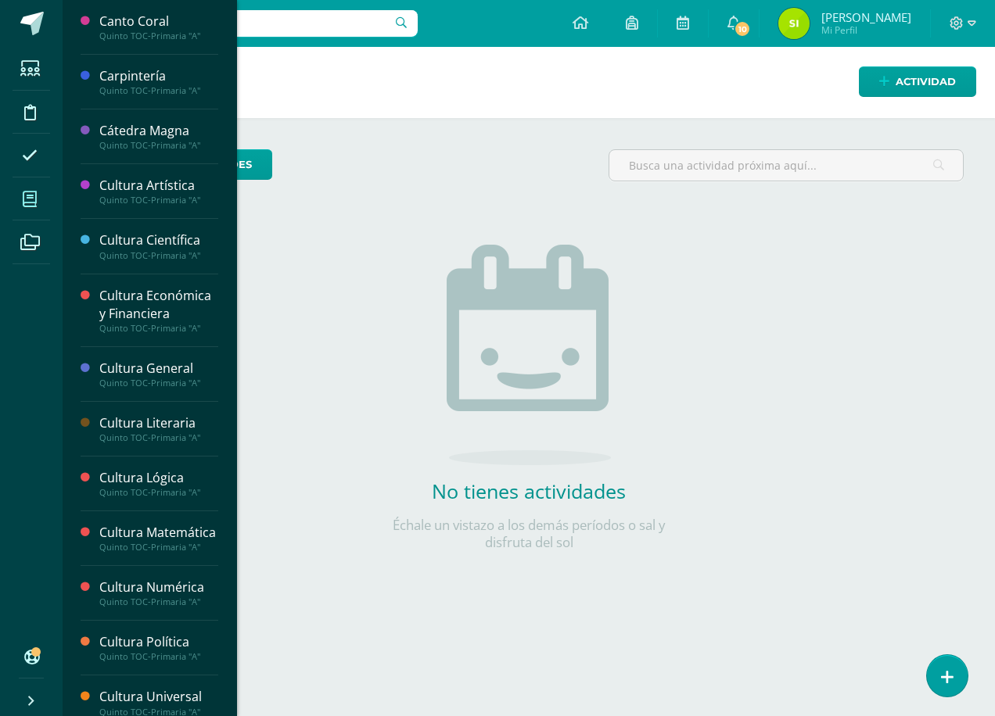
click at [30, 197] on icon at bounding box center [30, 200] width 14 height 16
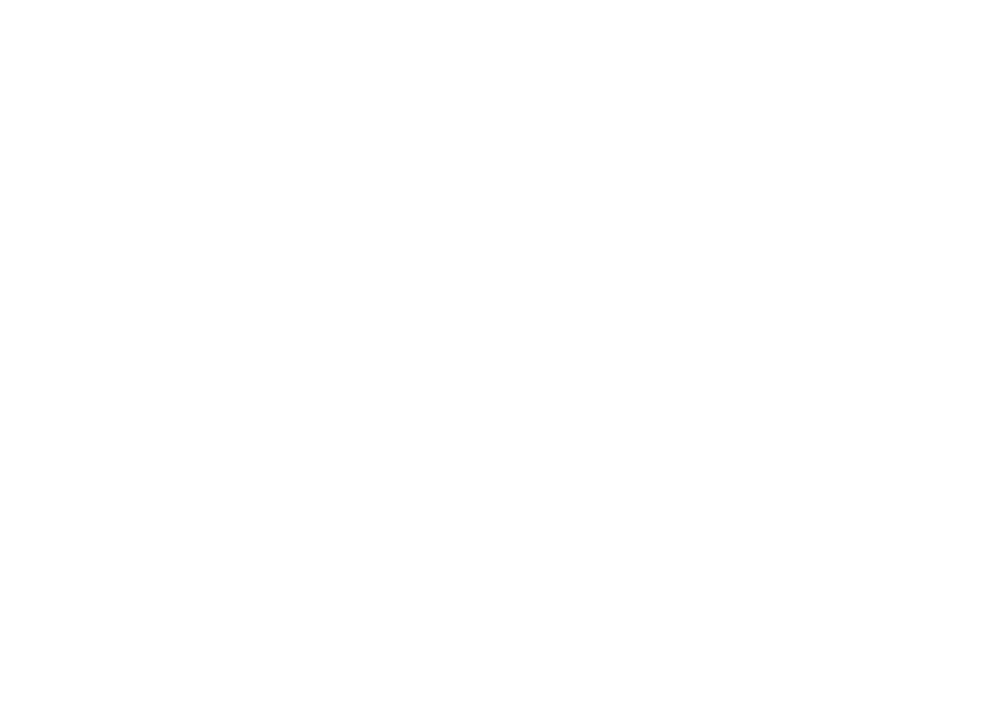
click at [0, 0] on html at bounding box center [0, 0] width 0 height 0
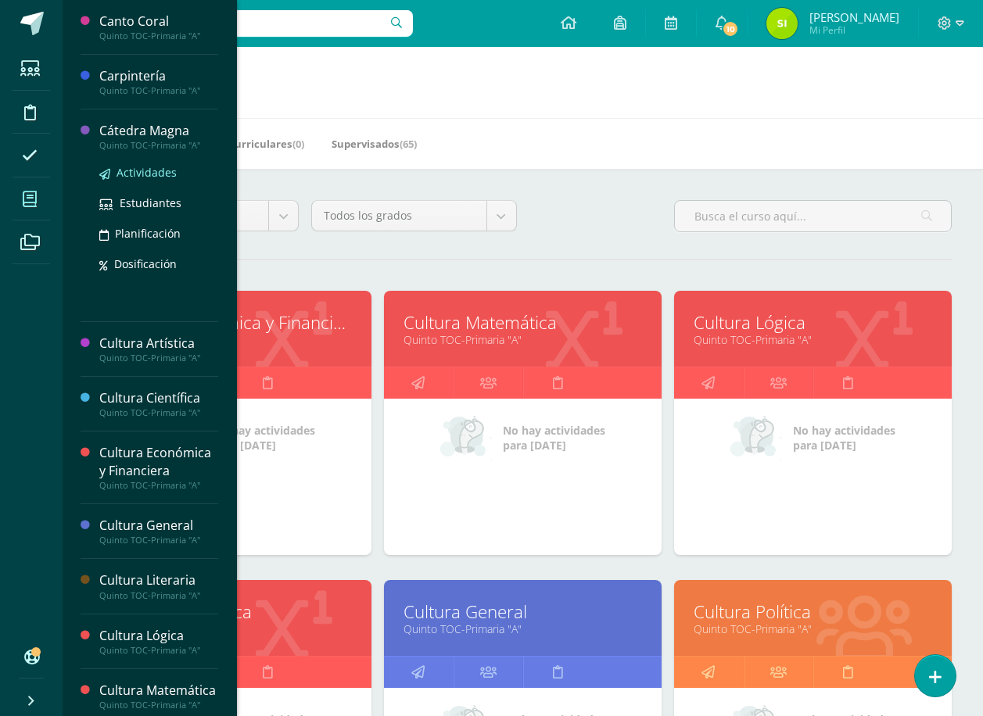
click at [131, 169] on span "Actividades" at bounding box center [147, 172] width 60 height 15
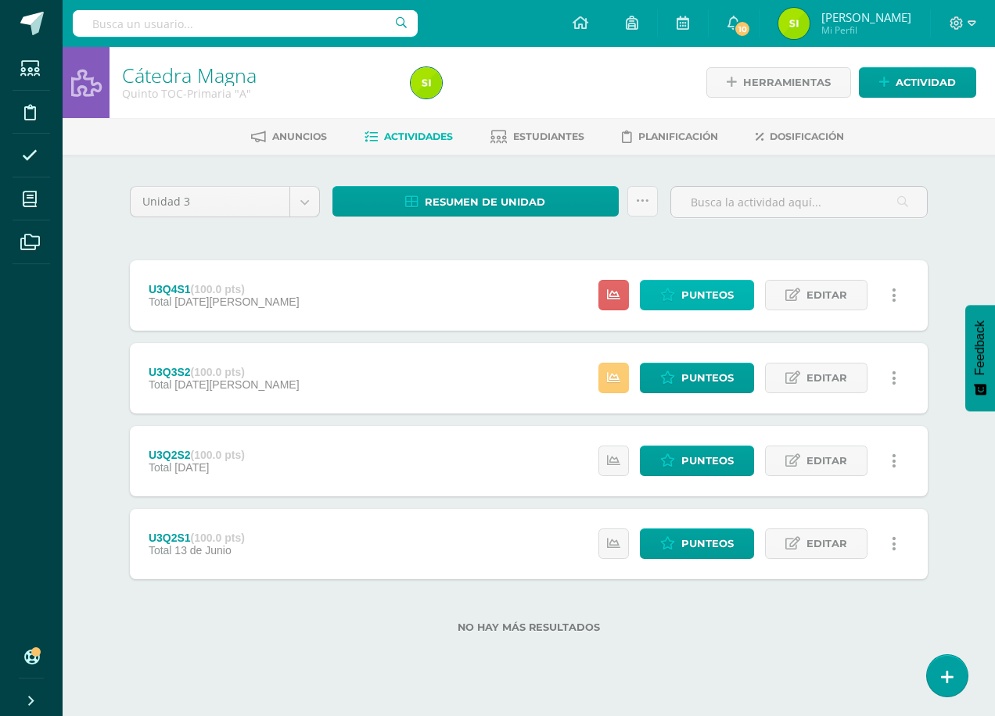
click at [703, 292] on span "Punteos" at bounding box center [707, 295] width 52 height 29
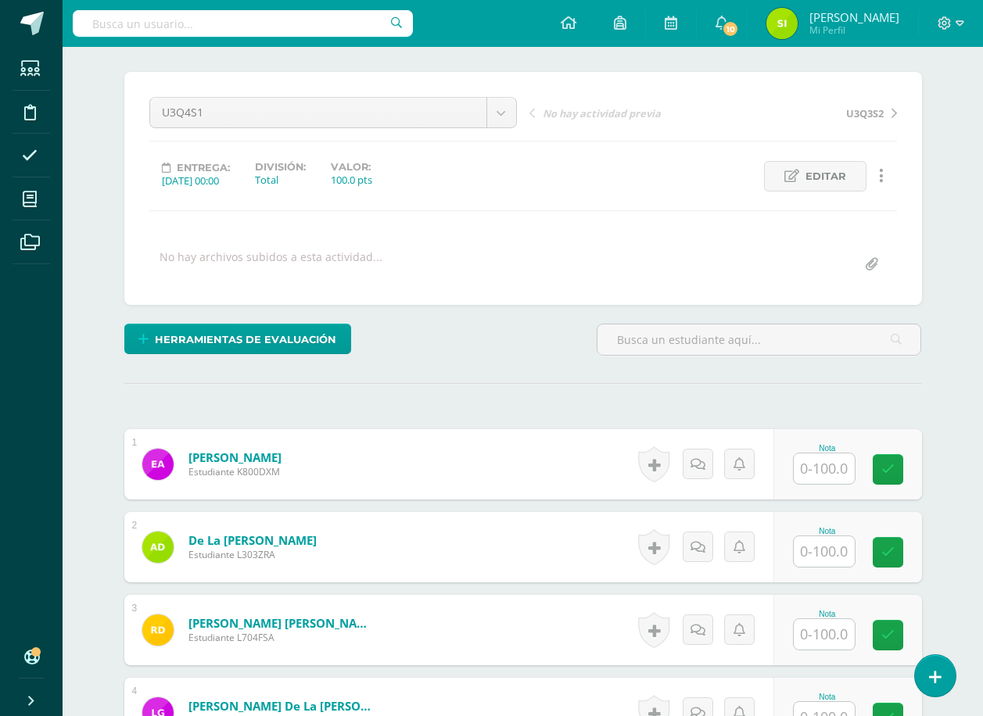
scroll to position [276, 0]
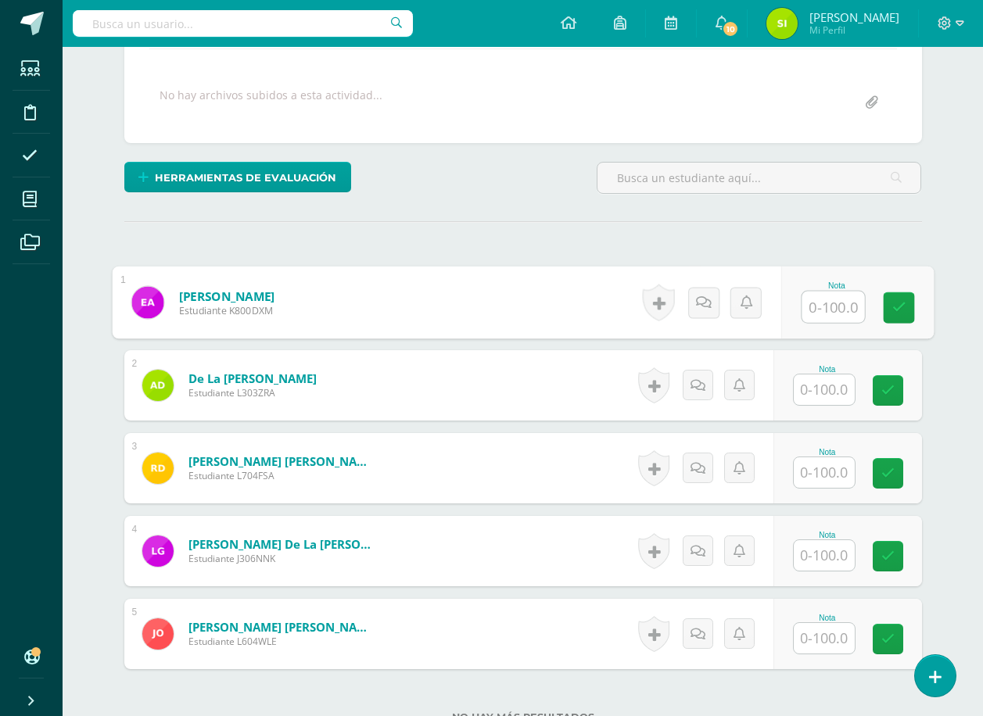
click at [831, 303] on input "text" at bounding box center [833, 307] width 63 height 31
type input "80"
click at [824, 388] on input "text" at bounding box center [824, 390] width 61 height 31
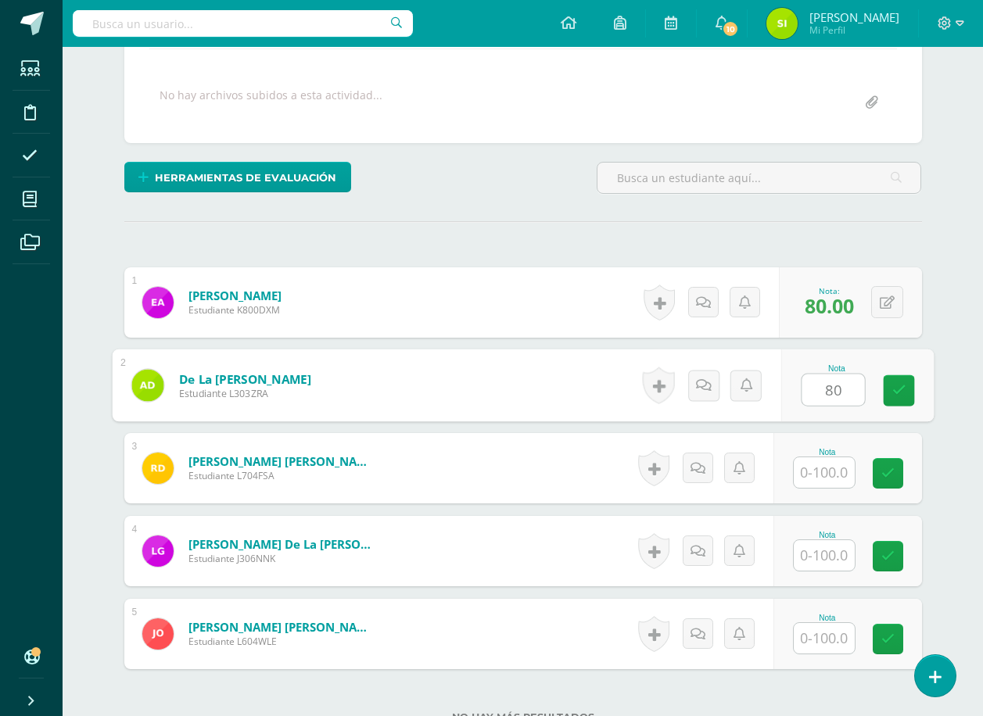
type input "80"
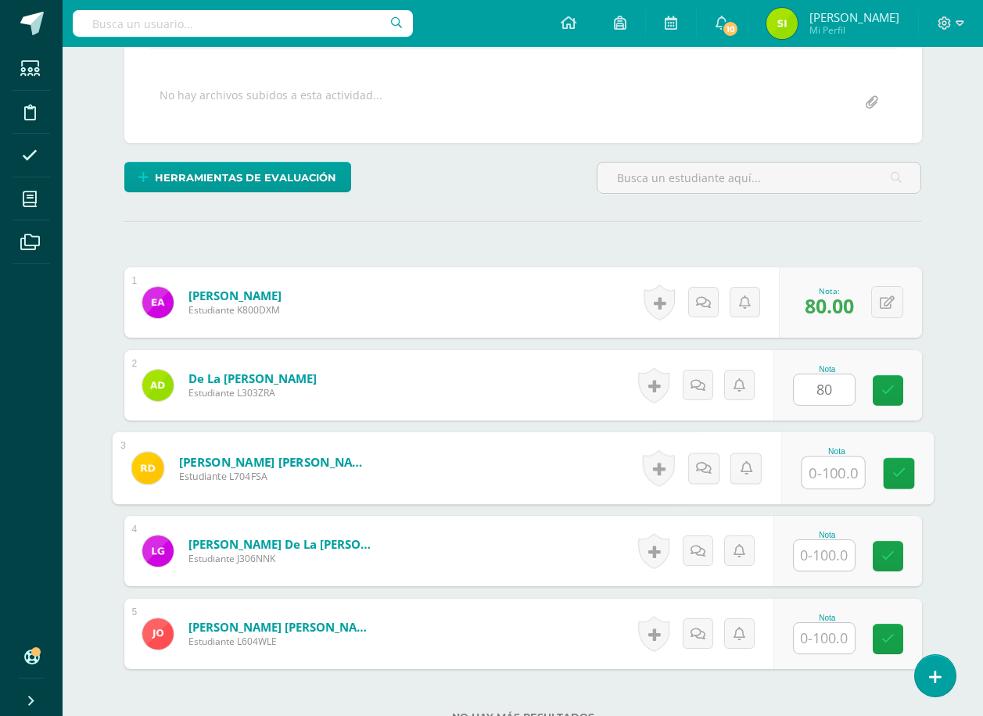
click at [824, 472] on input "text" at bounding box center [833, 473] width 63 height 31
type input "100"
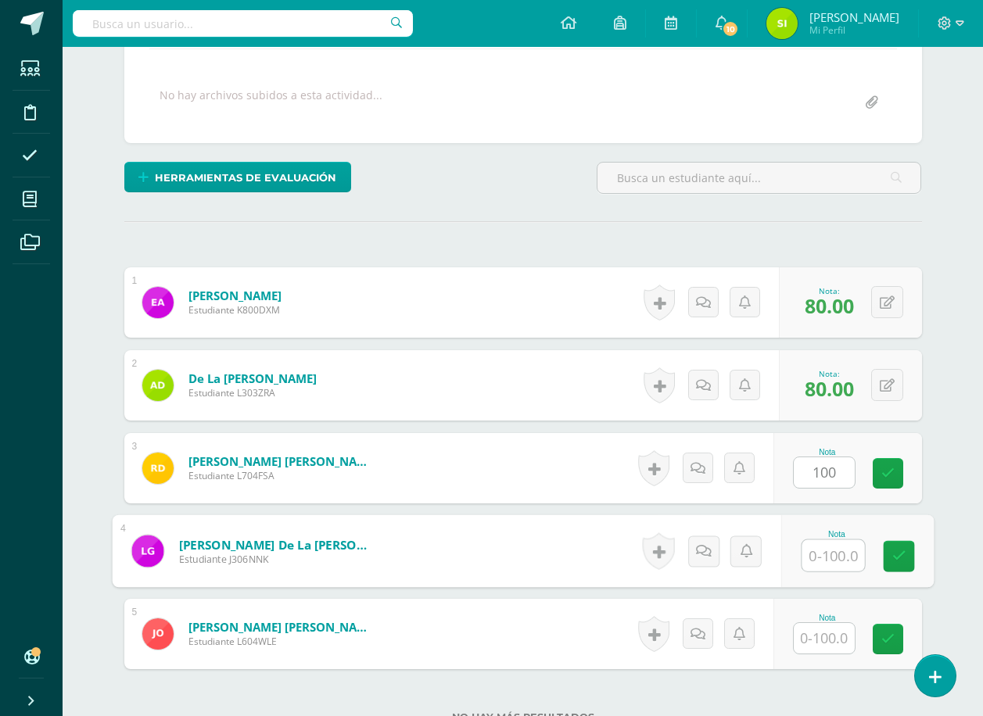
click at [820, 557] on input "text" at bounding box center [833, 555] width 63 height 31
type input "80"
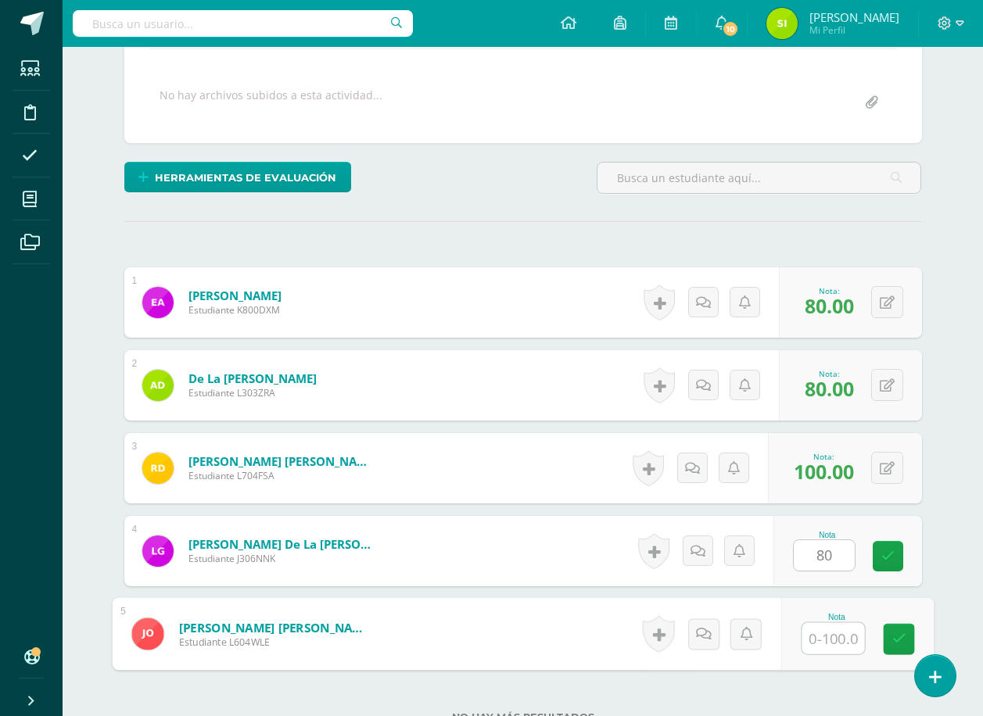
click at [824, 643] on input "text" at bounding box center [833, 638] width 63 height 31
type input "80"
click at [898, 634] on icon at bounding box center [899, 639] width 14 height 13
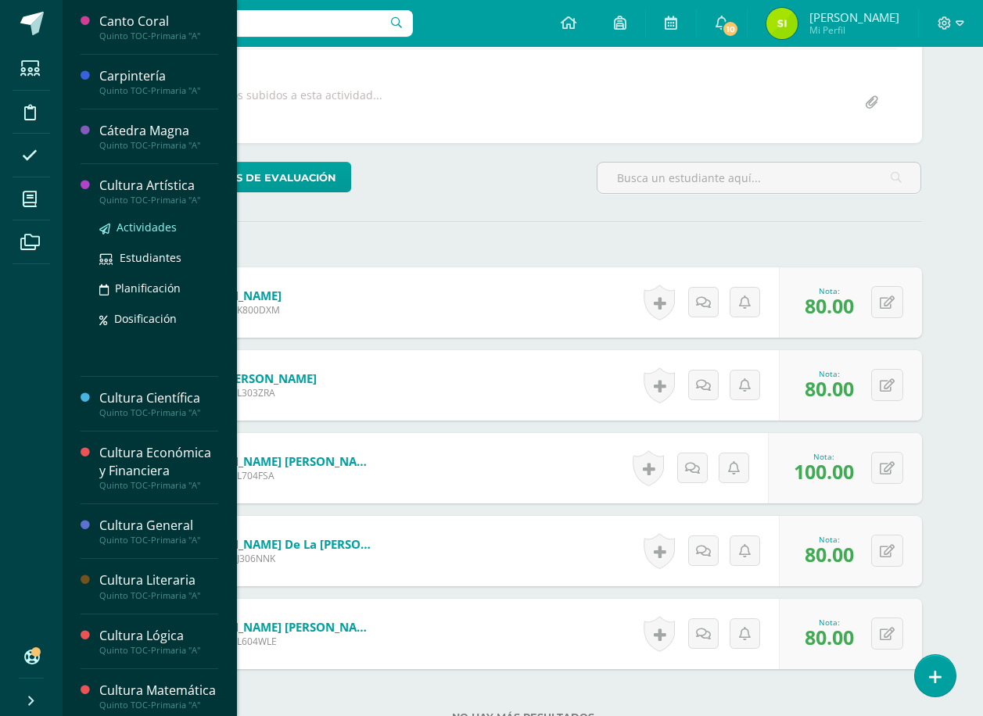
click at [144, 226] on span "Actividades" at bounding box center [147, 227] width 60 height 15
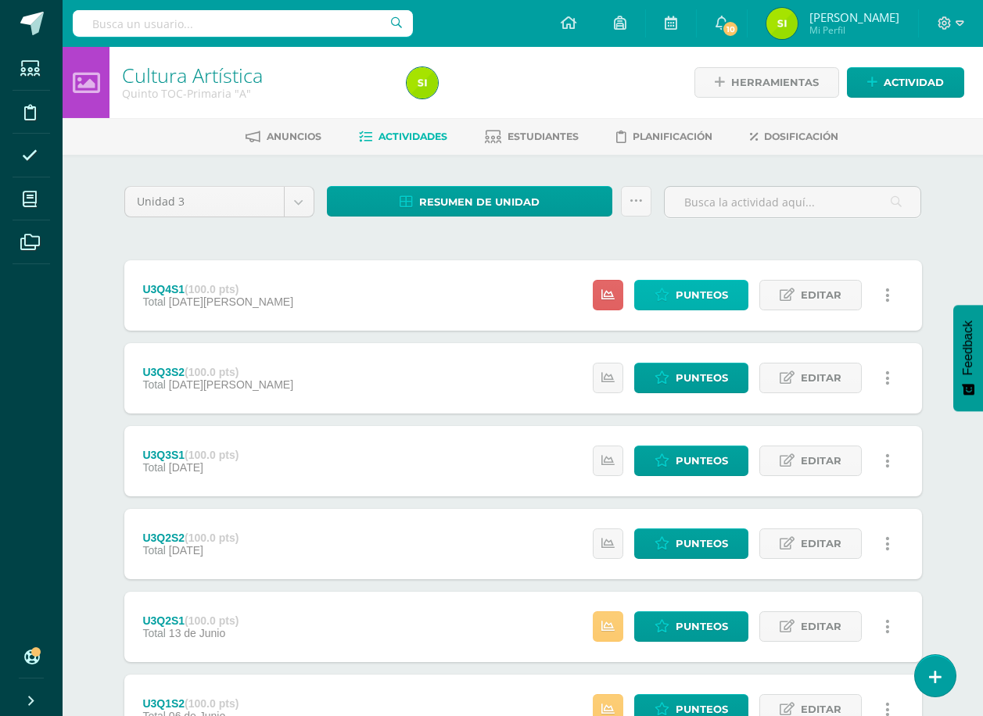
click at [707, 293] on span "Punteos" at bounding box center [702, 295] width 52 height 29
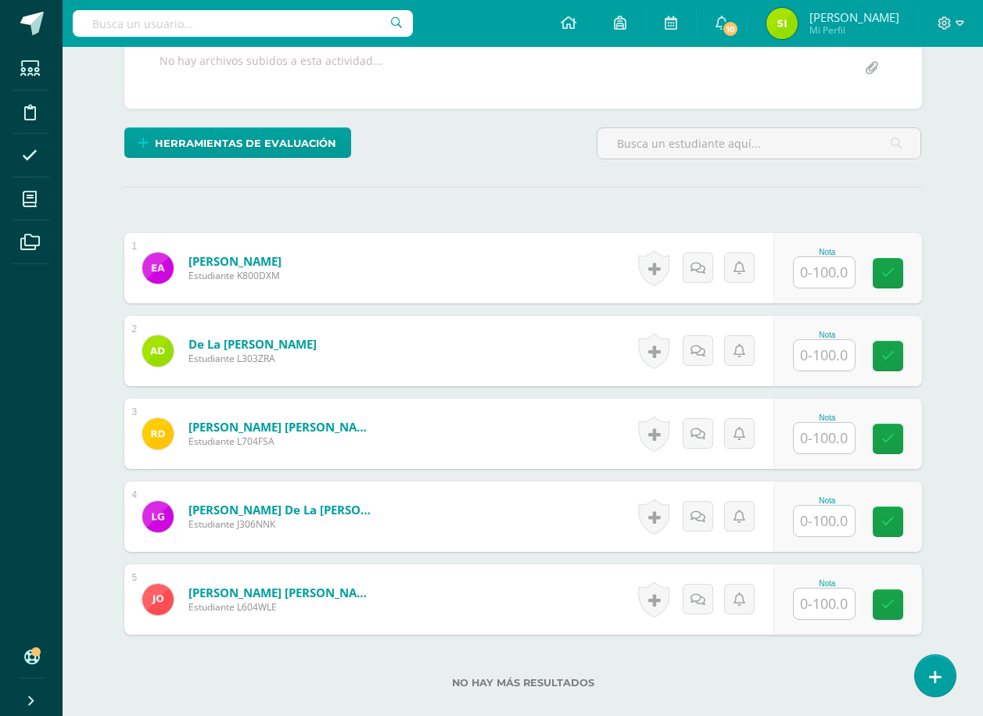
scroll to position [314, 0]
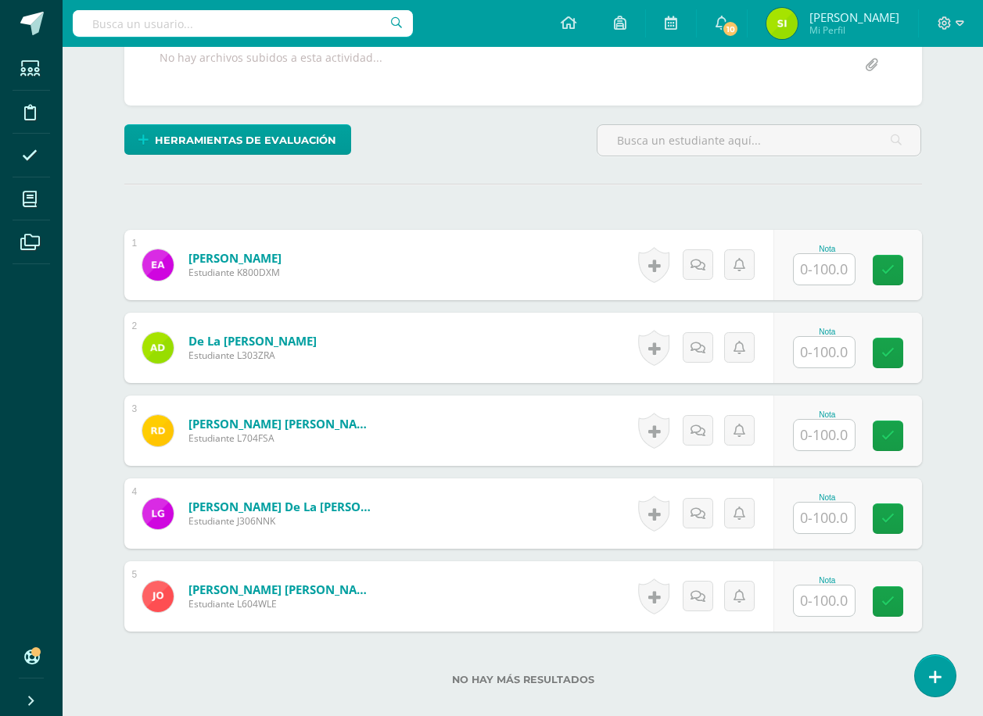
click at [823, 270] on input "text" at bounding box center [824, 269] width 61 height 31
type input "100"
click at [824, 350] on input "text" at bounding box center [833, 352] width 63 height 31
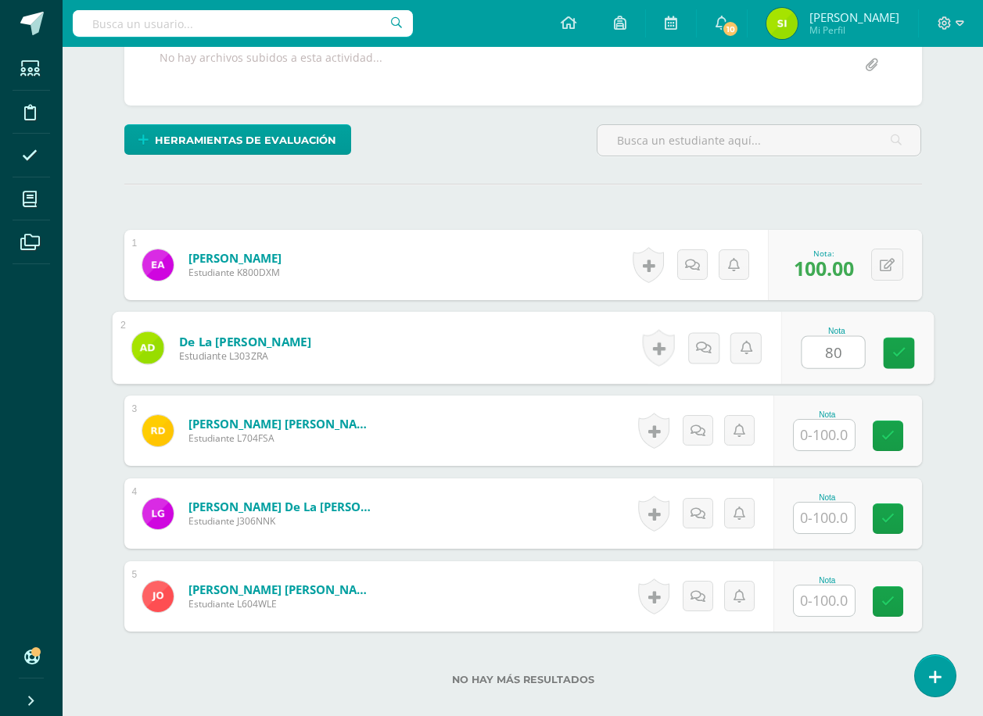
type input "80"
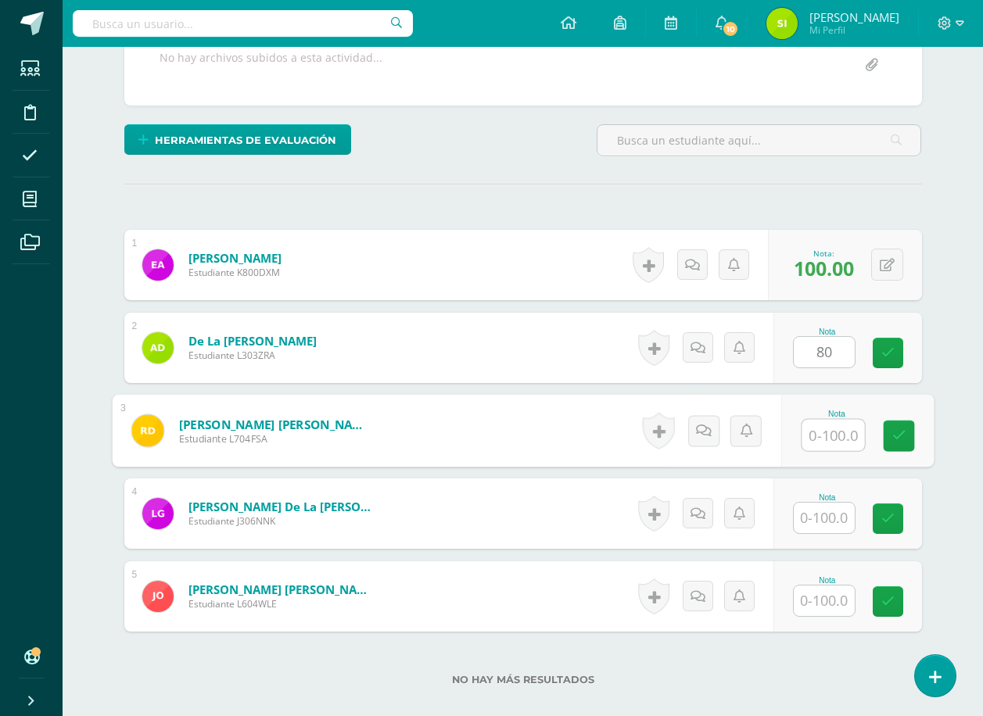
click at [822, 436] on input "text" at bounding box center [833, 435] width 63 height 31
type input "100"
click at [827, 515] on input "text" at bounding box center [824, 518] width 61 height 31
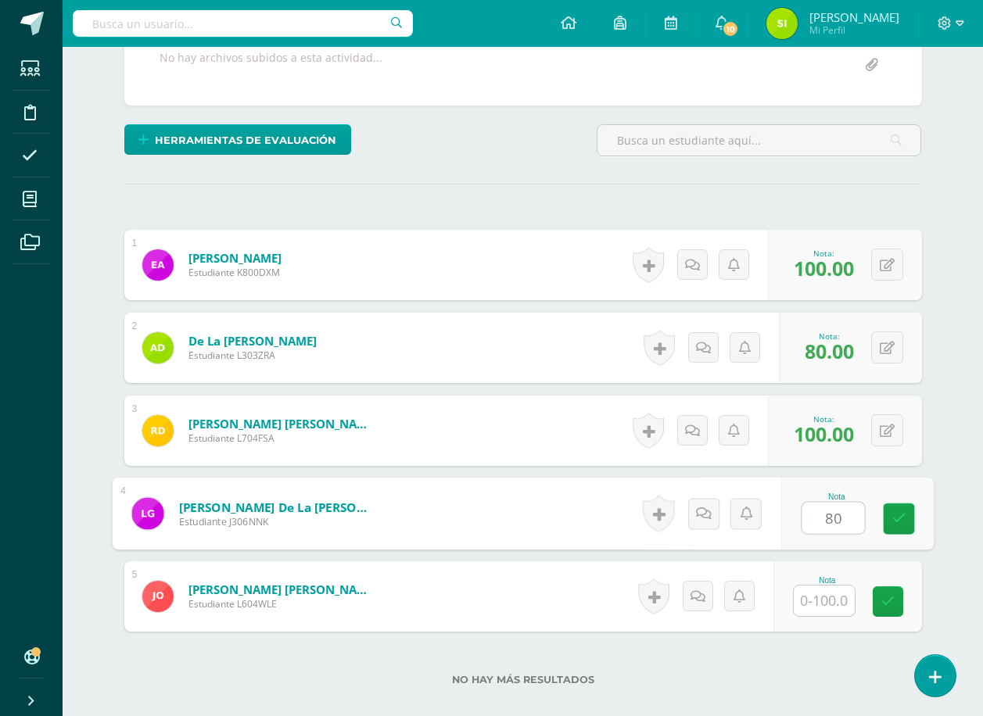
type input "80"
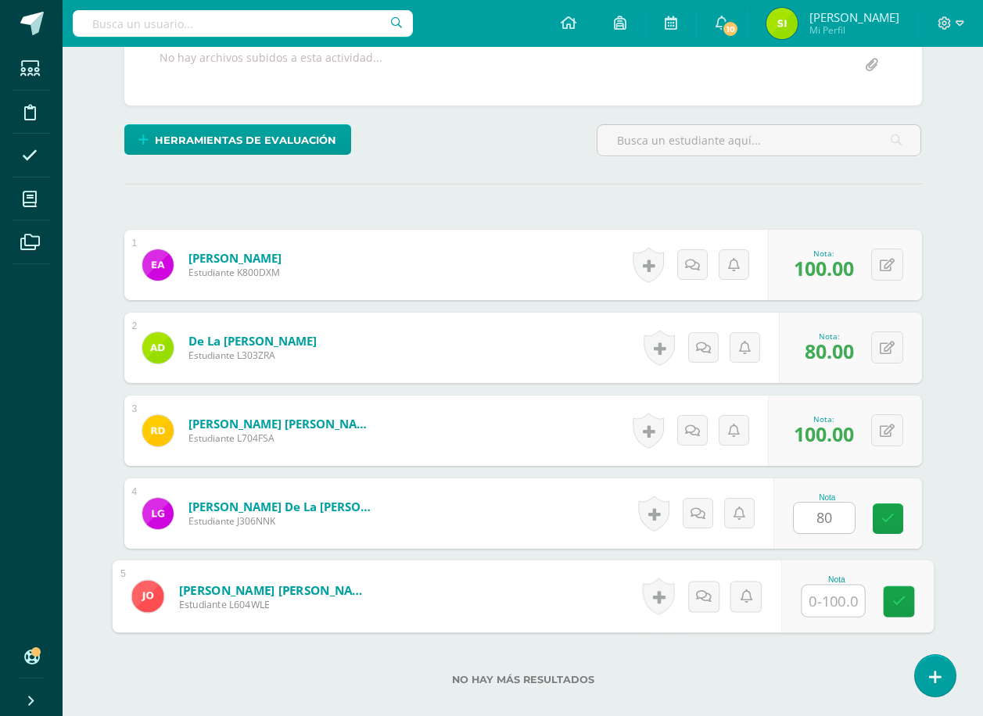
click at [825, 602] on input "text" at bounding box center [833, 601] width 63 height 31
type input "80"
click at [896, 604] on icon at bounding box center [899, 601] width 14 height 13
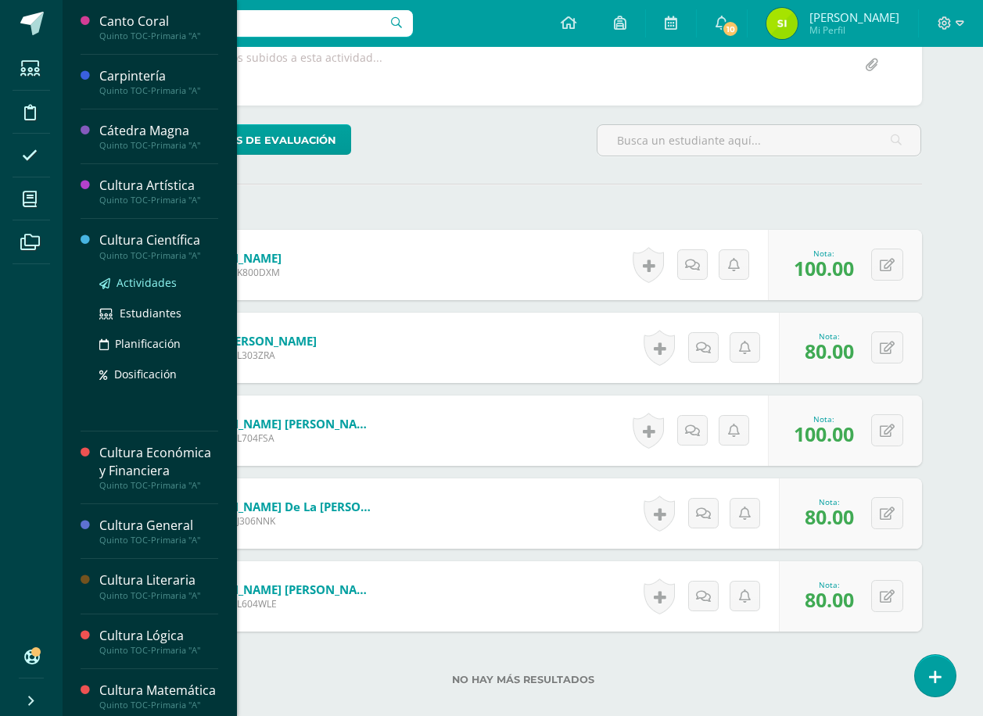
click at [139, 281] on span "Actividades" at bounding box center [147, 282] width 60 height 15
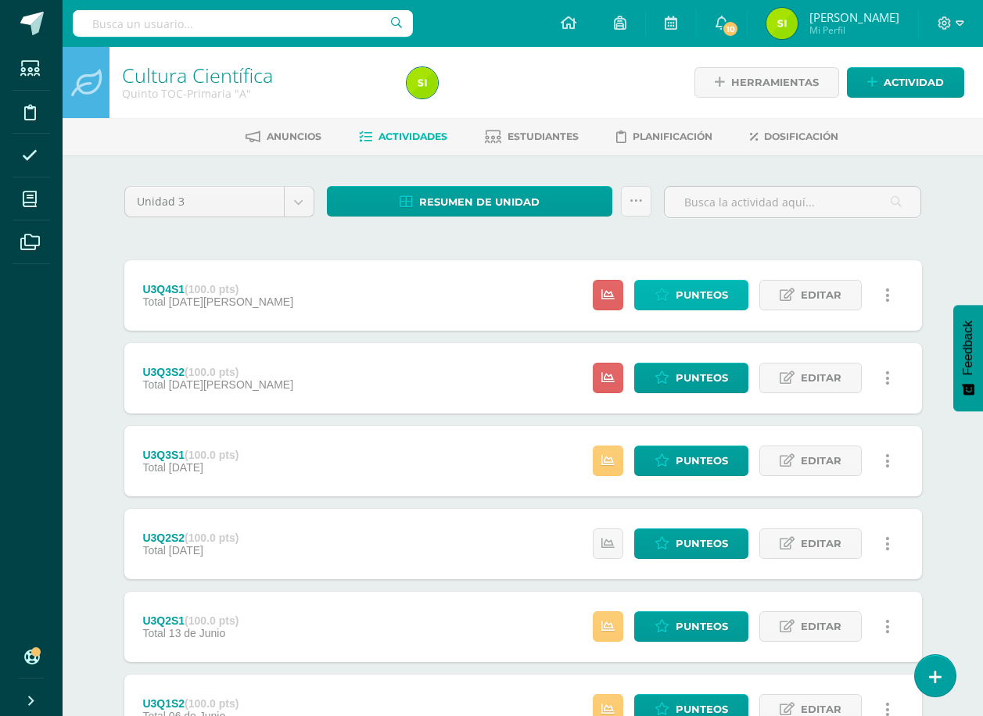
click at [691, 291] on span "Punteos" at bounding box center [702, 295] width 52 height 29
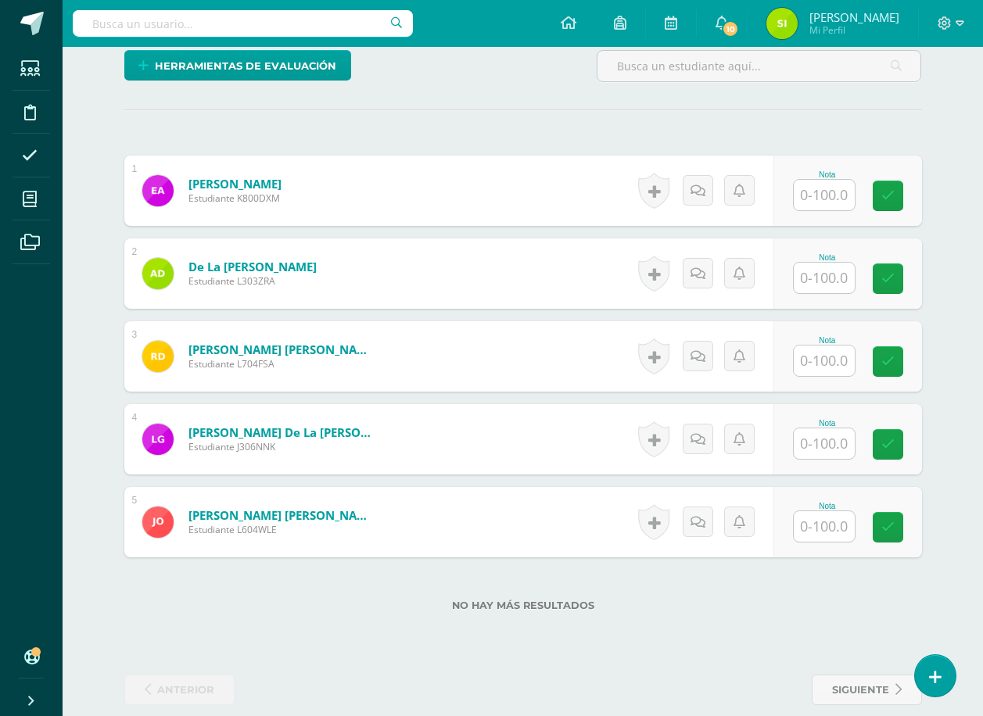
scroll to position [392, 0]
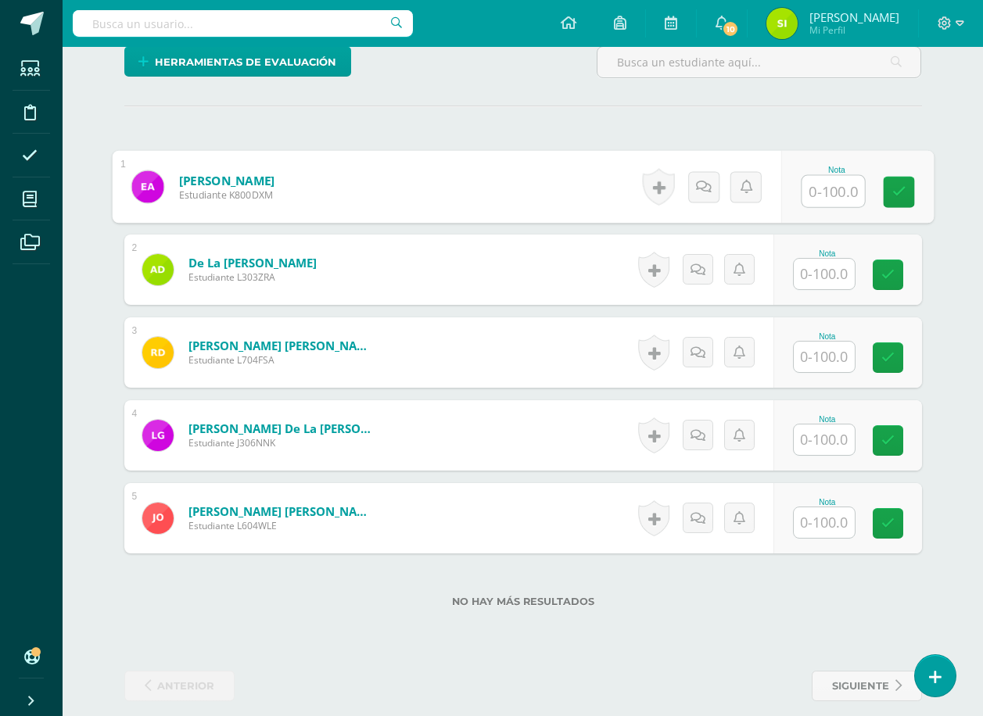
click at [823, 192] on input "text" at bounding box center [833, 191] width 63 height 31
type input "40"
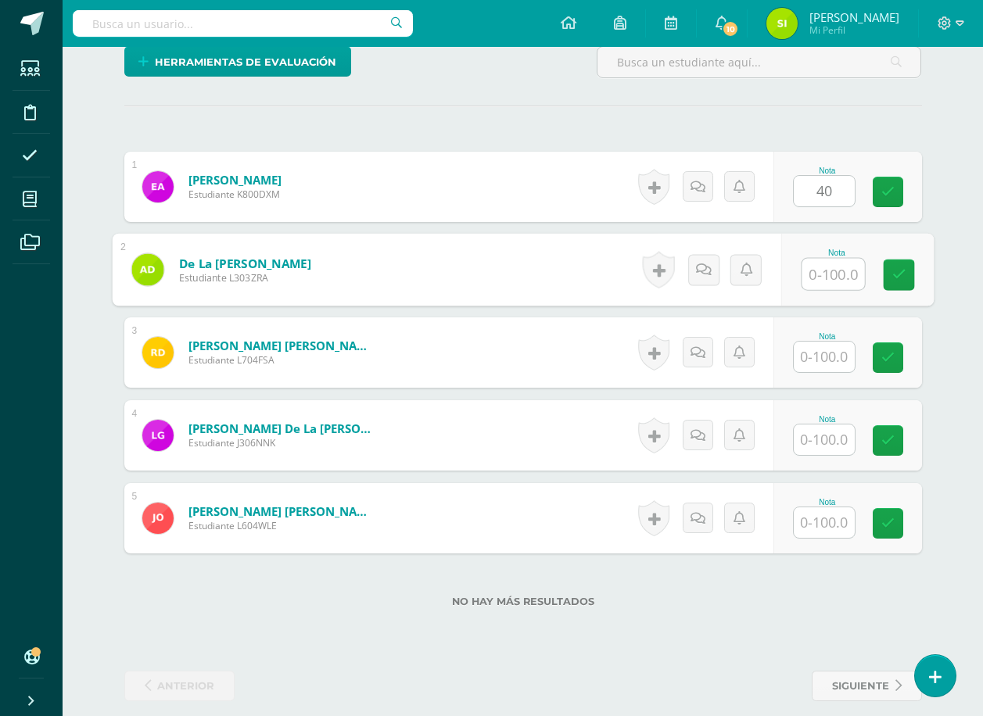
click at [827, 278] on input "text" at bounding box center [833, 274] width 63 height 31
type input "80"
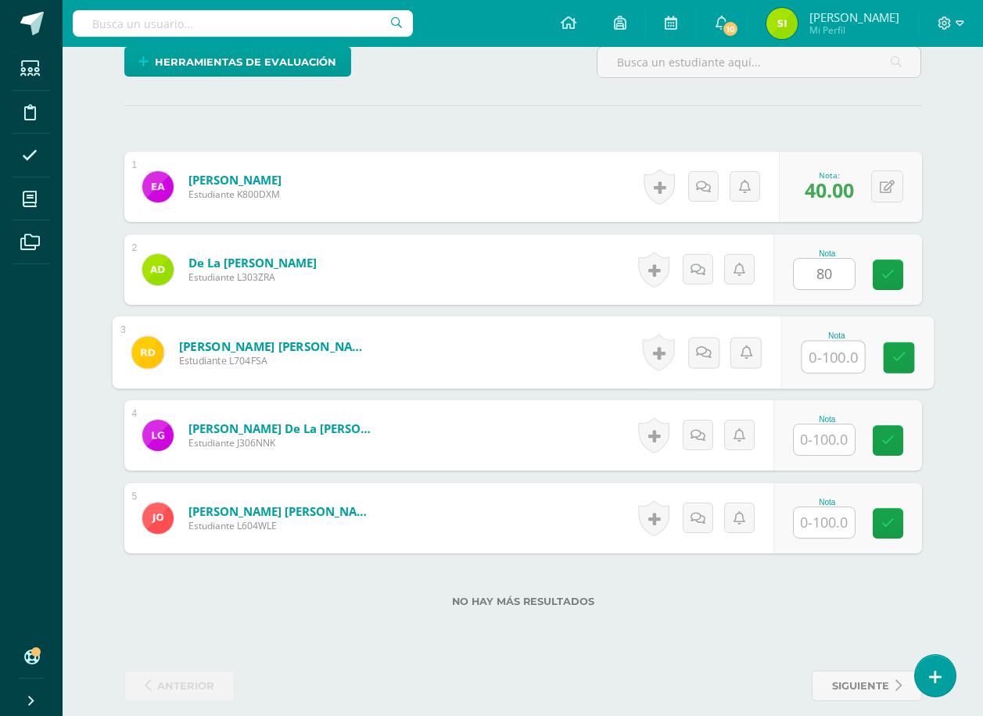
click at [825, 361] on input "text" at bounding box center [833, 357] width 63 height 31
type input "80"
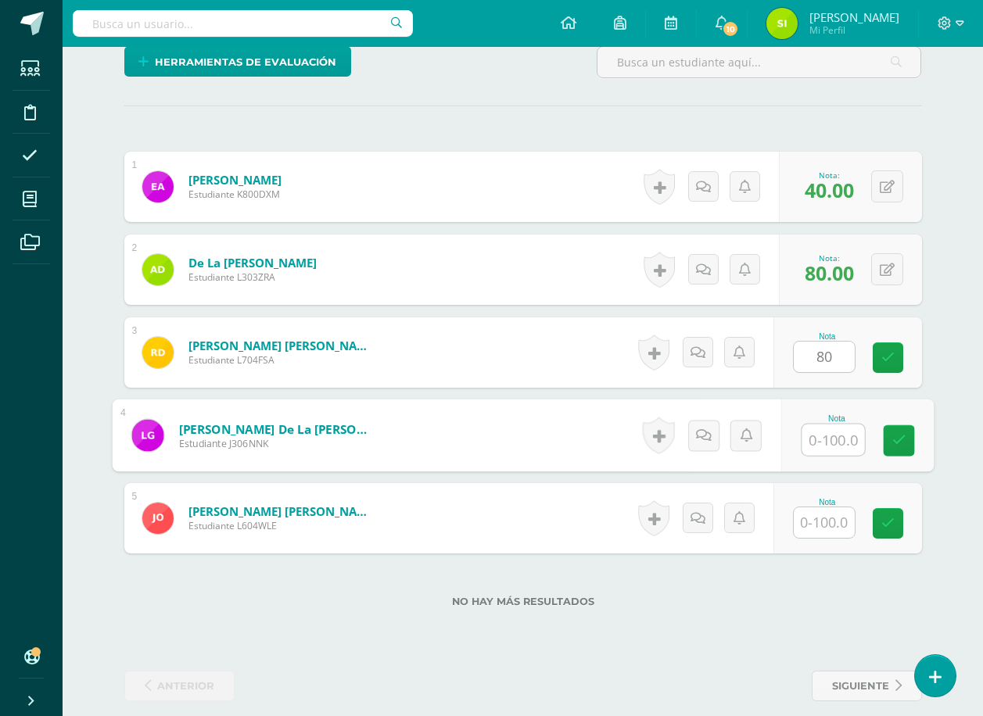
click at [831, 439] on input "text" at bounding box center [833, 440] width 63 height 31
type input "80"
click at [898, 440] on icon at bounding box center [899, 440] width 14 height 13
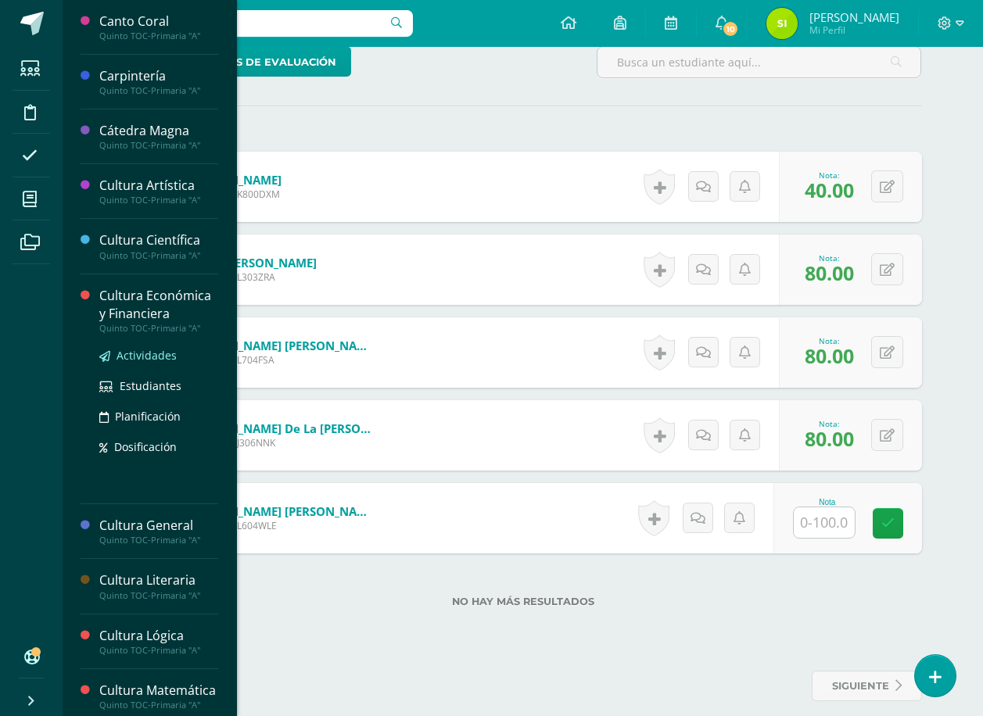
click at [140, 350] on span "Actividades" at bounding box center [147, 355] width 60 height 15
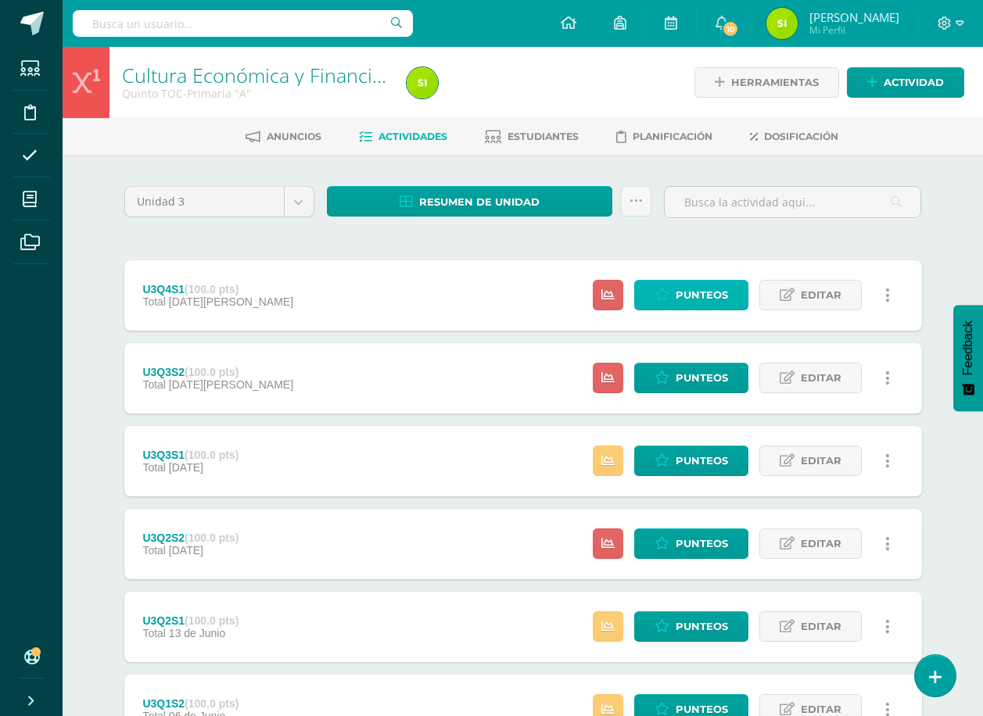
click at [699, 286] on span "Punteos" at bounding box center [702, 295] width 52 height 29
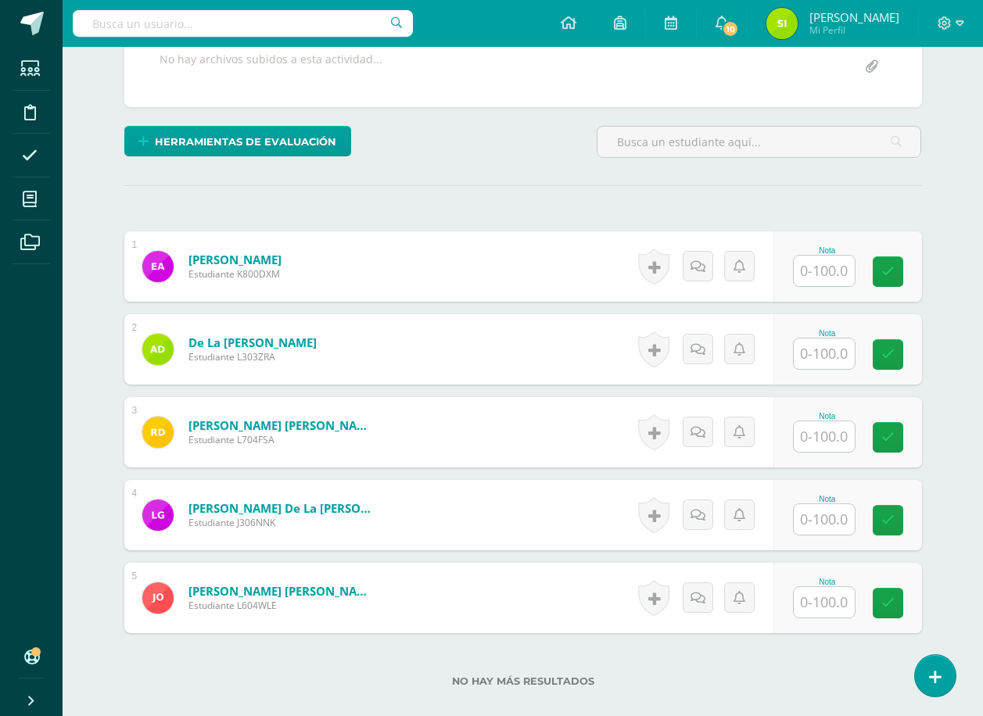
scroll to position [391, 0]
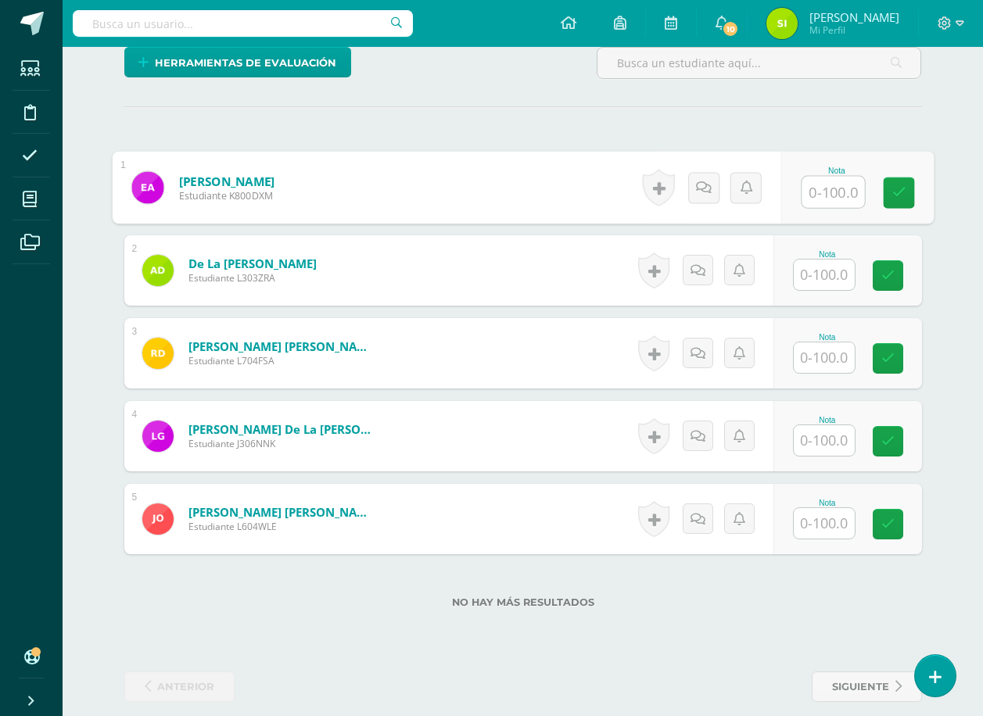
click at [831, 196] on input "text" at bounding box center [833, 192] width 63 height 31
type input "70"
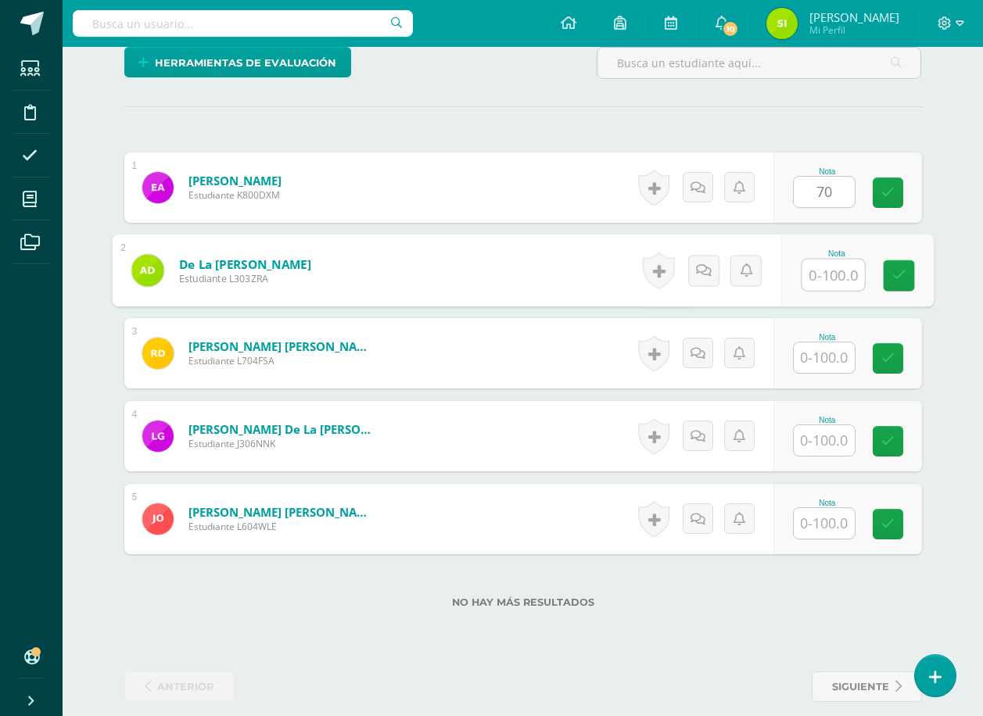
click at [831, 272] on input "text" at bounding box center [833, 275] width 63 height 31
type input "55"
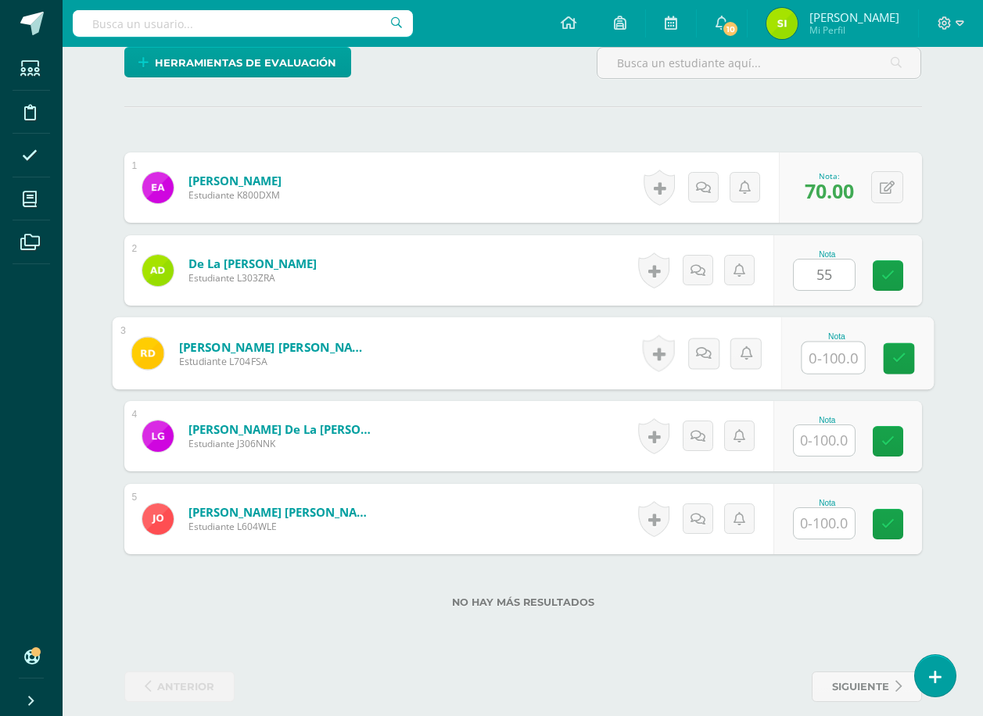
click at [825, 361] on input "text" at bounding box center [833, 358] width 63 height 31
type input "95"
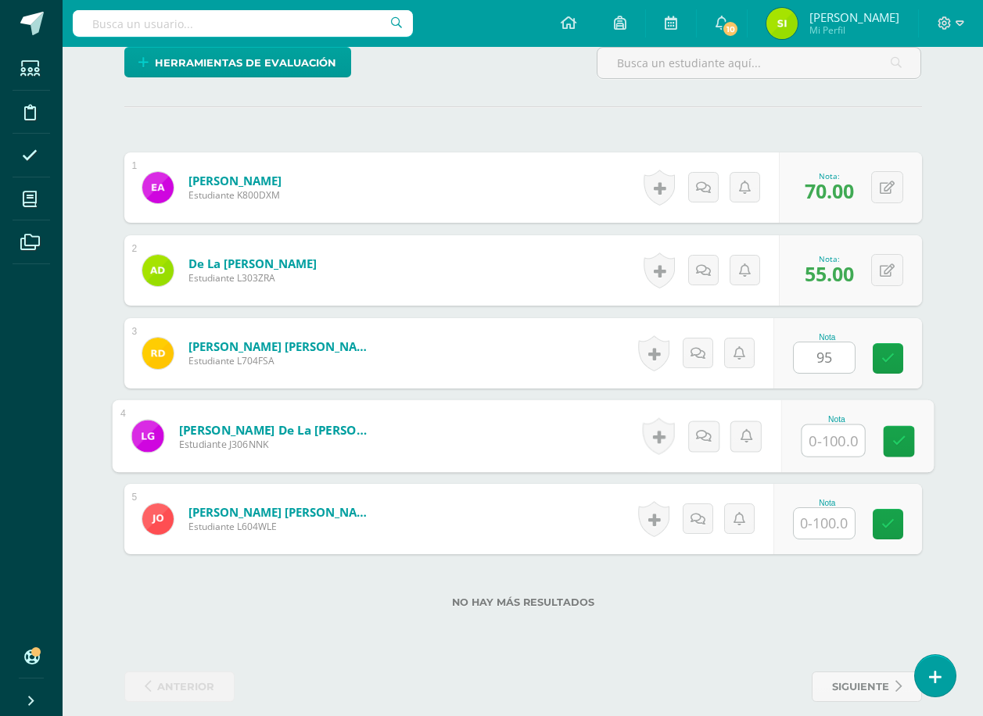
click at [824, 439] on input "text" at bounding box center [833, 440] width 63 height 31
type input "70"
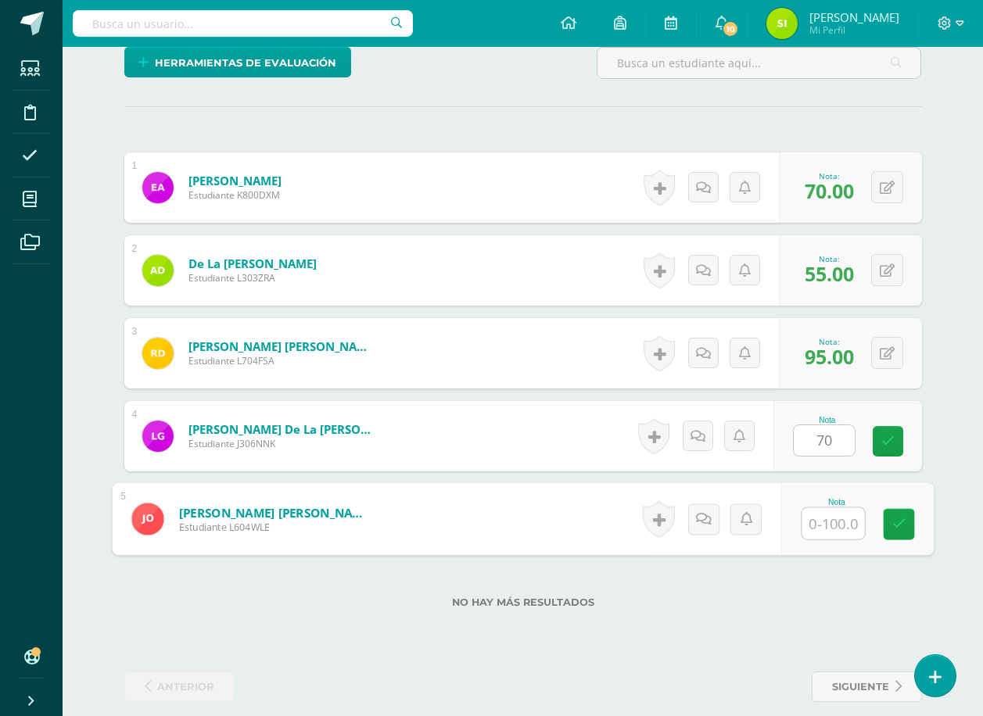
click at [824, 522] on input "text" at bounding box center [833, 523] width 63 height 31
type input "100"
click at [896, 521] on icon at bounding box center [899, 524] width 14 height 13
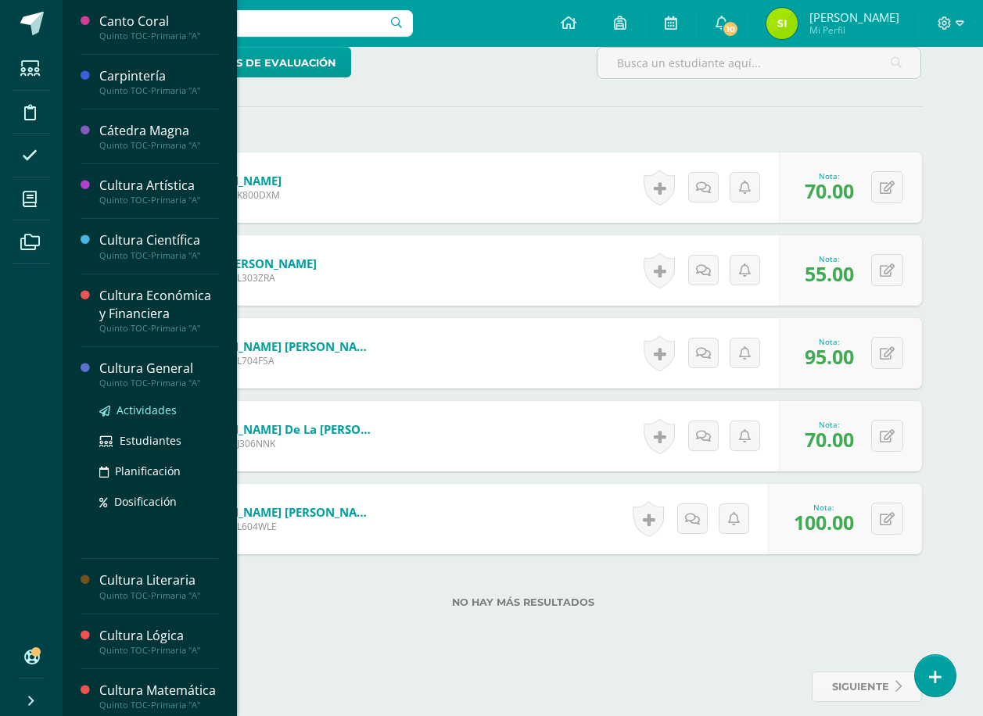
click at [137, 407] on span "Actividades" at bounding box center [147, 410] width 60 height 15
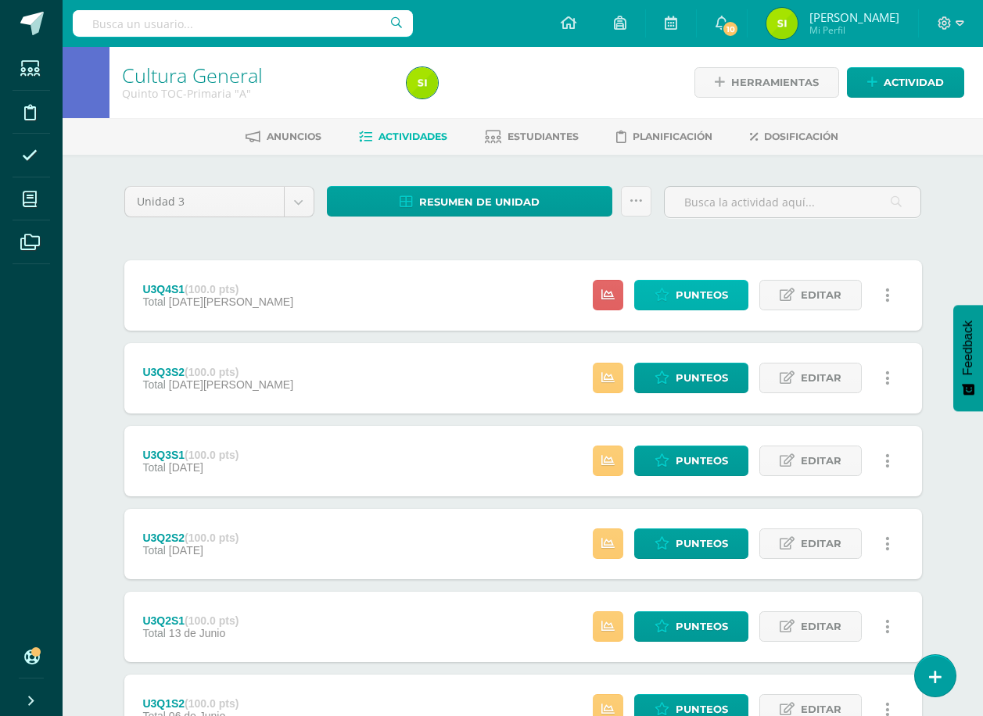
click at [698, 291] on span "Punteos" at bounding box center [702, 295] width 52 height 29
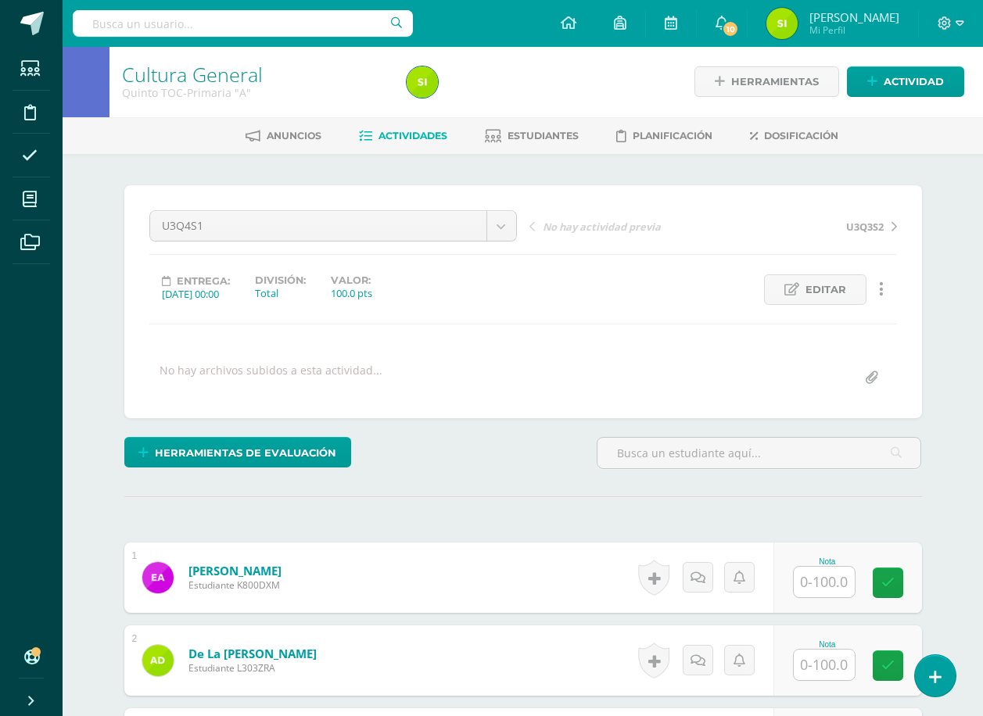
scroll to position [314, 0]
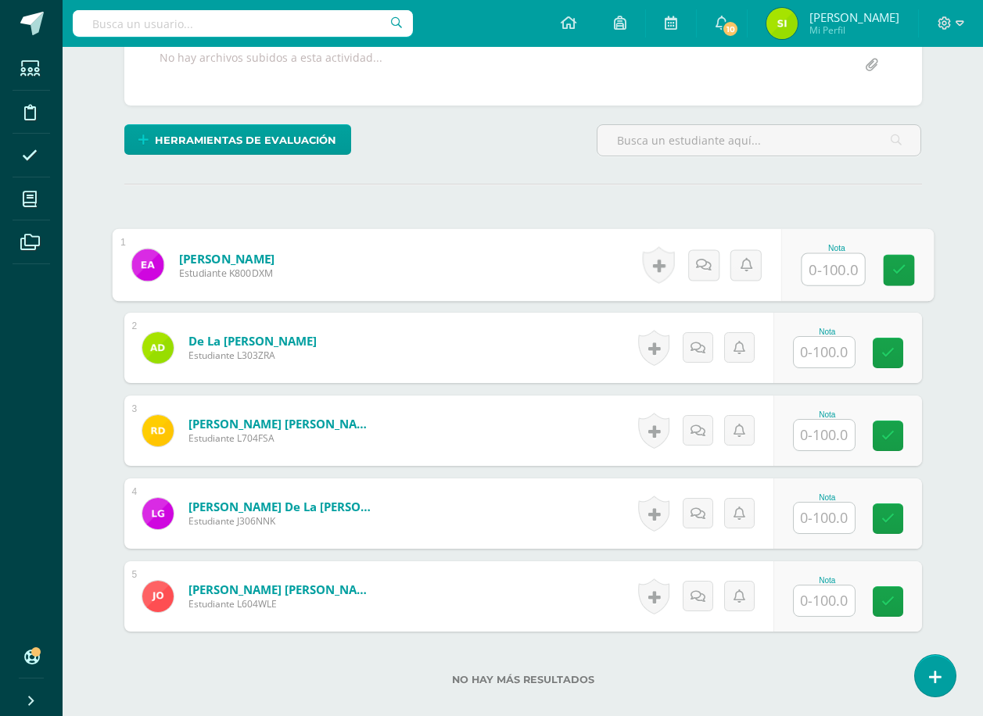
click at [826, 269] on input "text" at bounding box center [833, 269] width 63 height 31
type input "77"
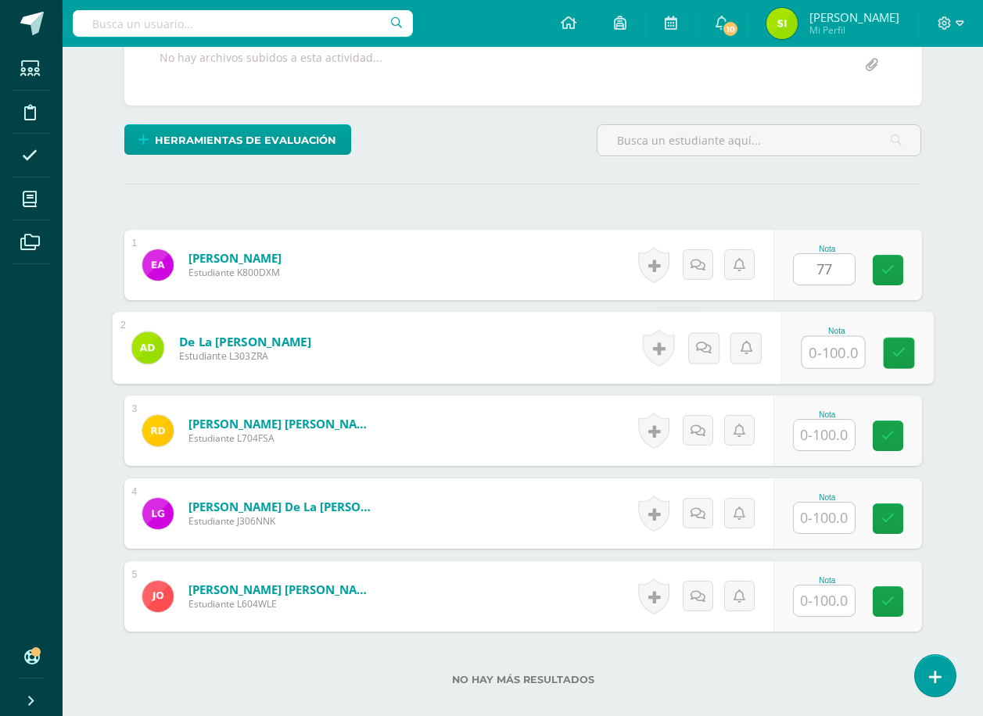
click at [831, 350] on input "text" at bounding box center [833, 352] width 63 height 31
type input "82"
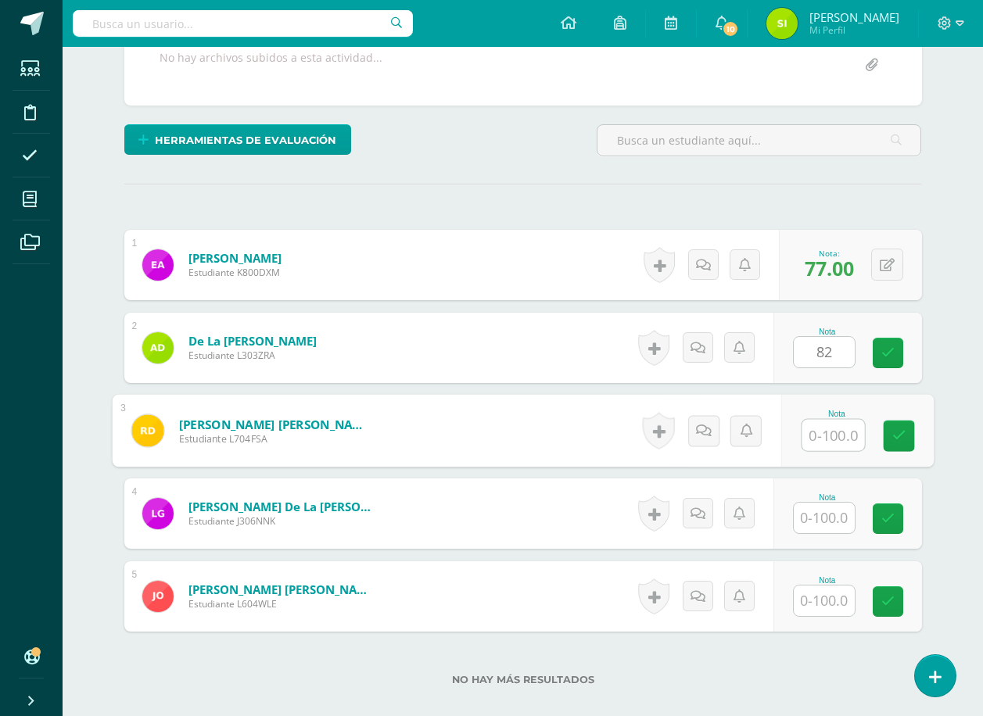
click at [830, 432] on input "text" at bounding box center [833, 435] width 63 height 31
type input "78"
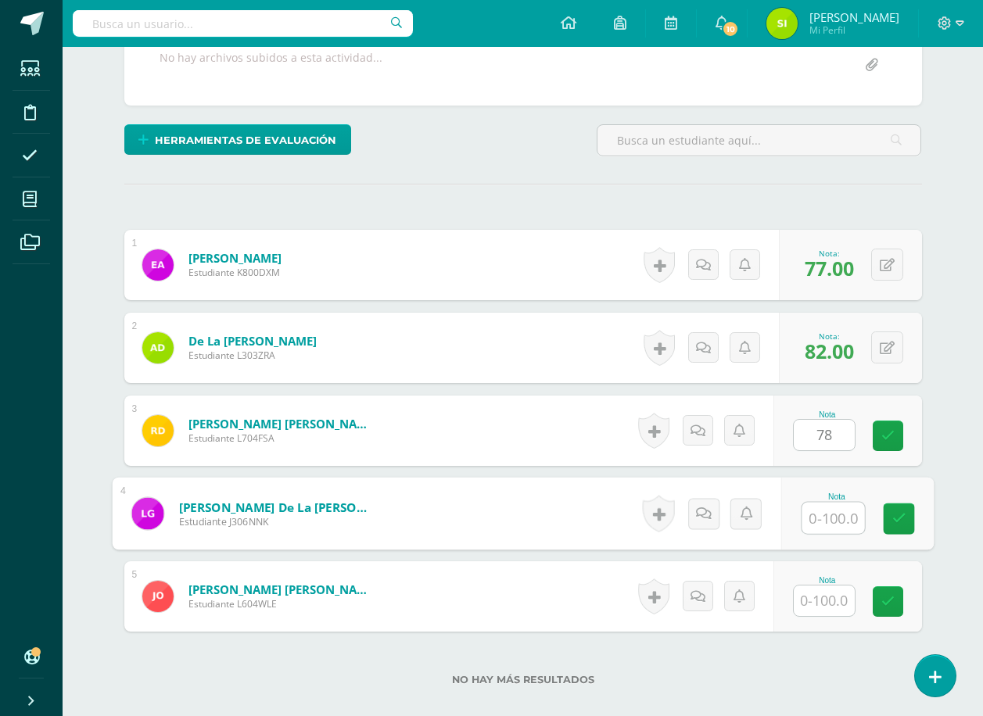
click at [827, 515] on input "text" at bounding box center [833, 518] width 63 height 31
type input "78"
click at [829, 597] on input "text" at bounding box center [824, 601] width 61 height 31
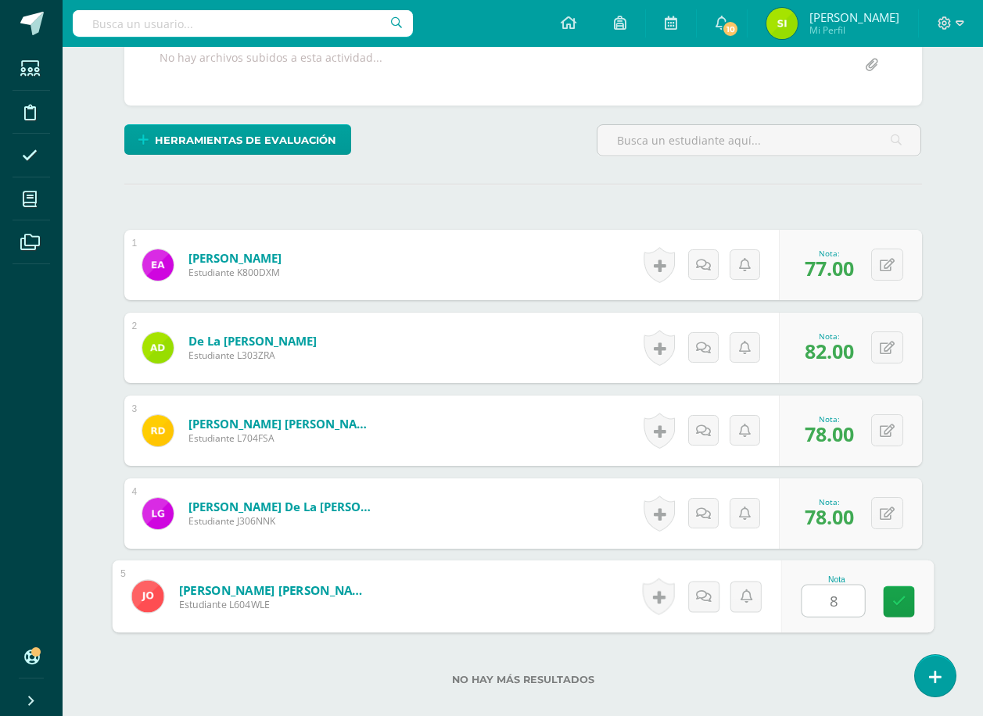
type input "80"
click at [898, 598] on icon at bounding box center [899, 601] width 14 height 13
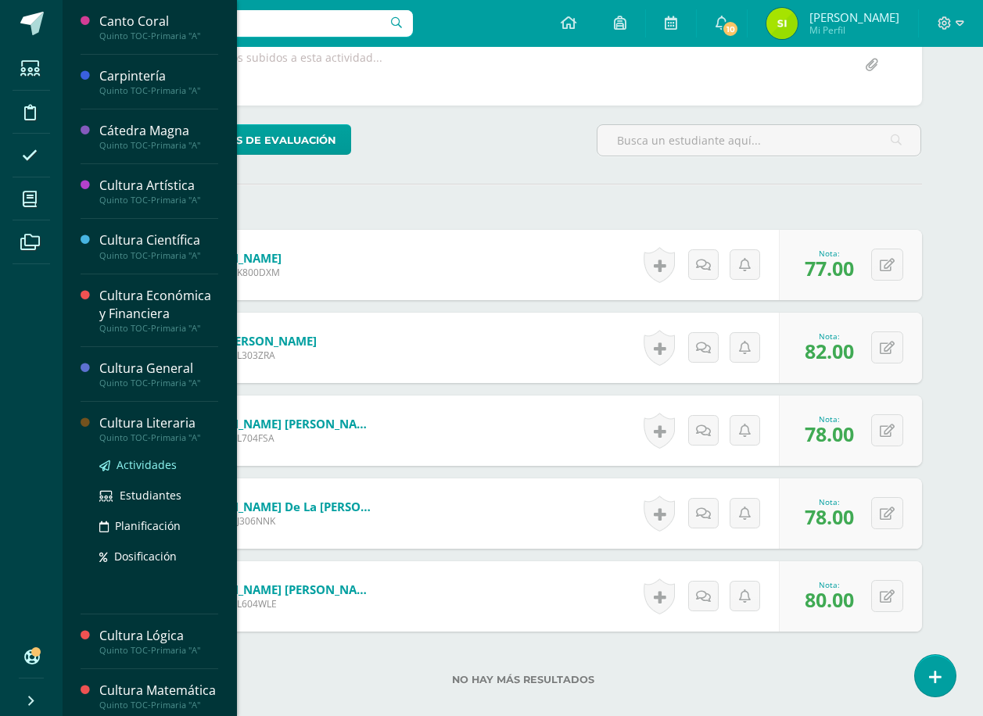
click at [145, 461] on span "Actividades" at bounding box center [147, 465] width 60 height 15
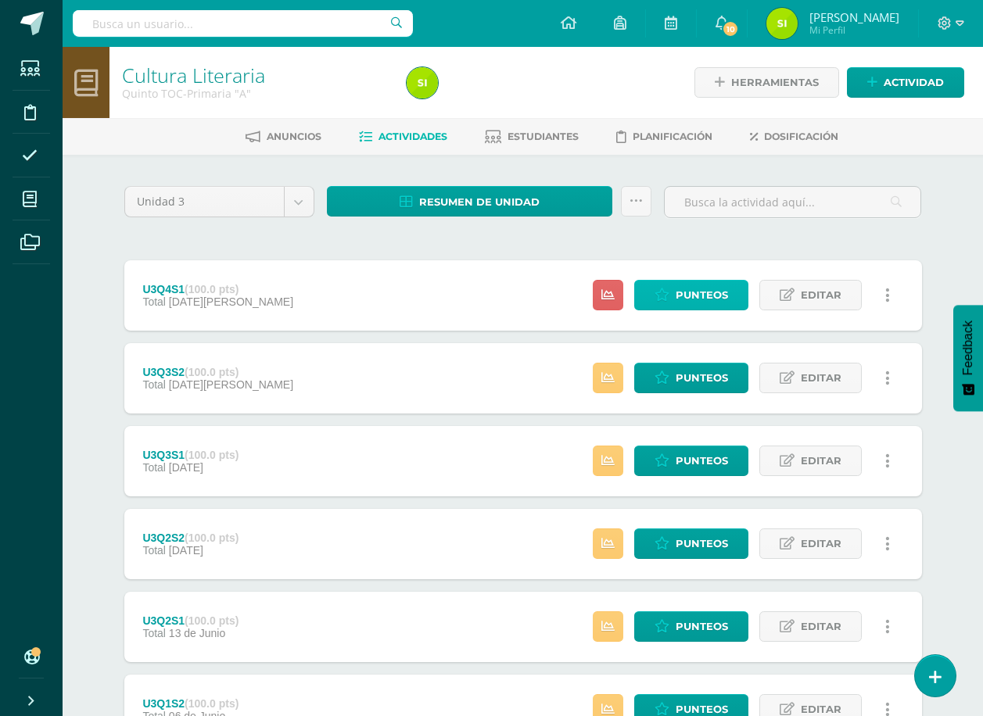
click at [696, 293] on span "Punteos" at bounding box center [702, 295] width 52 height 29
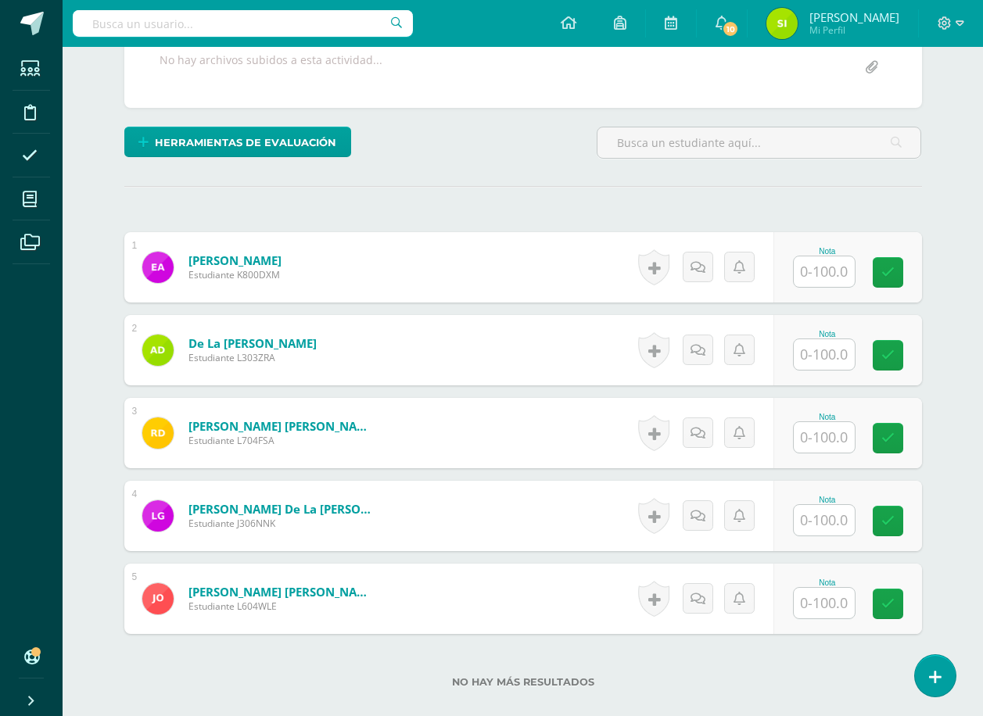
scroll to position [314, 0]
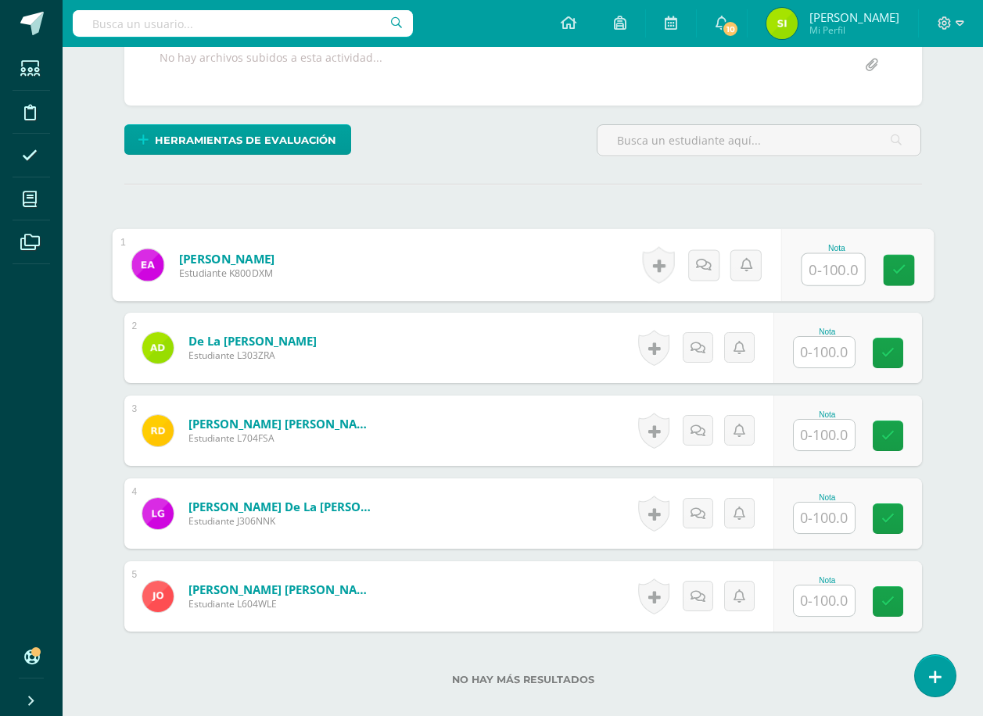
click at [823, 270] on input "text" at bounding box center [833, 269] width 63 height 31
type input "90"
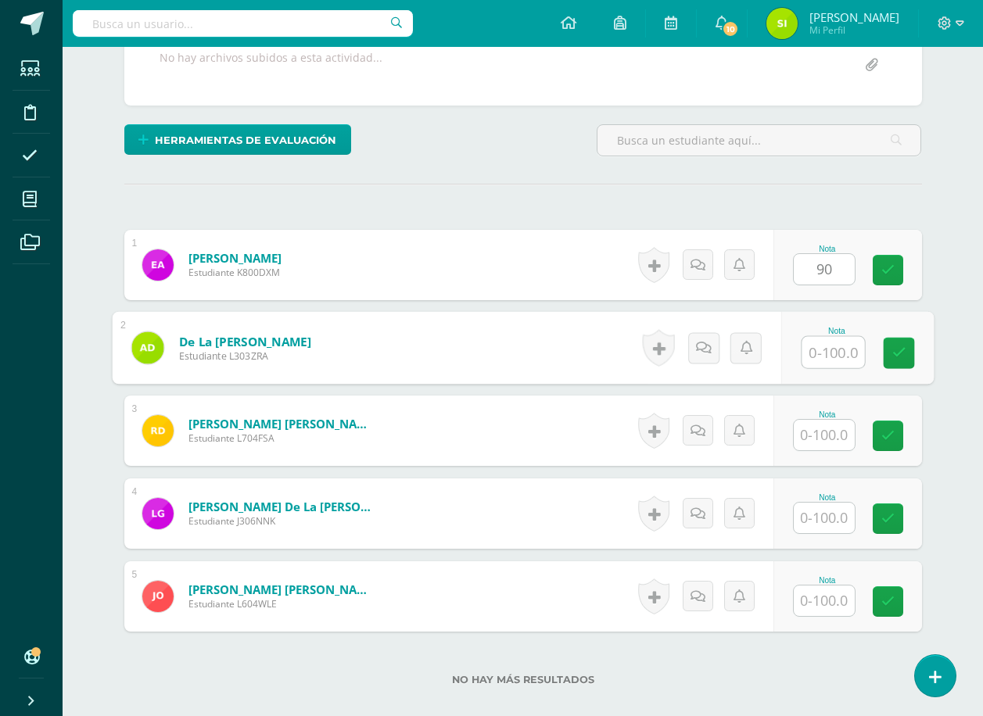
click at [823, 350] on input "text" at bounding box center [833, 352] width 63 height 31
type input "75"
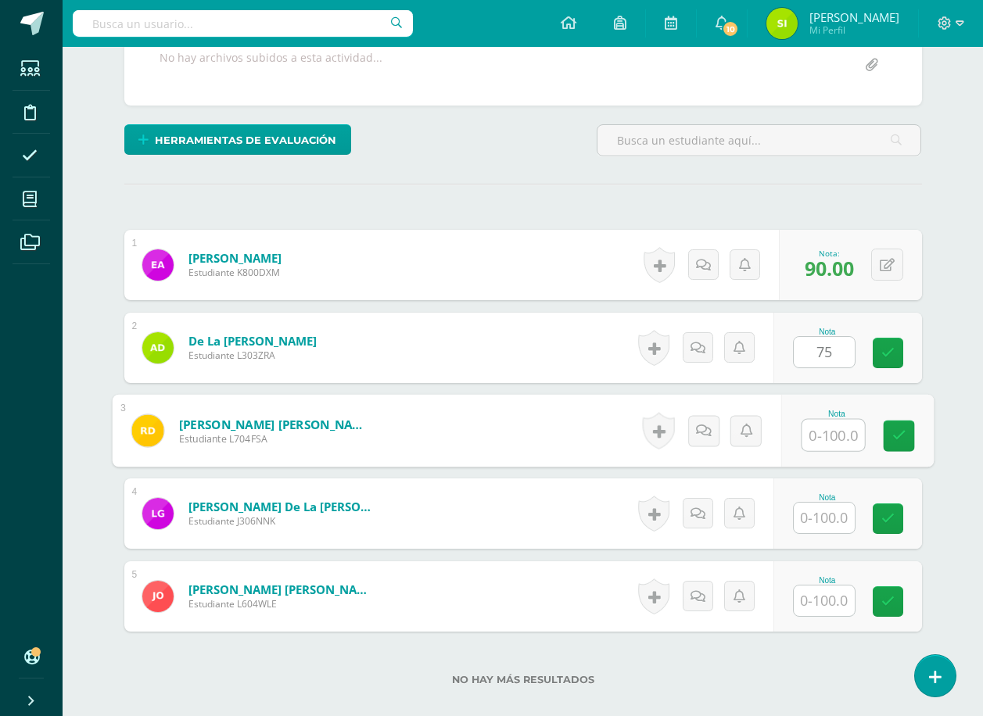
click at [823, 436] on input "text" at bounding box center [833, 435] width 63 height 31
type input "78"
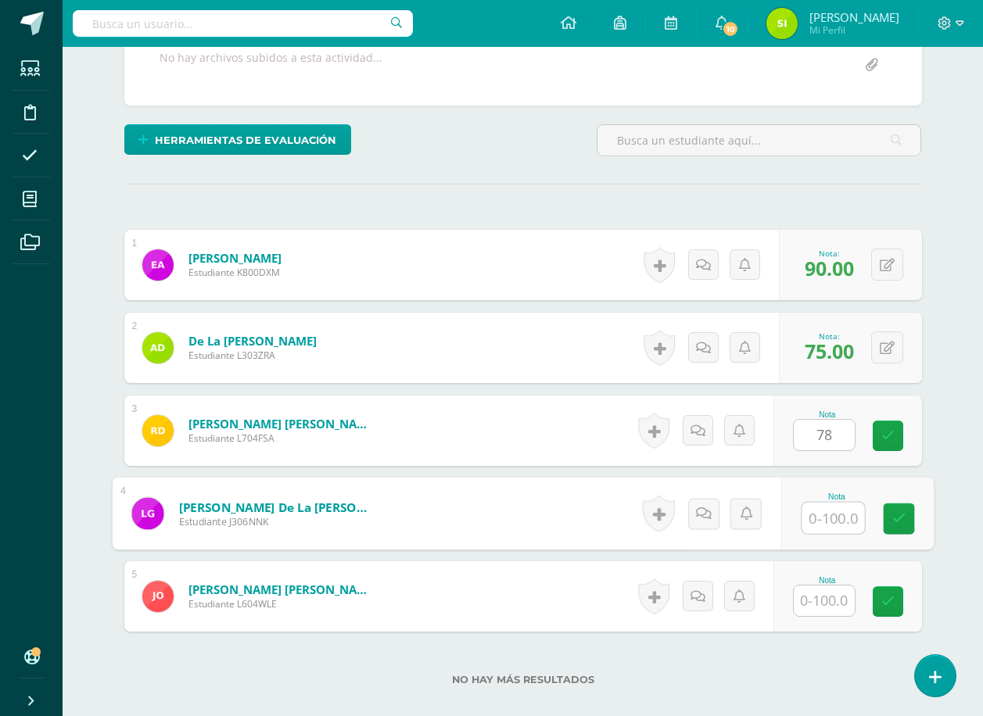
click at [820, 520] on input "text" at bounding box center [833, 518] width 63 height 31
type input "55"
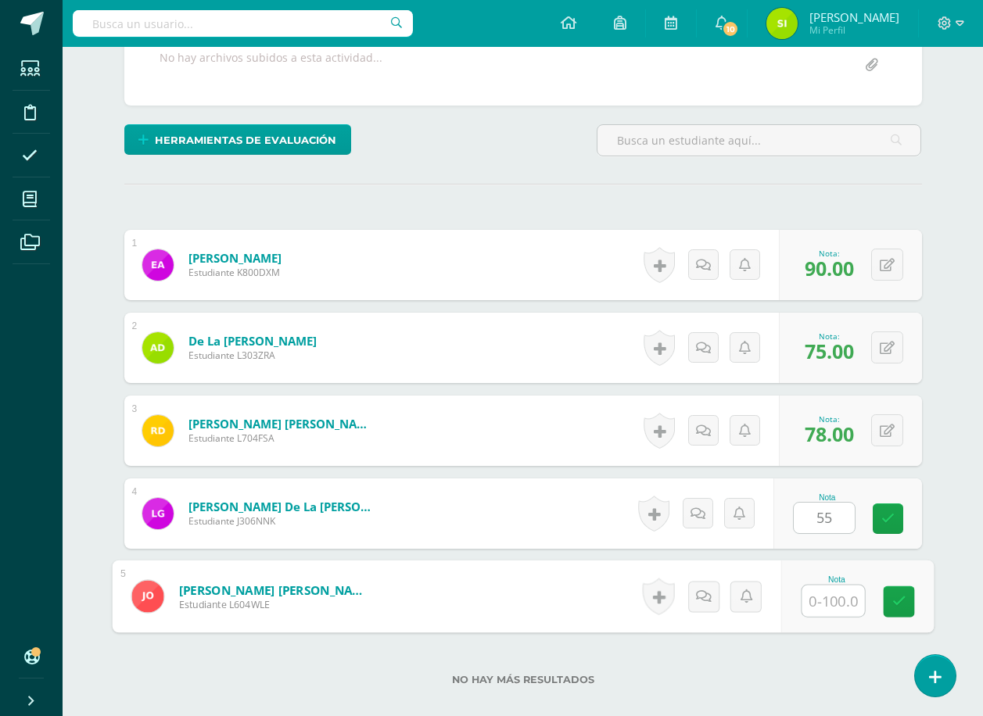
click at [831, 600] on input "text" at bounding box center [833, 601] width 63 height 31
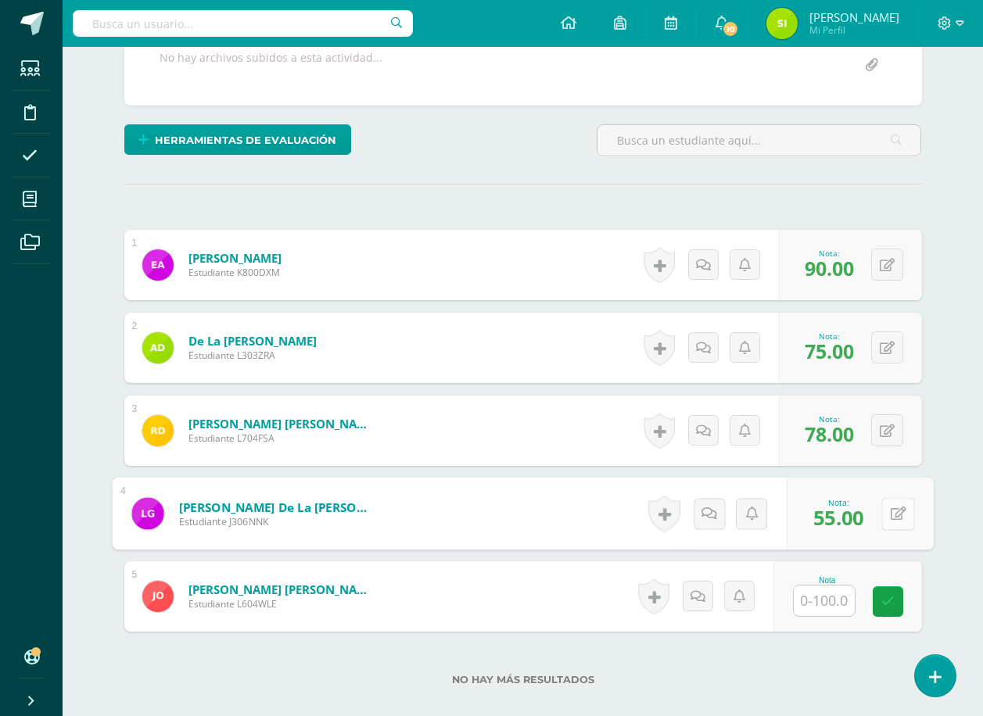
click at [888, 510] on button at bounding box center [897, 513] width 33 height 33
type input "83"
click at [828, 606] on input "text" at bounding box center [824, 601] width 61 height 31
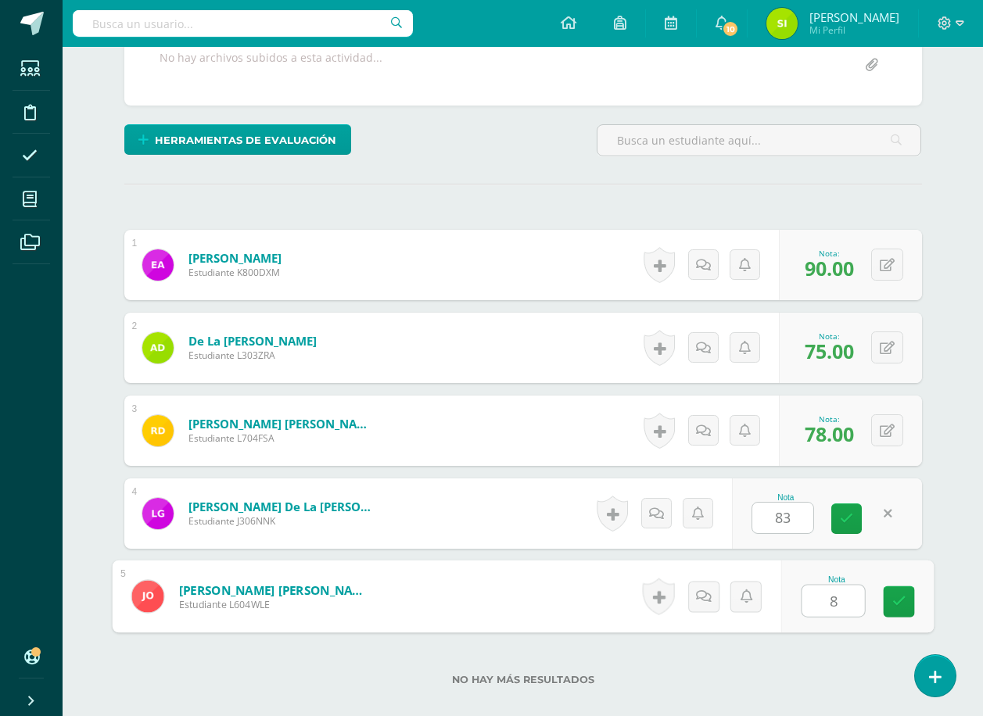
type input "80"
click at [902, 595] on icon at bounding box center [899, 601] width 14 height 13
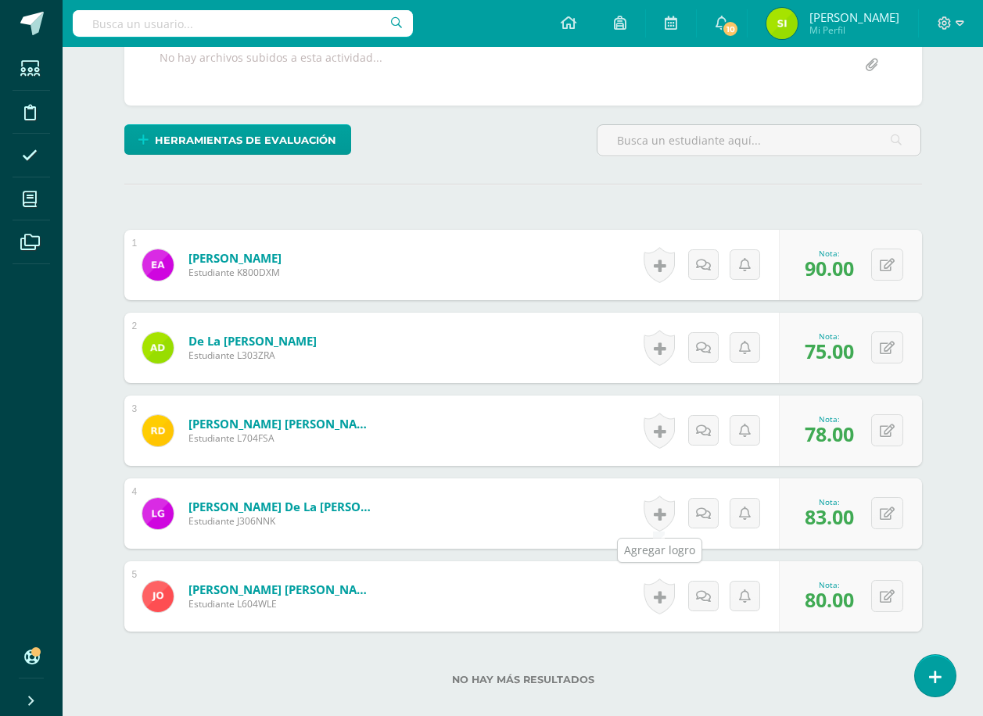
scroll to position [0, 0]
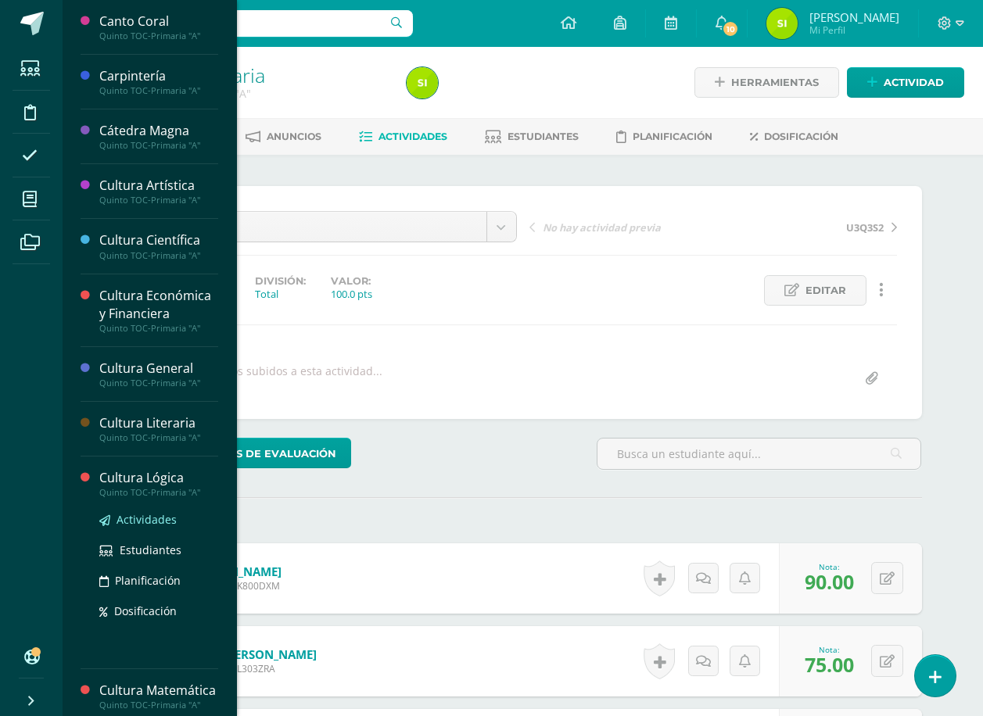
click at [150, 519] on span "Actividades" at bounding box center [147, 519] width 60 height 15
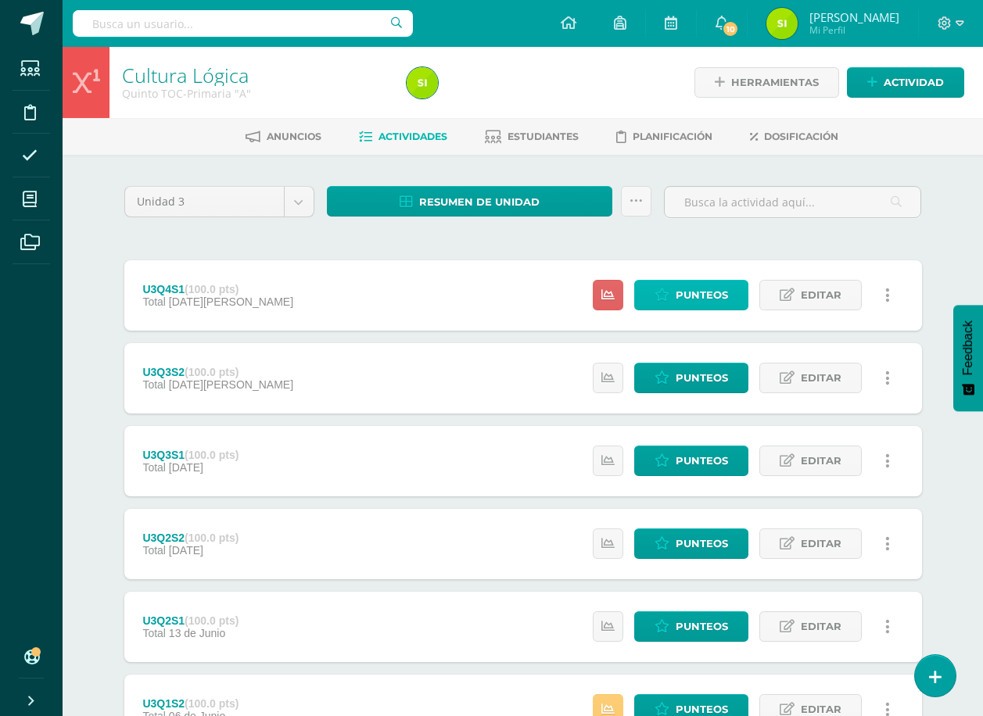
click at [700, 292] on span "Punteos" at bounding box center [702, 295] width 52 height 29
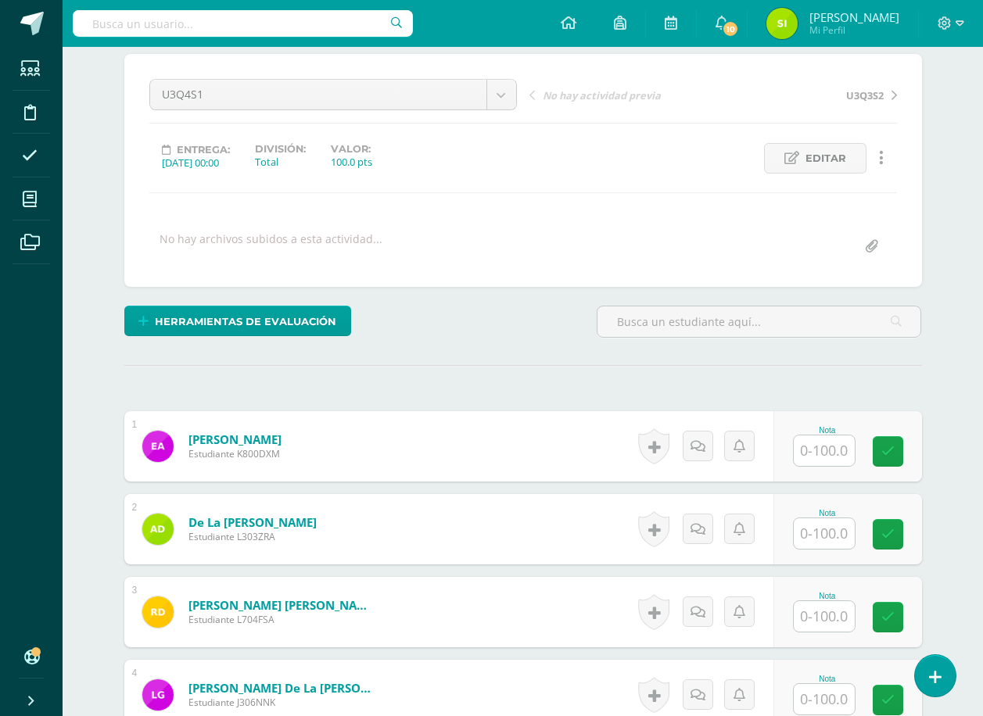
scroll to position [408, 0]
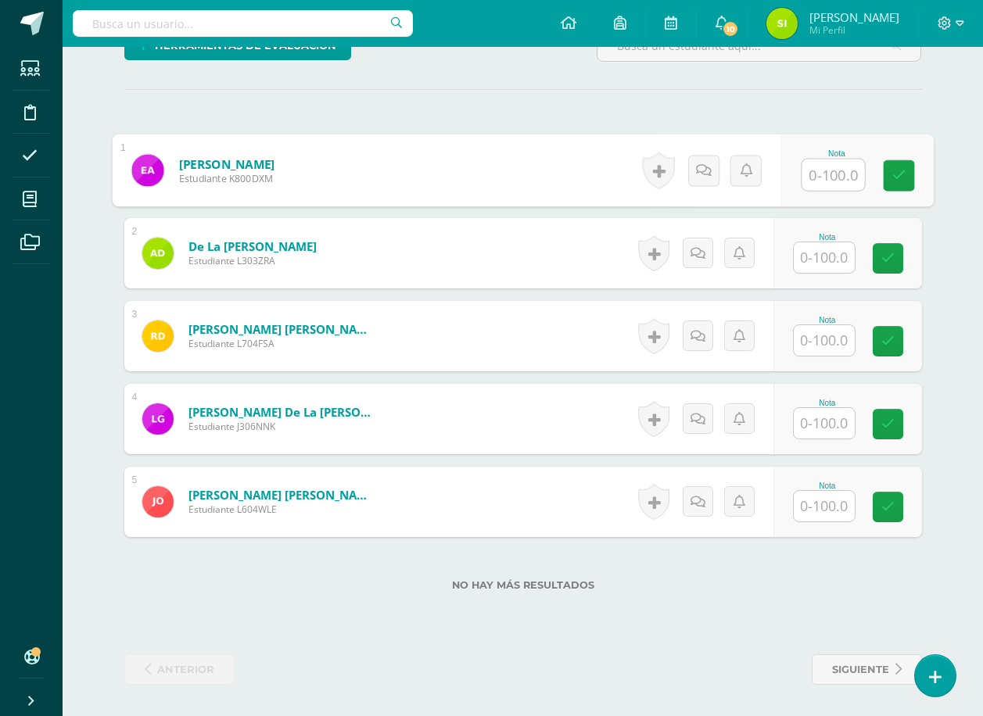
click at [824, 176] on input "text" at bounding box center [833, 175] width 63 height 31
type input "100"
click at [828, 257] on input "text" at bounding box center [824, 257] width 61 height 31
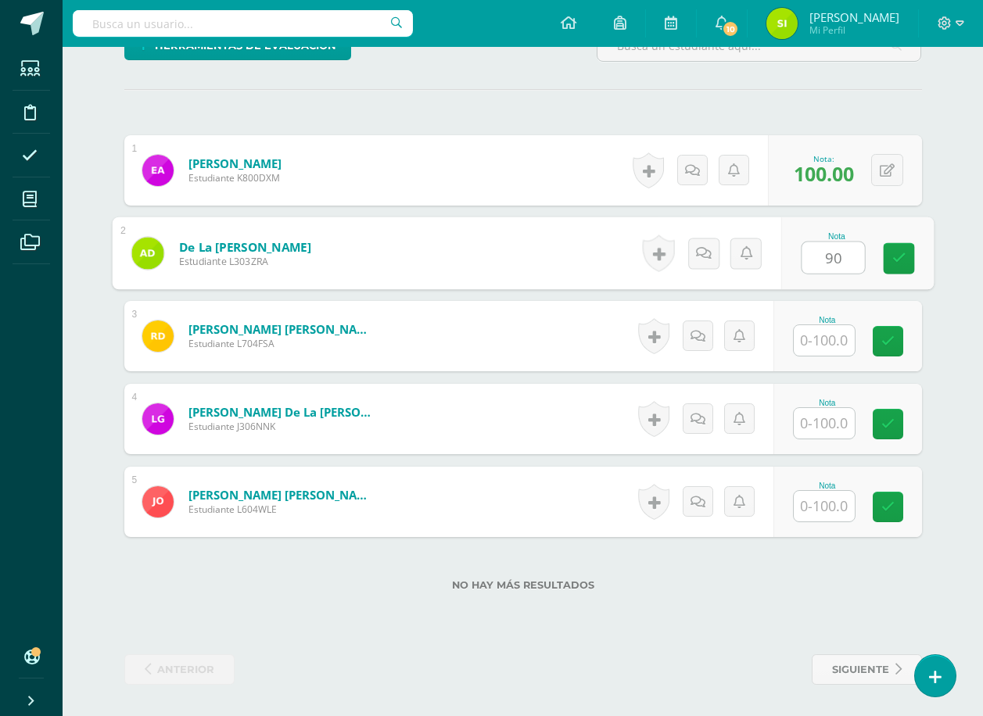
type input "90"
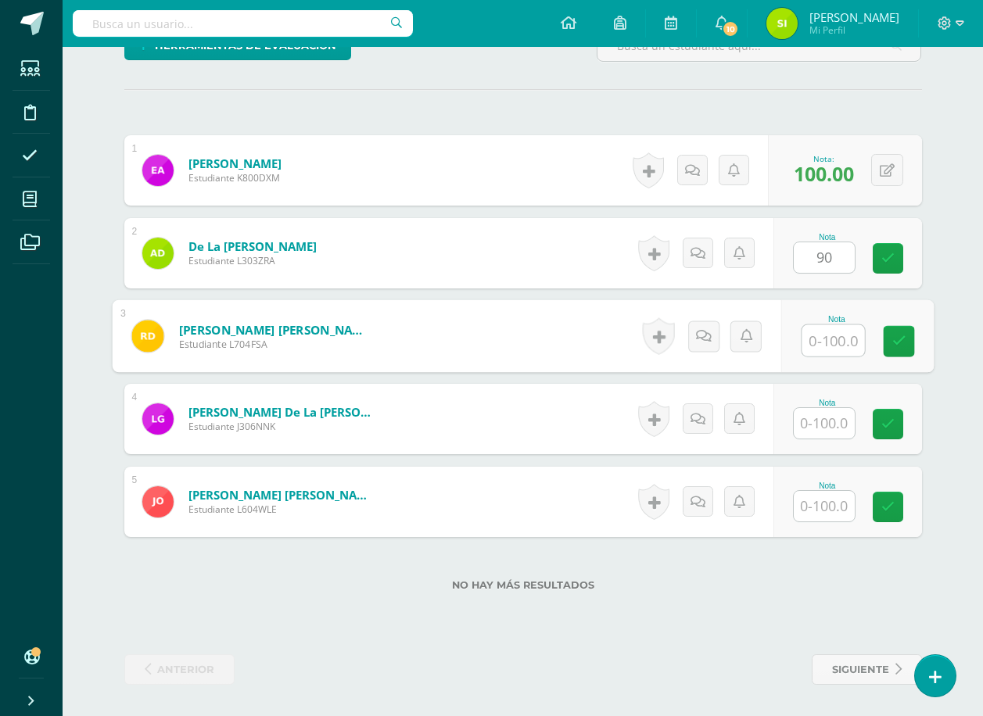
click at [832, 339] on input "text" at bounding box center [833, 340] width 63 height 31
type input "80"
click at [828, 422] on input "text" at bounding box center [824, 423] width 61 height 31
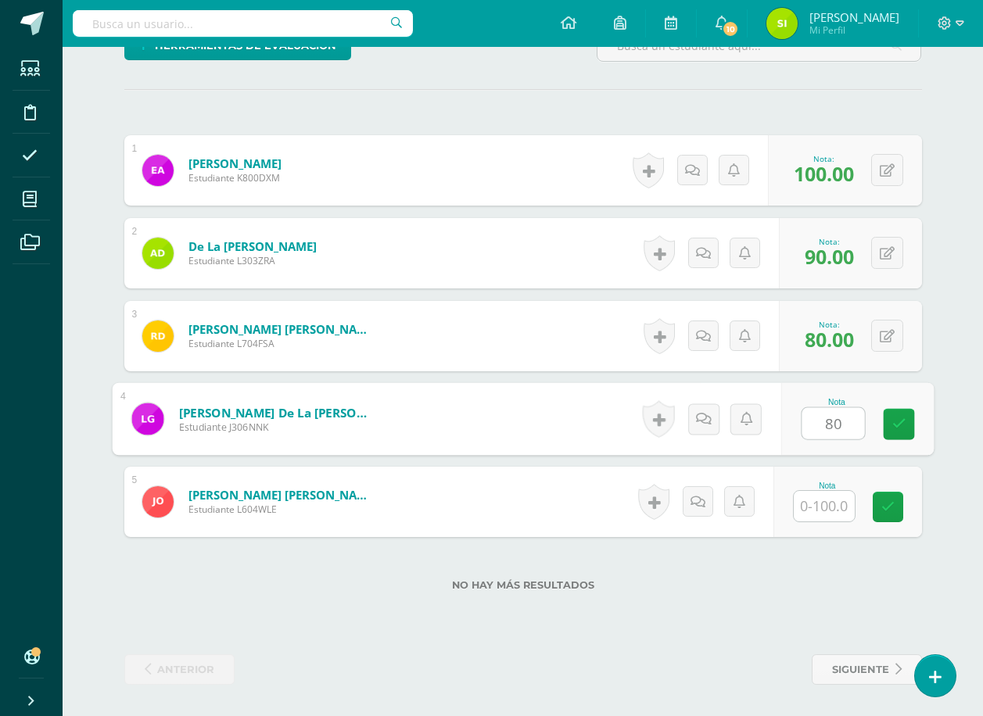
type input "80"
click at [826, 506] on input "text" at bounding box center [824, 506] width 61 height 31
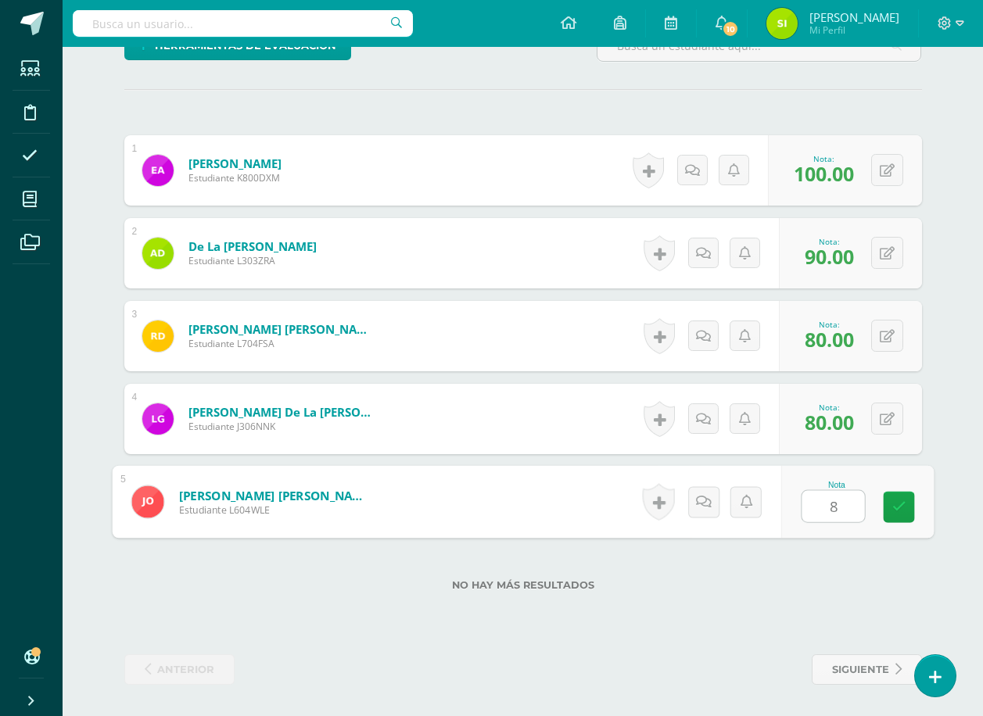
type input "80"
click at [899, 509] on icon at bounding box center [899, 507] width 14 height 13
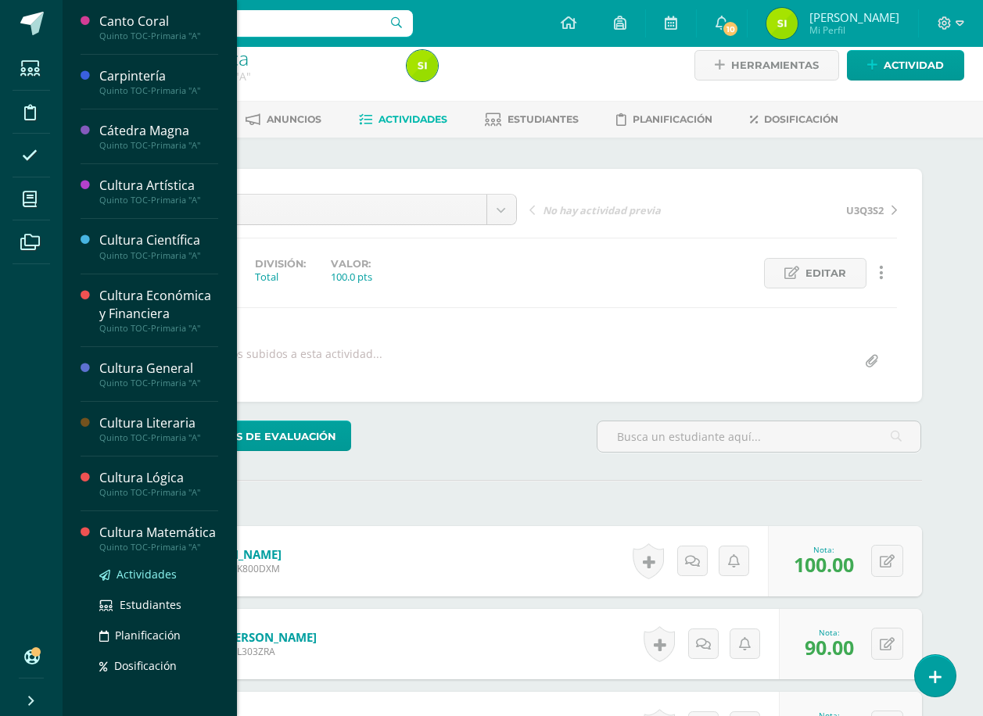
click at [148, 582] on span "Actividades" at bounding box center [147, 574] width 60 height 15
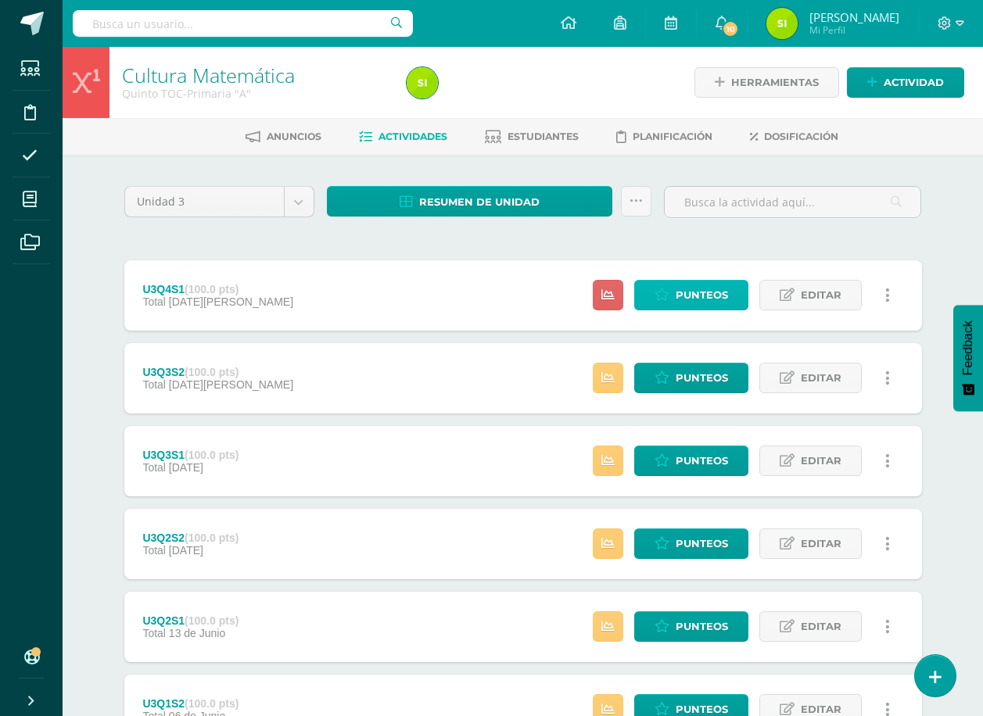
click at [698, 293] on span "Punteos" at bounding box center [702, 295] width 52 height 29
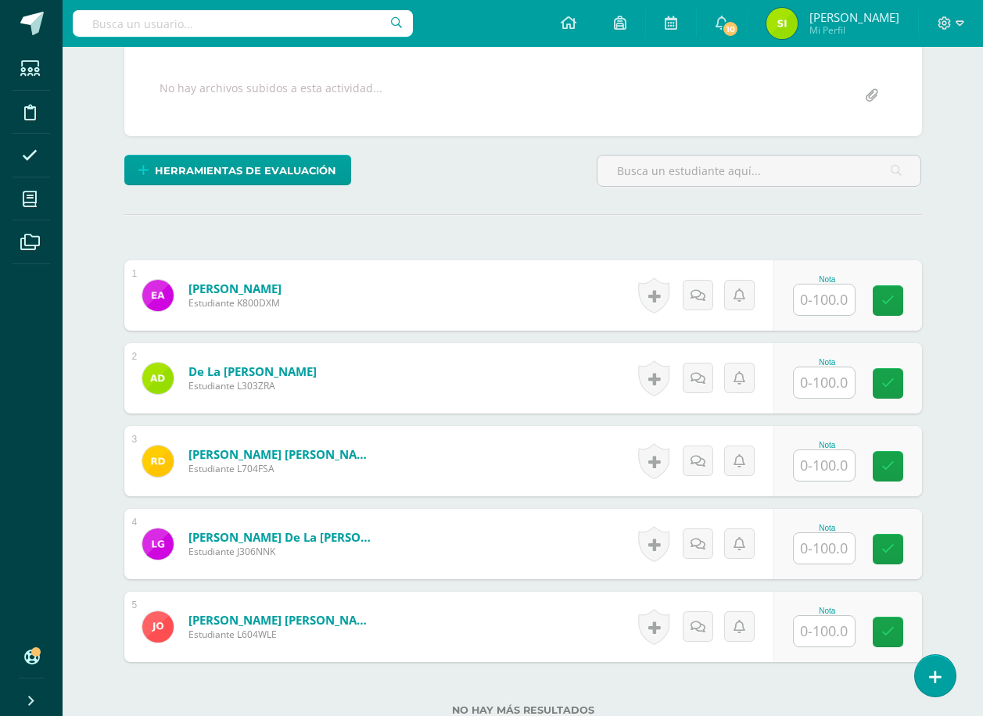
scroll to position [392, 0]
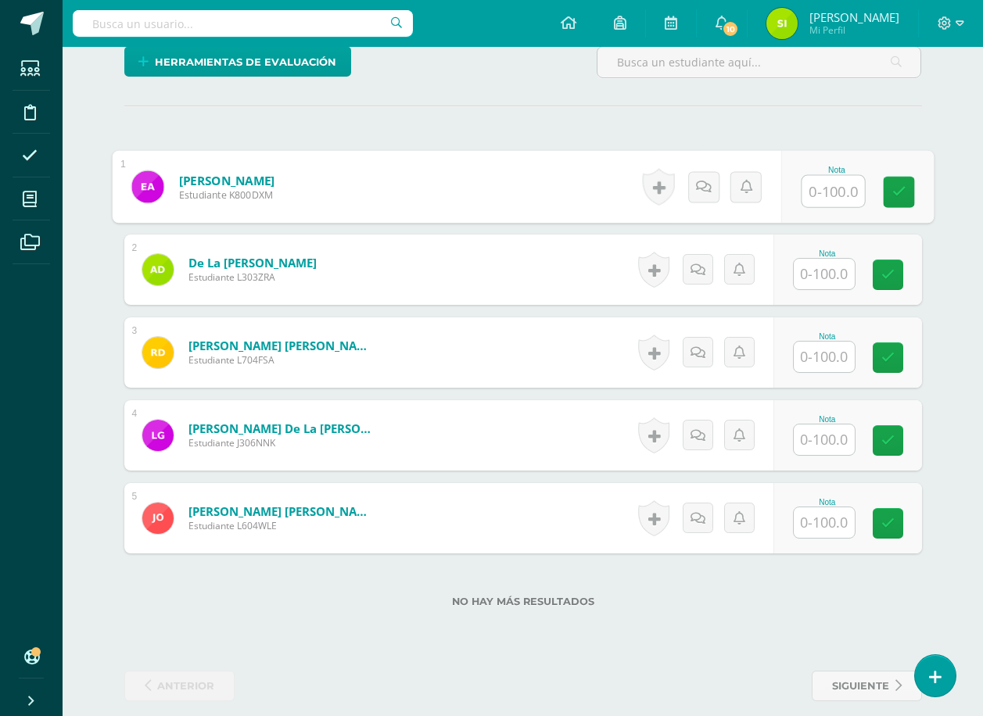
click at [820, 190] on input "text" at bounding box center [833, 191] width 63 height 31
type input "60"
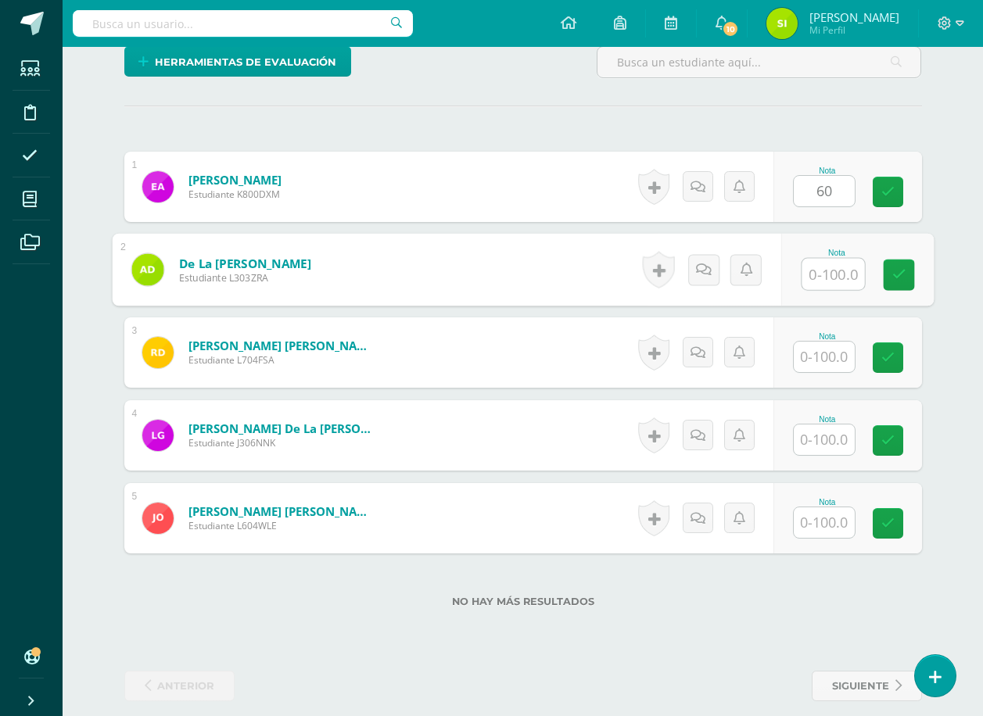
click at [827, 277] on input "text" at bounding box center [833, 274] width 63 height 31
type input "75"
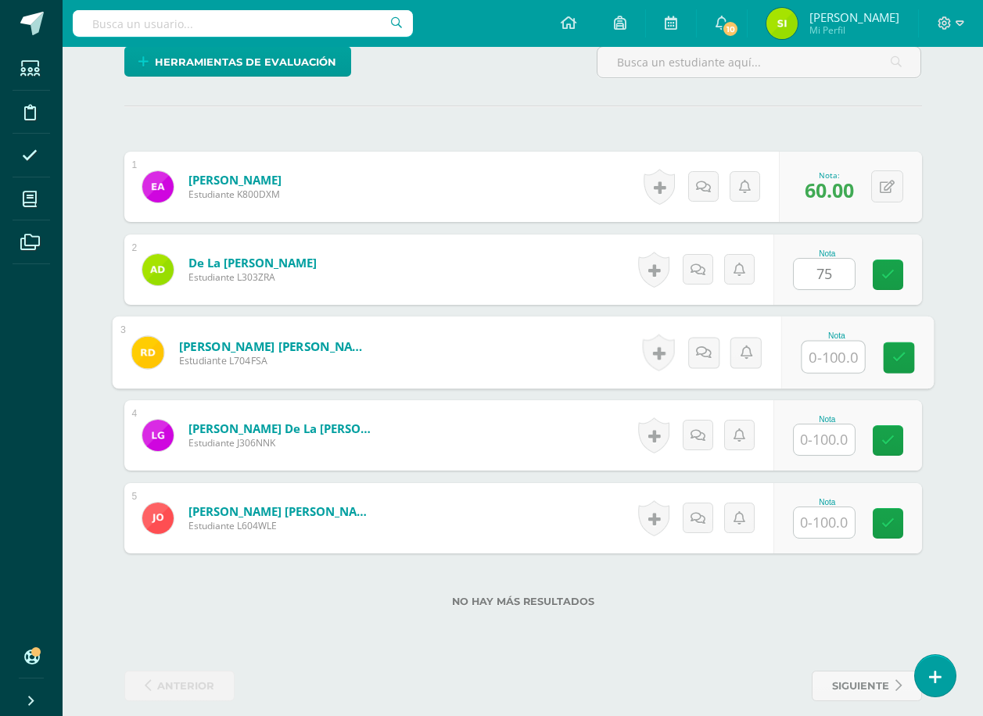
click at [824, 357] on input "text" at bounding box center [833, 357] width 63 height 31
type input "85"
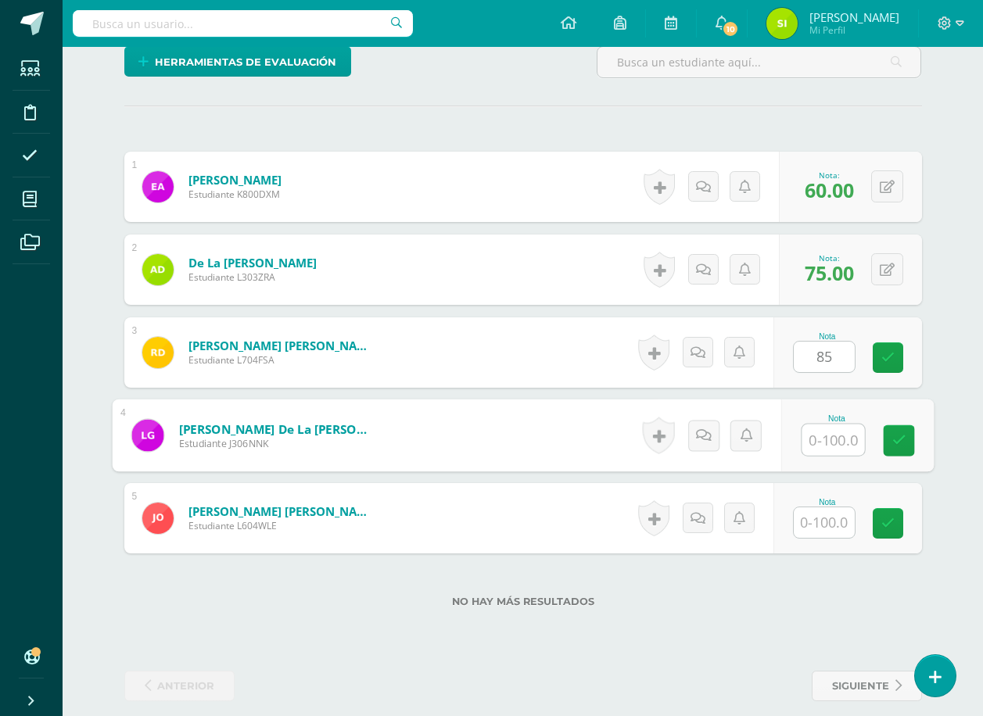
click at [820, 440] on input "text" at bounding box center [833, 440] width 63 height 31
type input "100"
click at [898, 439] on icon at bounding box center [899, 440] width 14 height 13
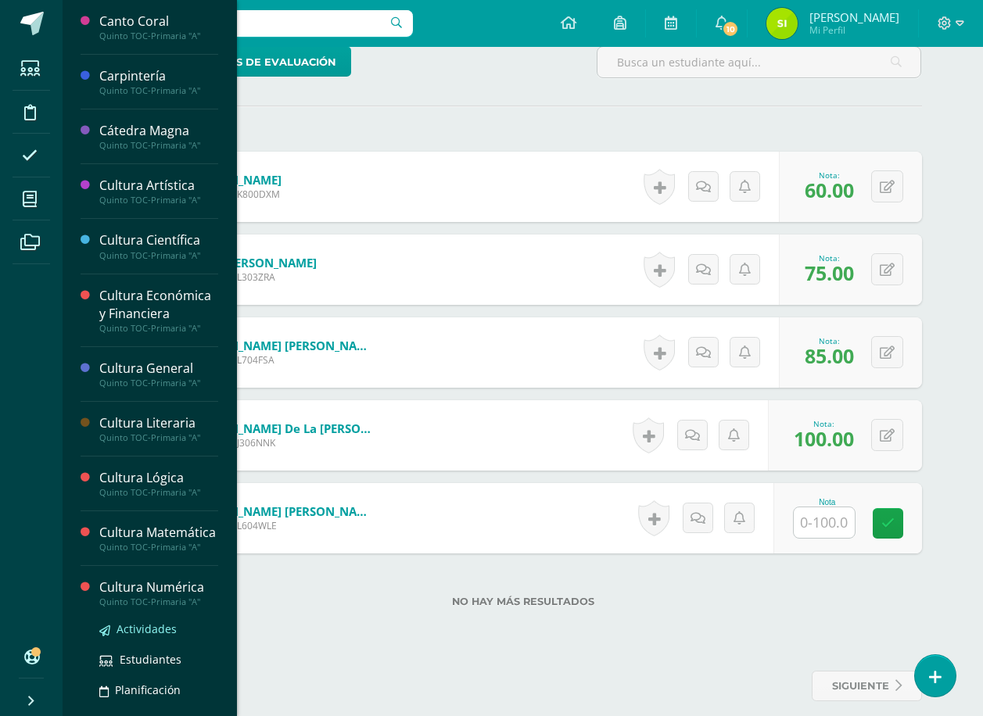
click at [138, 637] on span "Actividades" at bounding box center [147, 629] width 60 height 15
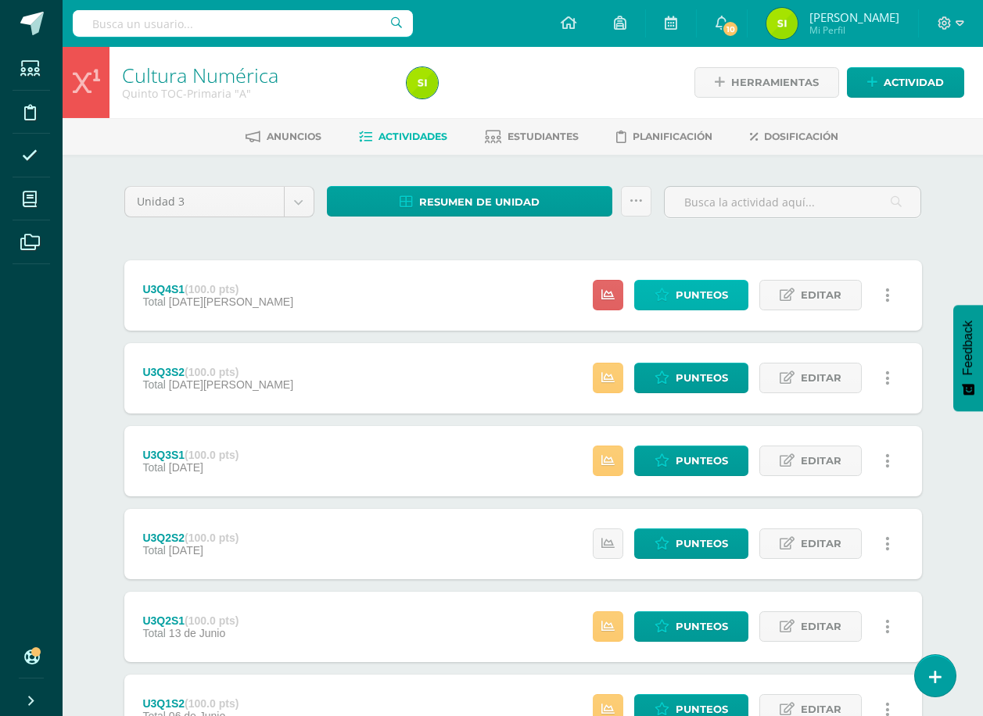
click at [700, 292] on span "Punteos" at bounding box center [702, 295] width 52 height 29
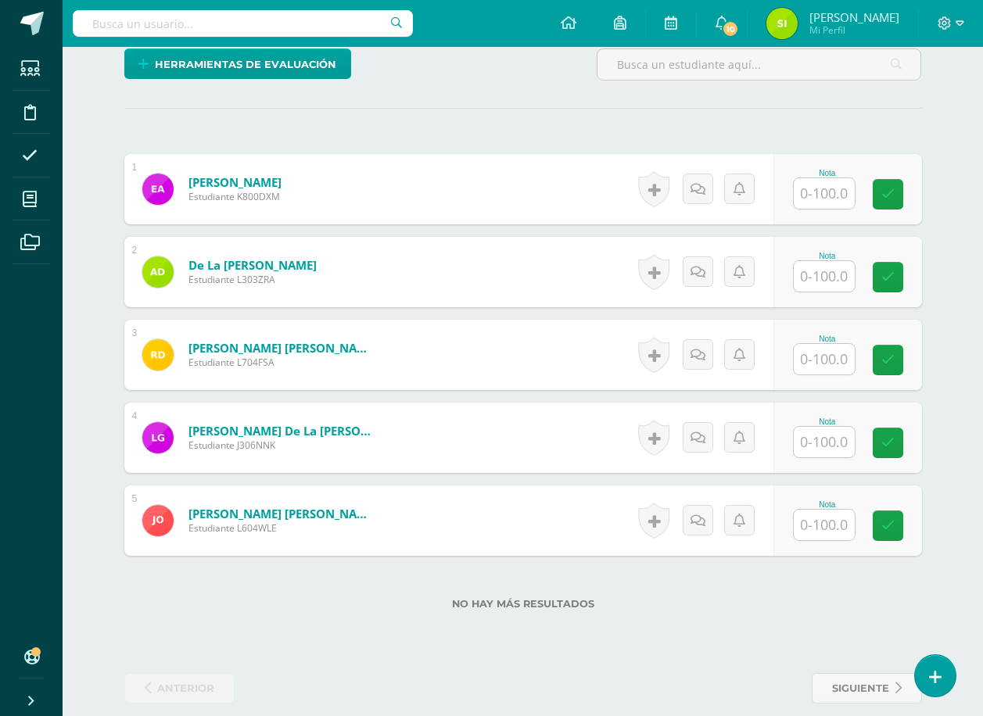
scroll to position [392, 0]
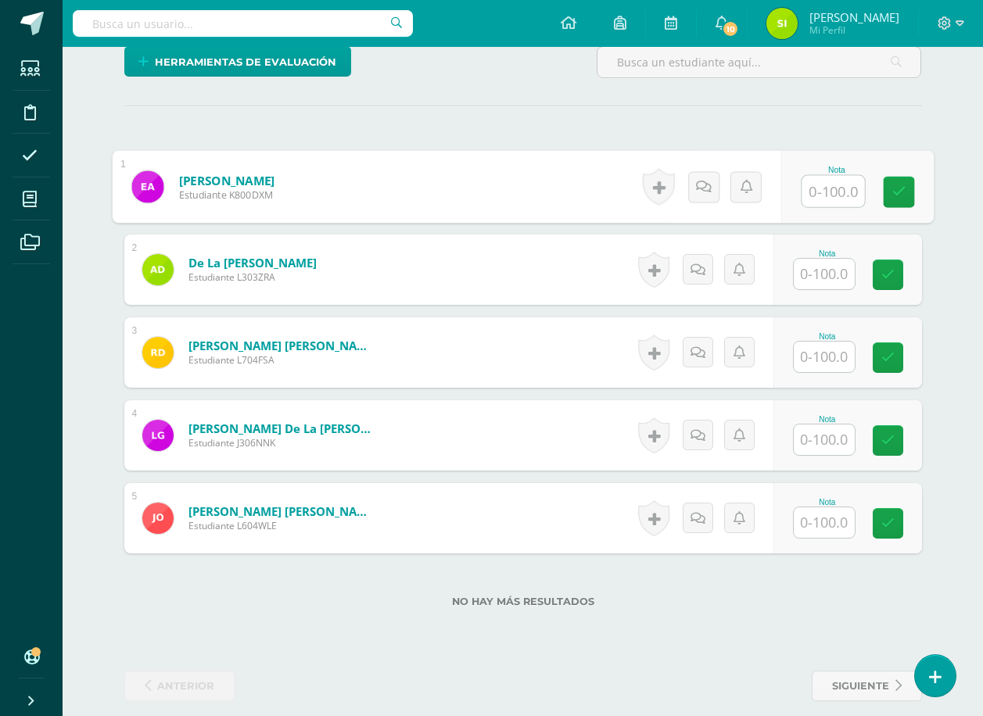
click at [822, 189] on input "text" at bounding box center [833, 191] width 63 height 31
type input "100"
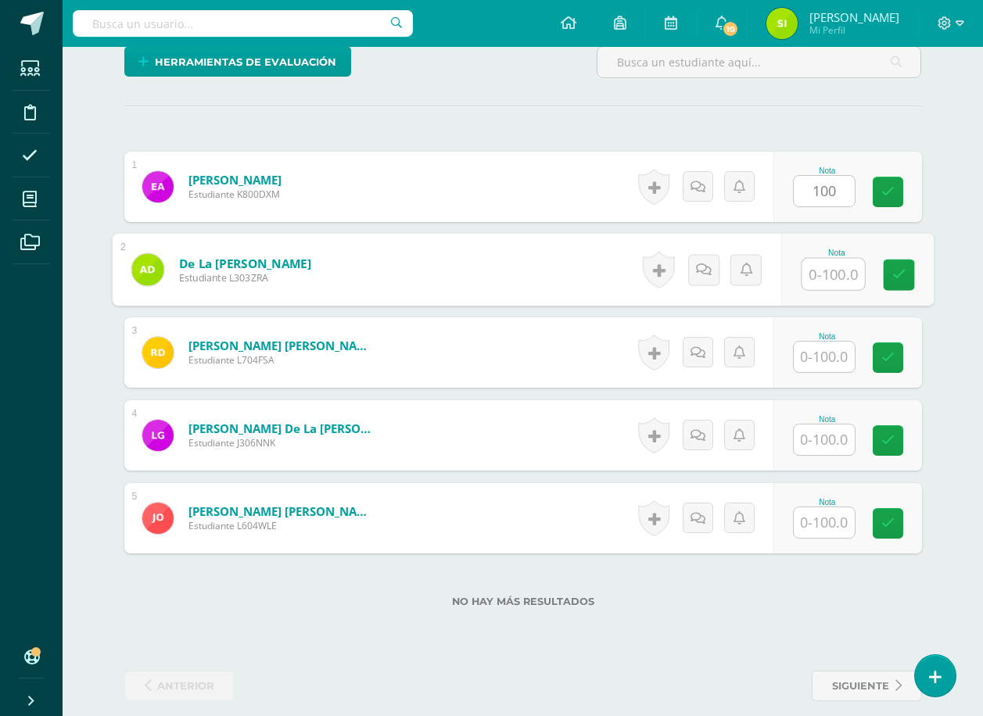
click at [824, 273] on input "text" at bounding box center [833, 274] width 63 height 31
type input "65"
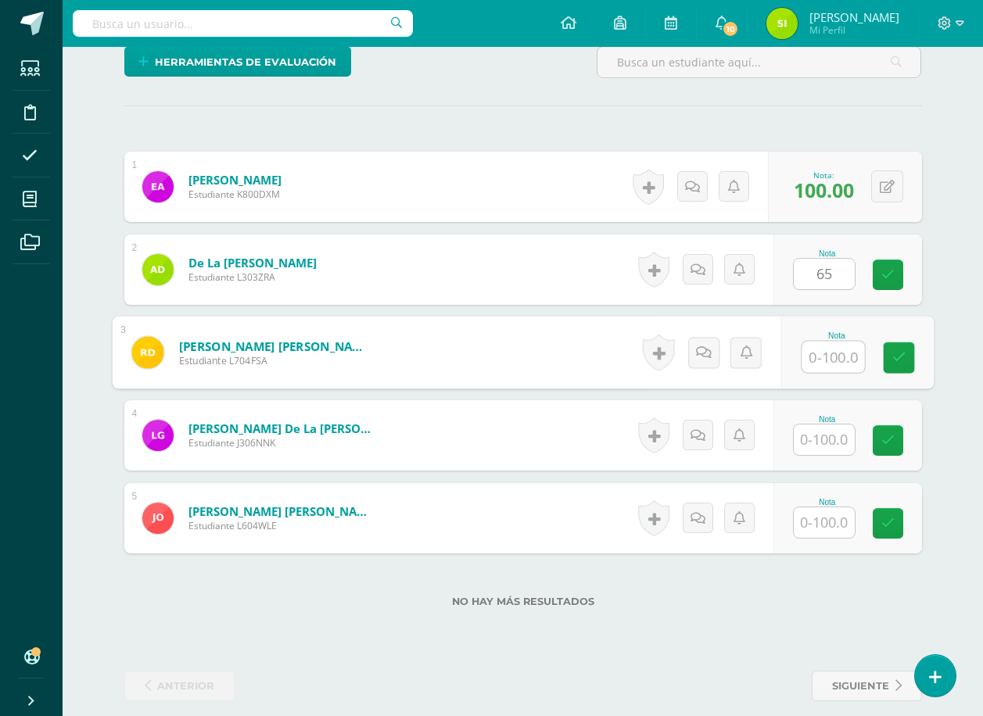
click at [828, 359] on input "text" at bounding box center [833, 357] width 63 height 31
type input "80"
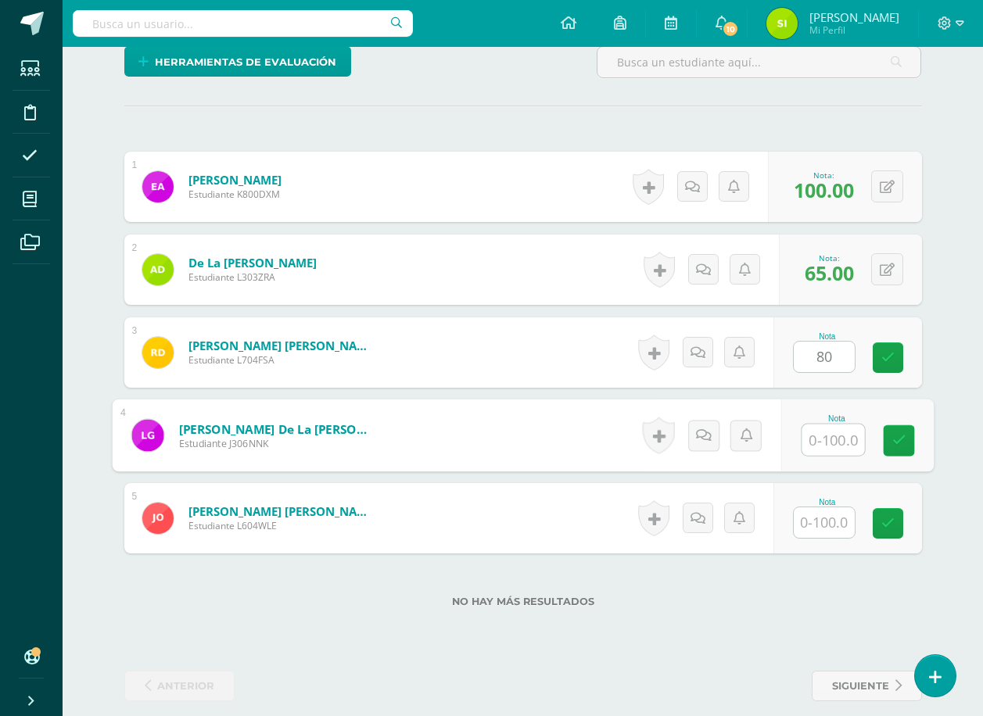
click at [830, 444] on input "text" at bounding box center [833, 440] width 63 height 31
type input "93"
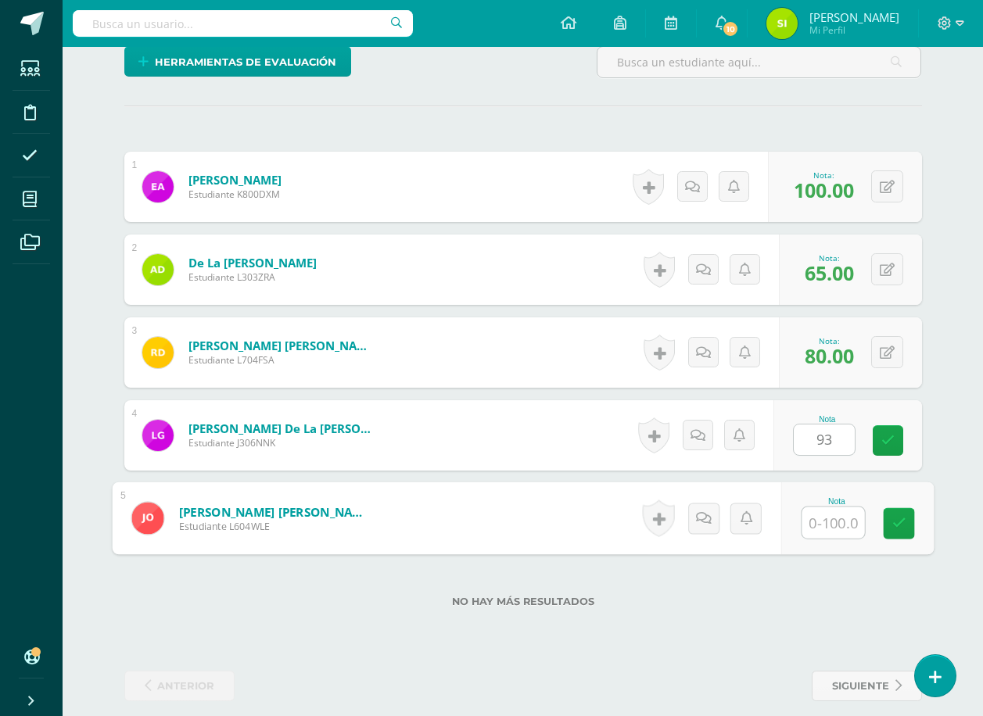
click at [826, 526] on input "text" at bounding box center [833, 523] width 63 height 31
type input "100"
click at [900, 525] on icon at bounding box center [899, 523] width 14 height 13
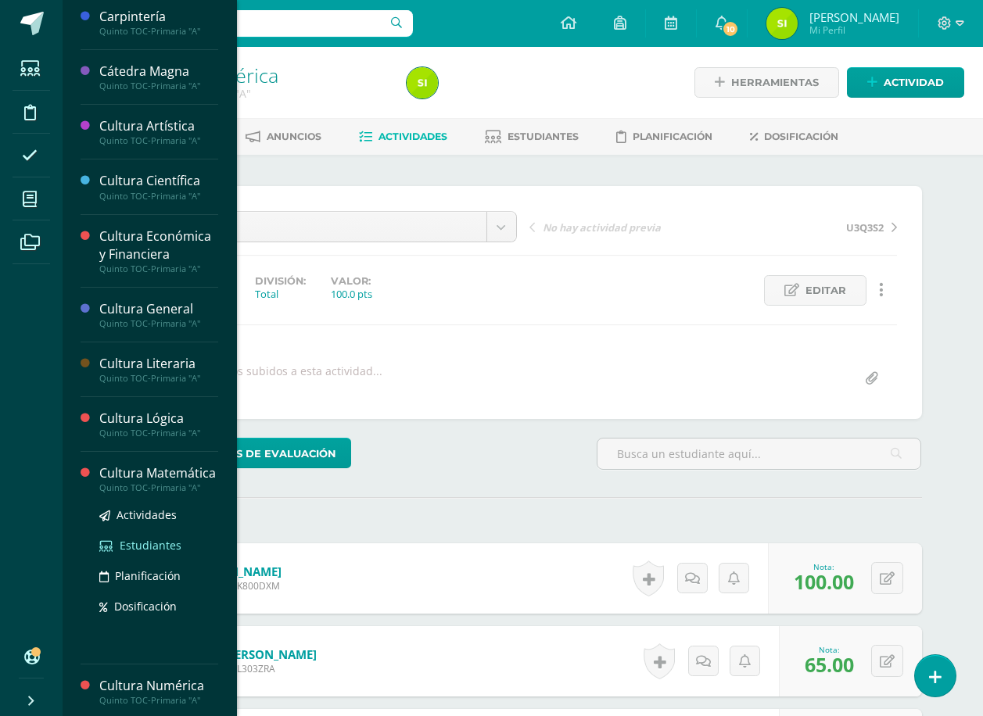
scroll to position [235, 0]
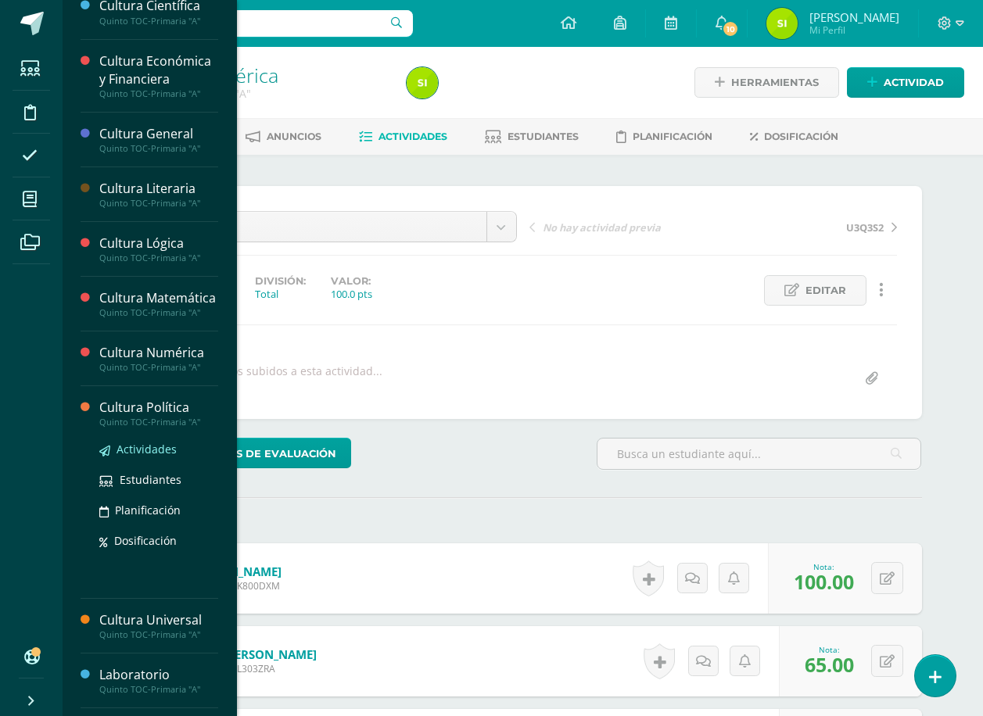
click at [142, 457] on span "Actividades" at bounding box center [147, 449] width 60 height 15
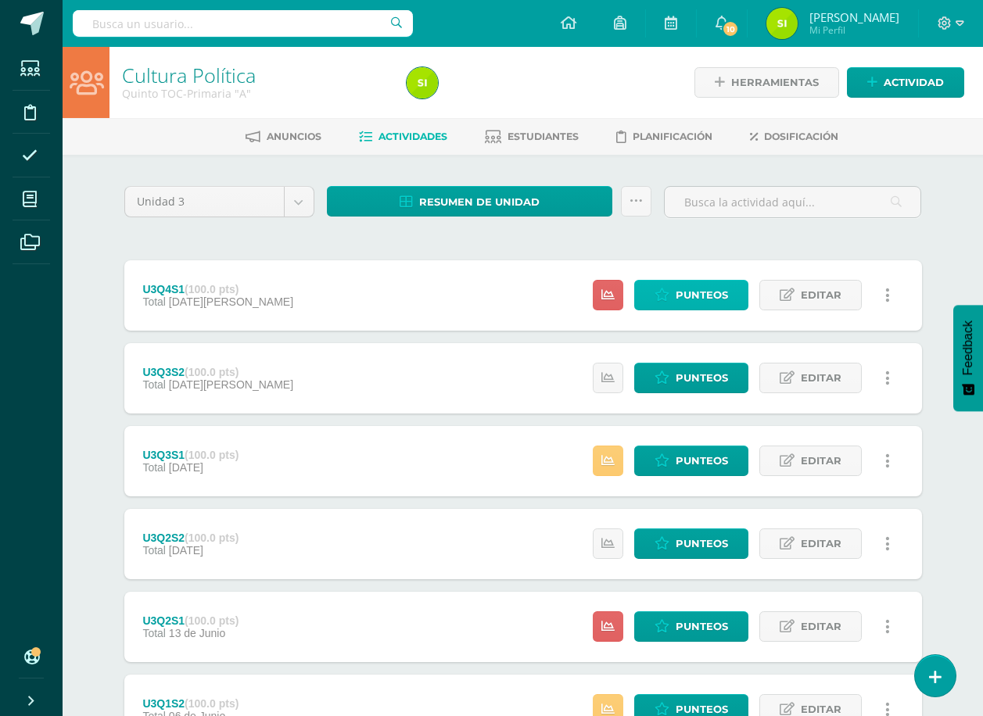
click at [693, 294] on span "Punteos" at bounding box center [702, 295] width 52 height 29
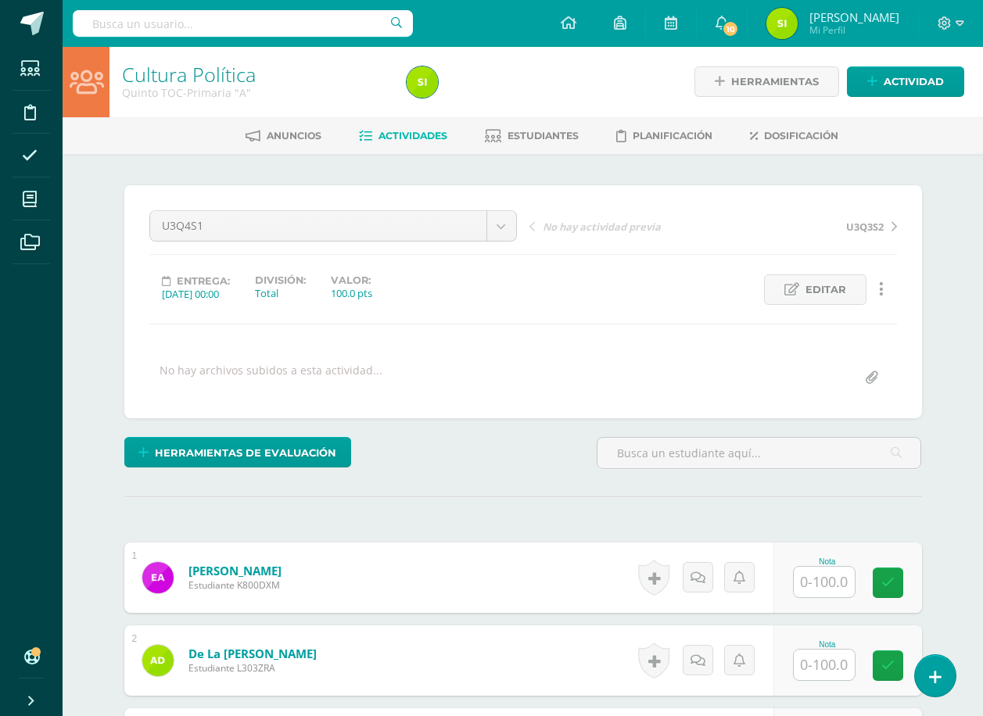
scroll to position [408, 0]
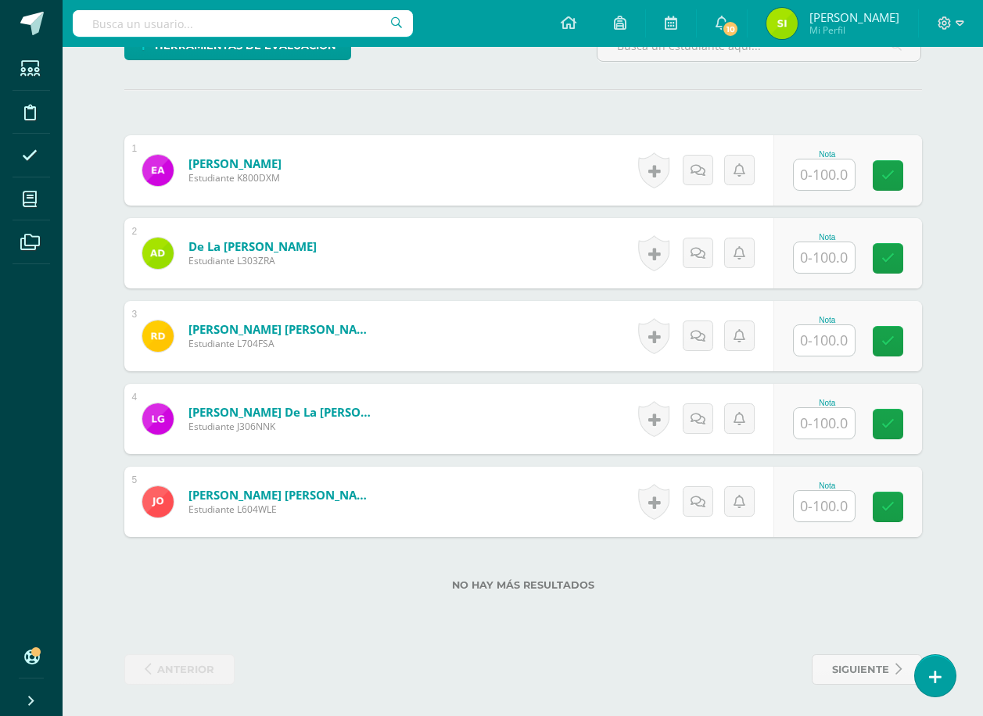
click at [833, 175] on input "text" at bounding box center [824, 175] width 61 height 31
type input "70"
click at [822, 254] on input "text" at bounding box center [833, 257] width 63 height 31
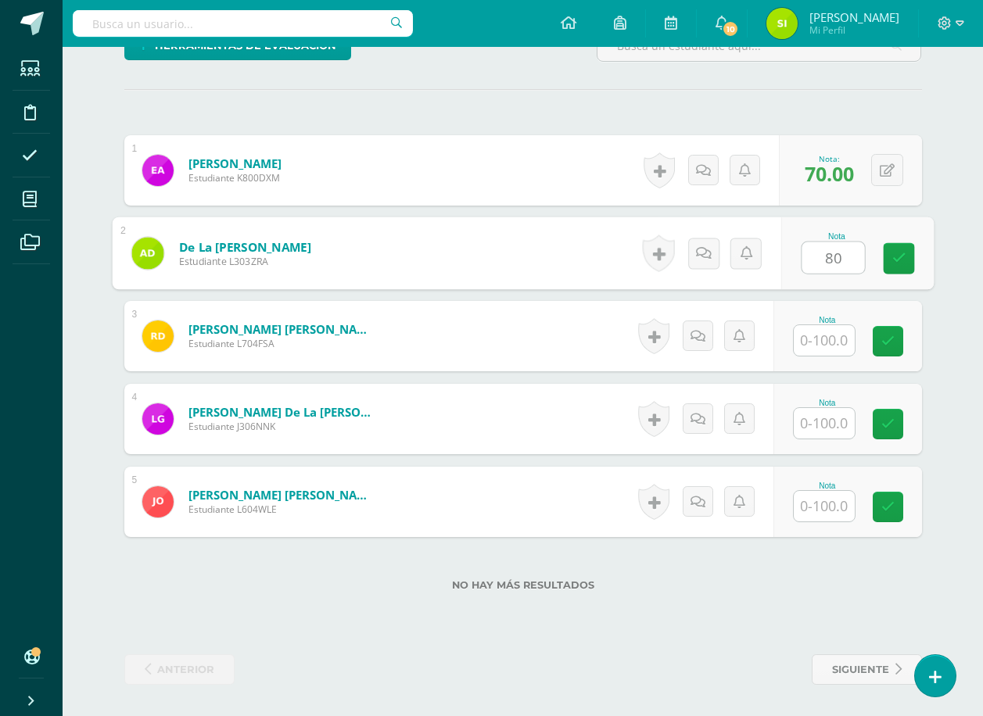
type input "80"
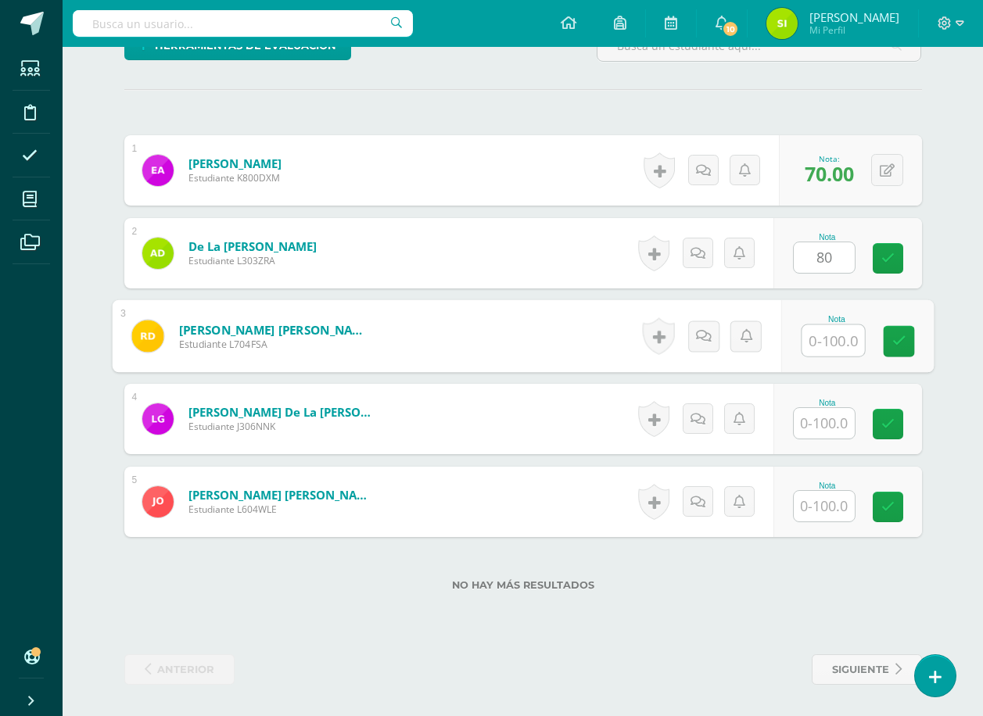
click at [827, 339] on input "text" at bounding box center [833, 340] width 63 height 31
type input "60"
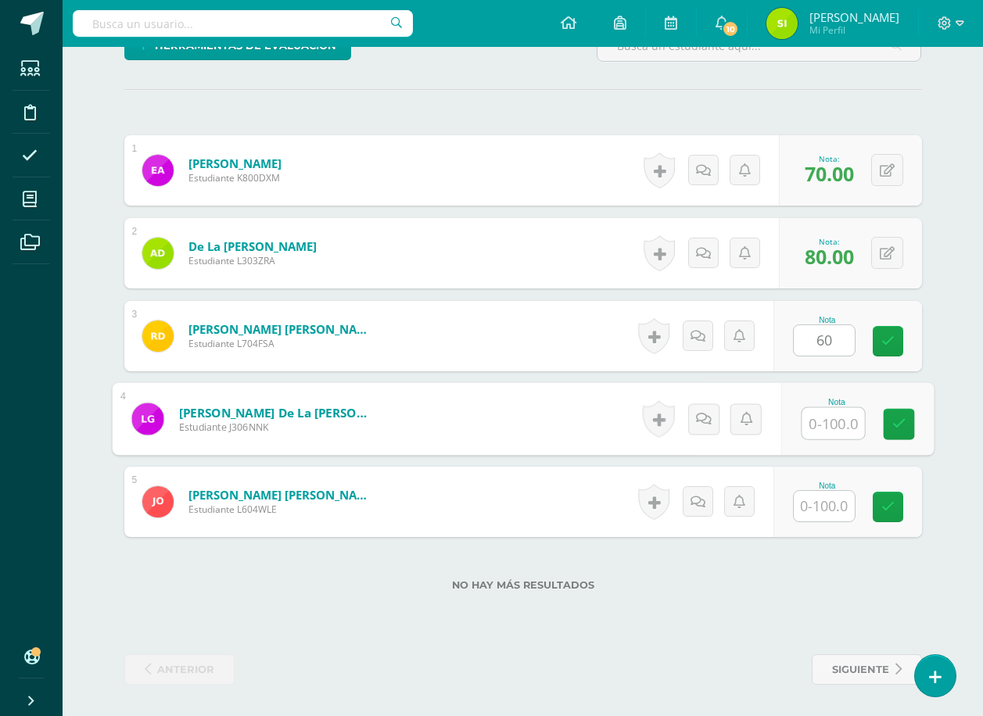
click at [832, 425] on input "text" at bounding box center [833, 423] width 63 height 31
type input "85"
click at [822, 505] on input "text" at bounding box center [824, 506] width 61 height 31
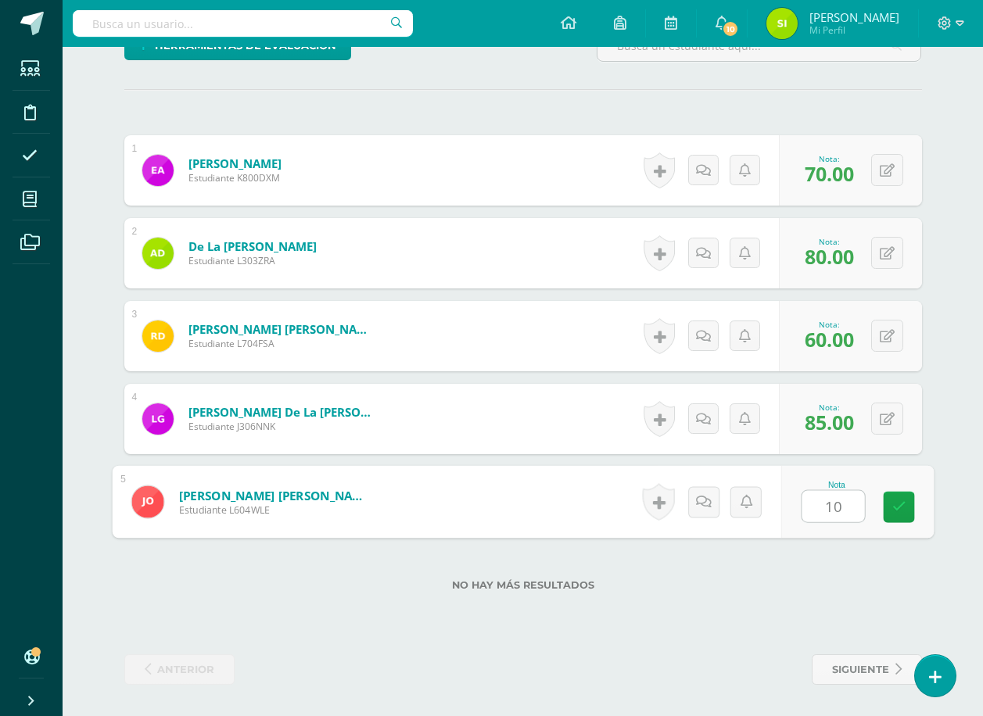
type input "100"
click at [896, 505] on icon at bounding box center [899, 507] width 14 height 13
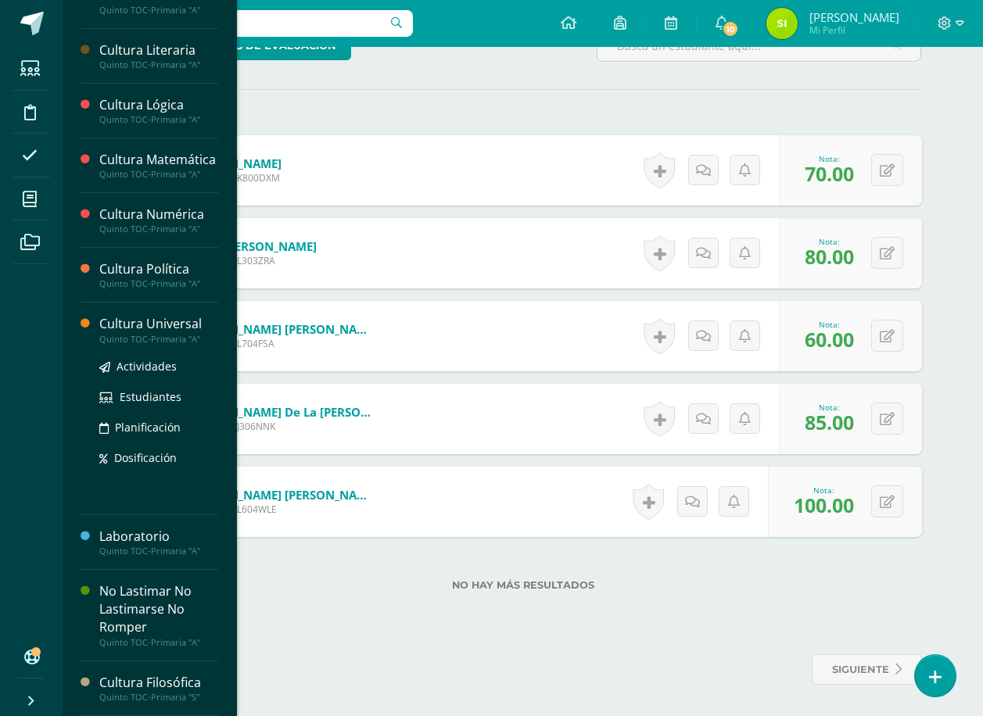
scroll to position [391, 0]
click at [149, 364] on span "Actividades" at bounding box center [147, 366] width 60 height 15
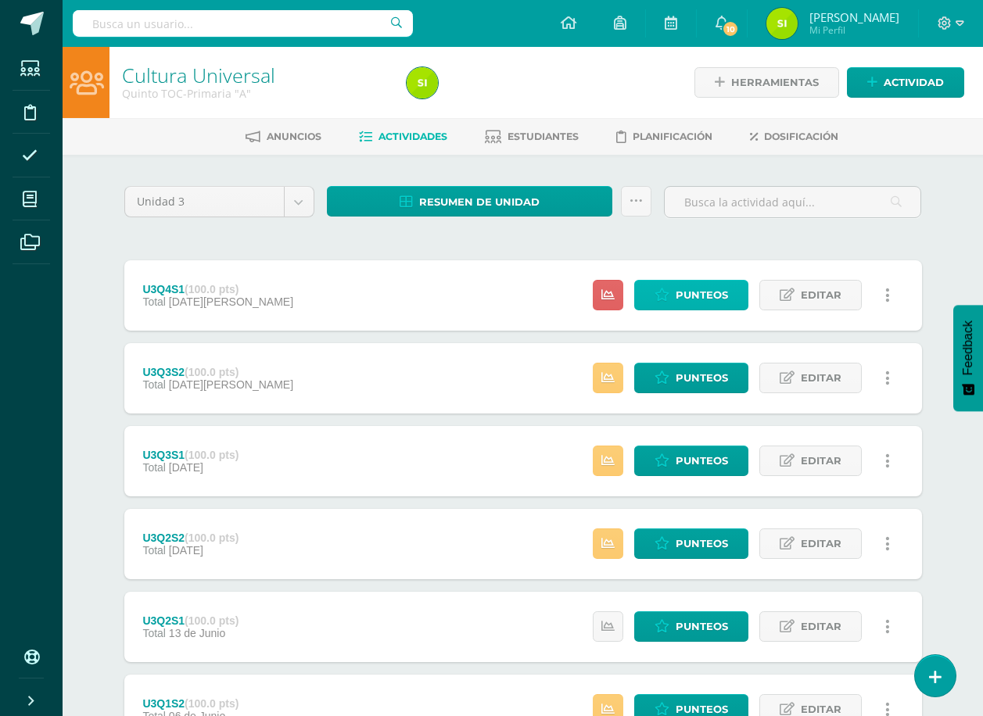
click at [699, 289] on span "Punteos" at bounding box center [702, 295] width 52 height 29
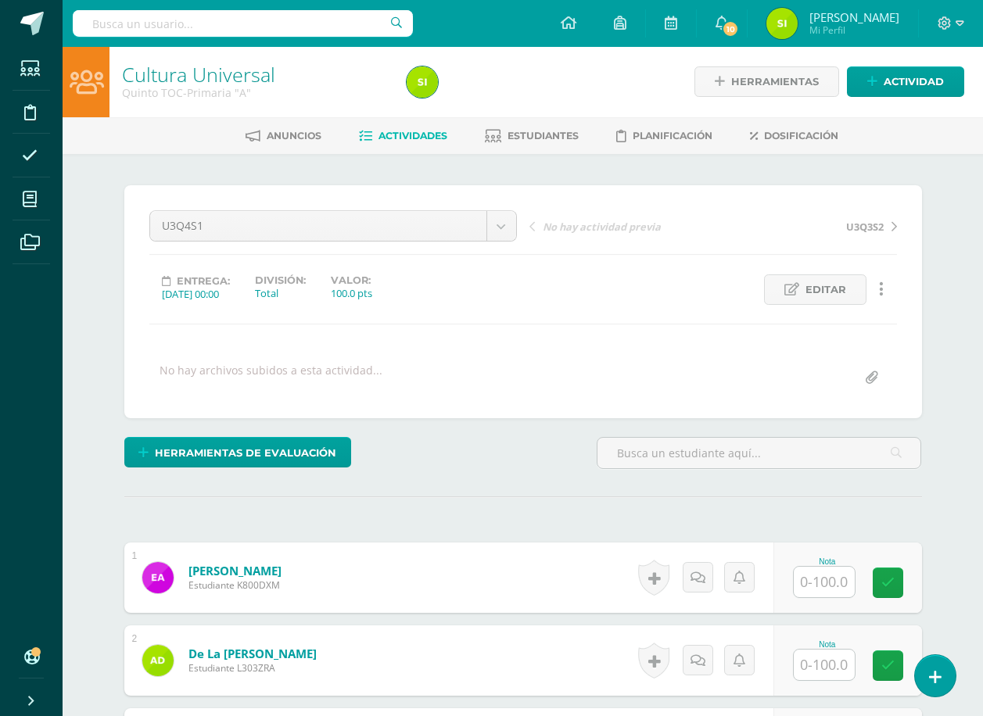
scroll to position [392, 0]
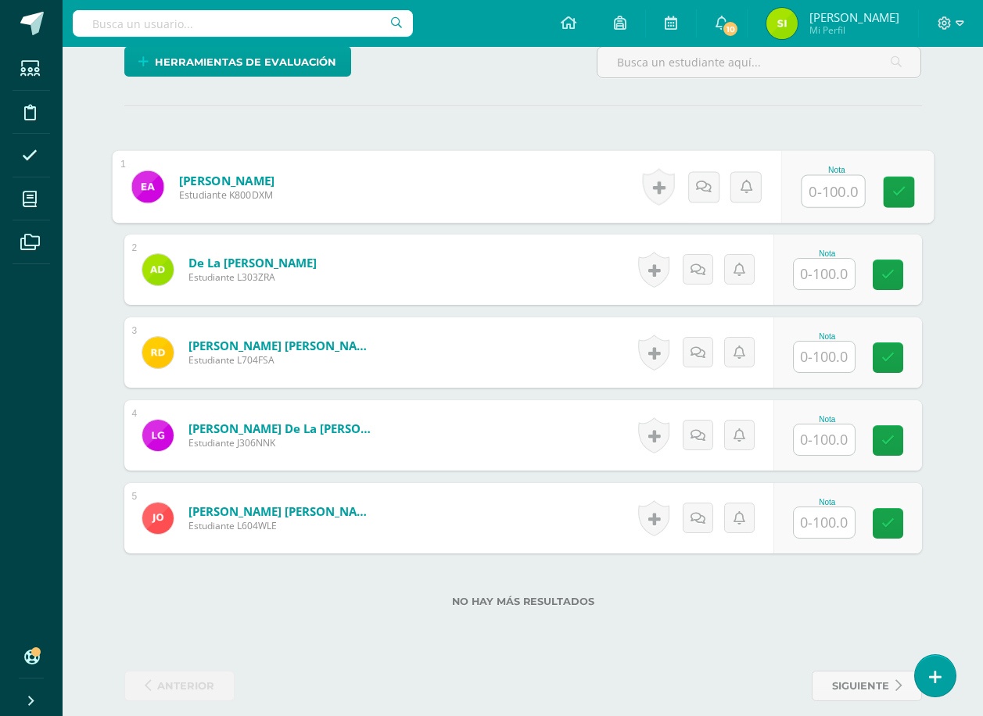
click at [823, 190] on input "text" at bounding box center [833, 191] width 63 height 31
type input "83"
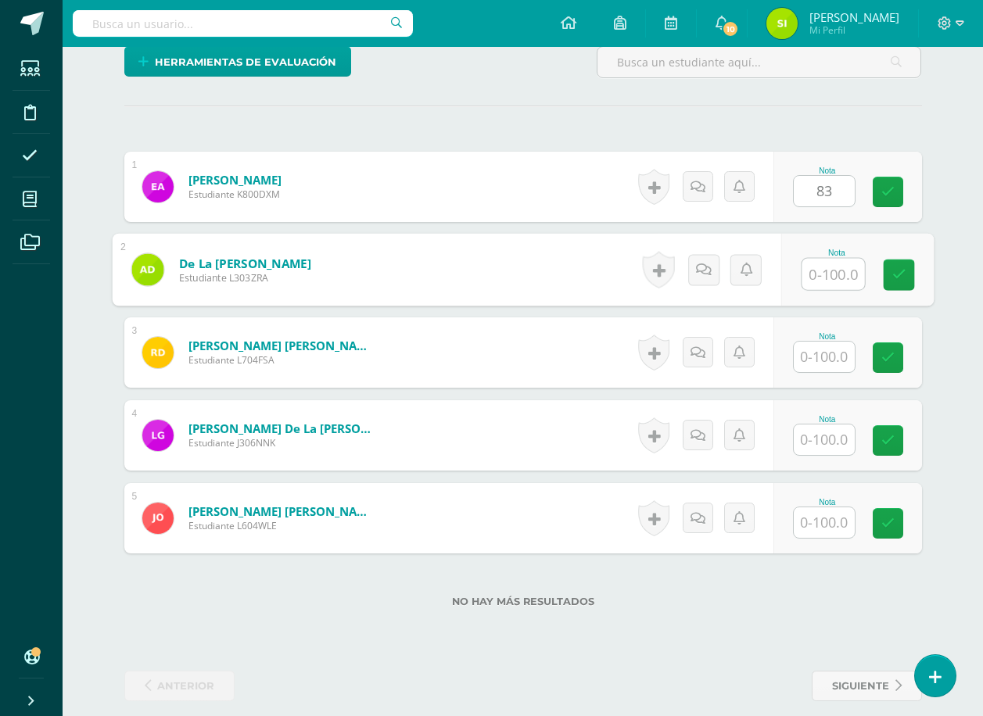
click at [834, 275] on input "text" at bounding box center [833, 274] width 63 height 31
type input "88"
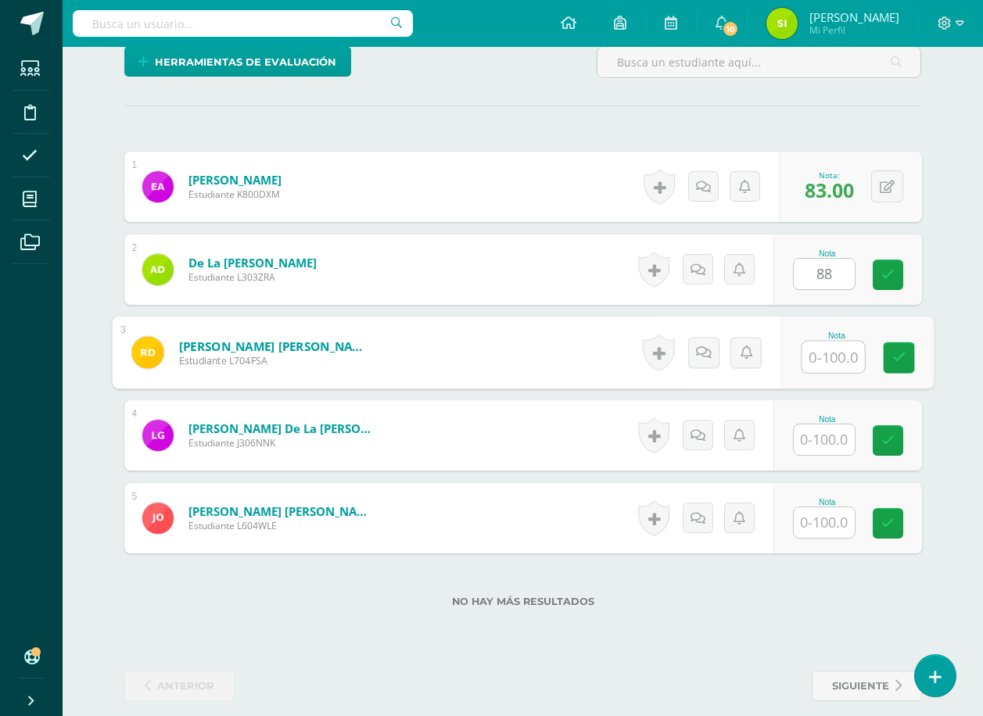
click at [830, 356] on input "text" at bounding box center [833, 357] width 63 height 31
type input "75"
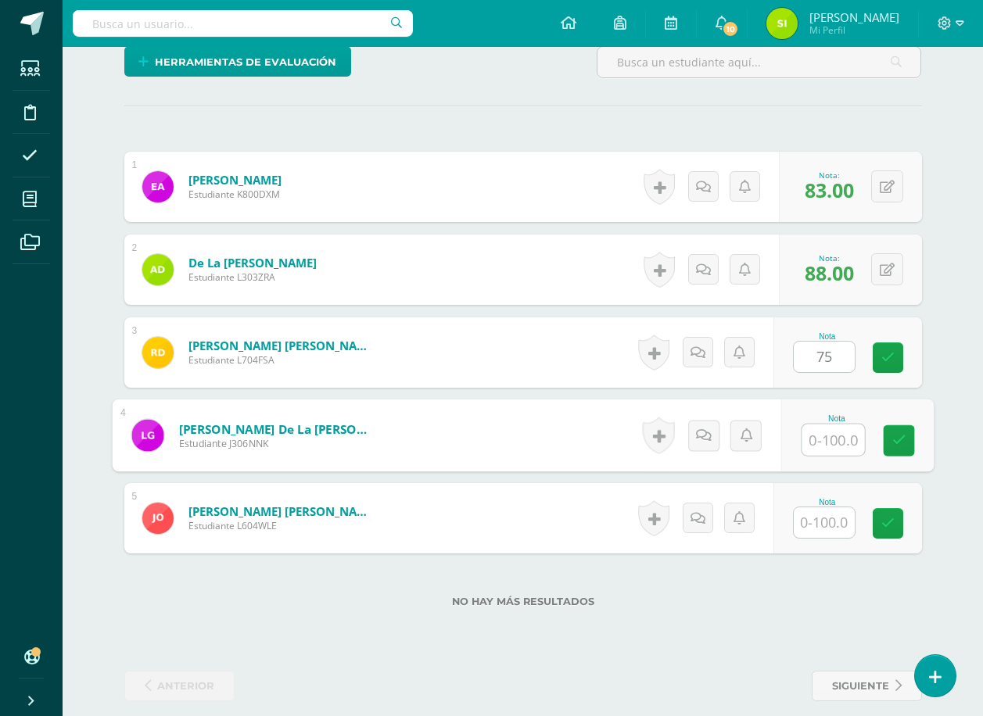
click at [826, 446] on input "text" at bounding box center [833, 440] width 63 height 31
type input "90"
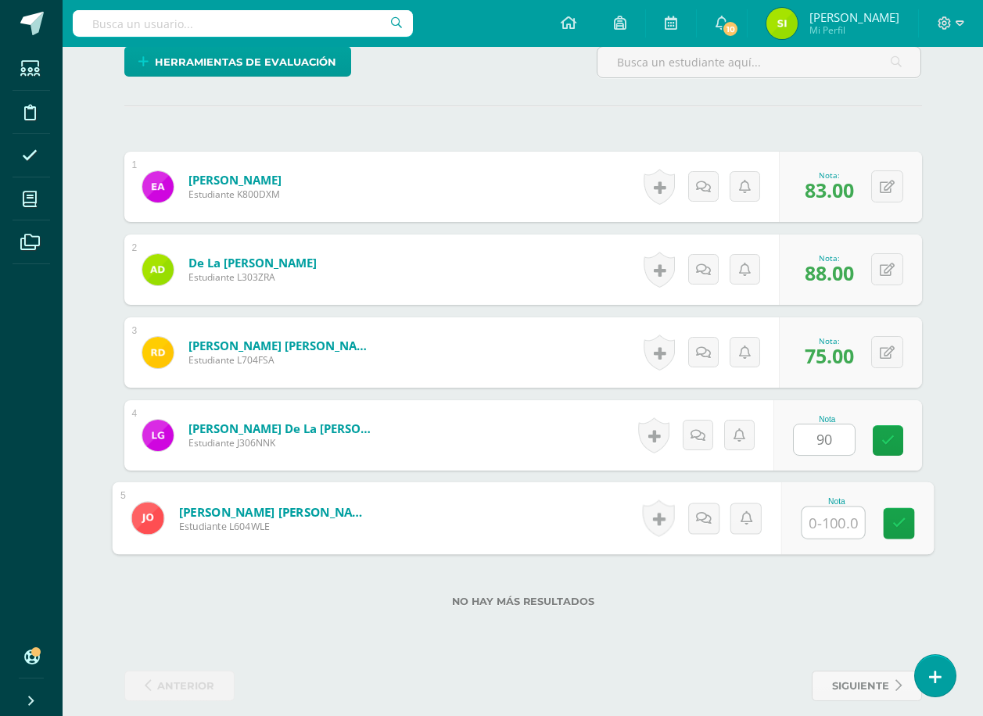
click at [820, 526] on input "text" at bounding box center [833, 523] width 63 height 31
type input "90"
click at [898, 519] on icon at bounding box center [899, 523] width 14 height 13
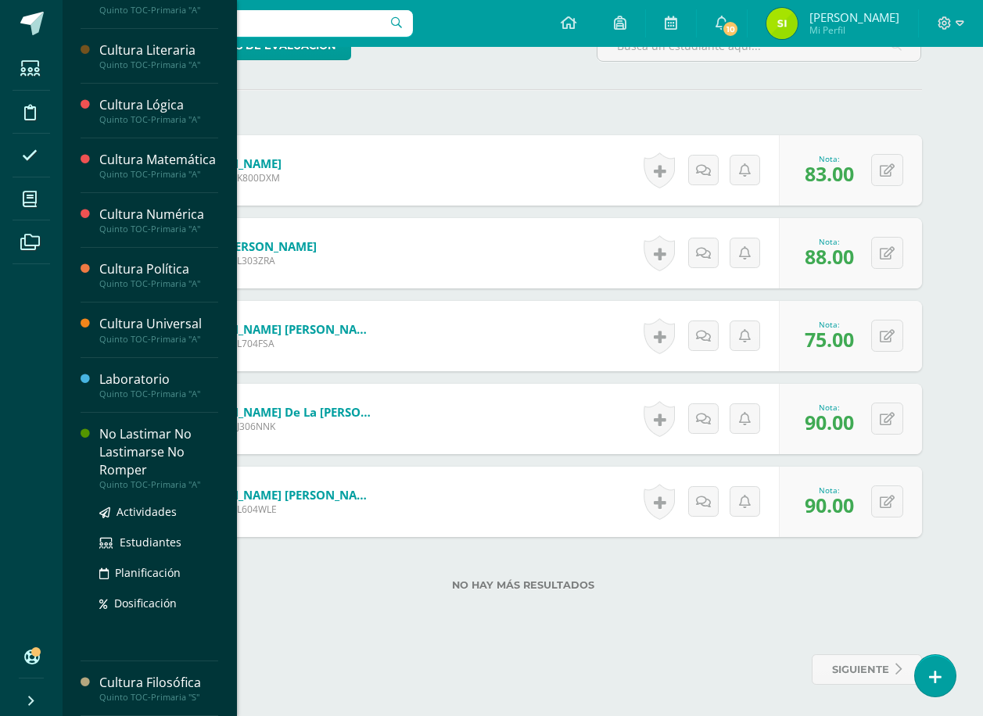
scroll to position [391, 0]
click at [143, 507] on span "Actividades" at bounding box center [147, 511] width 60 height 15
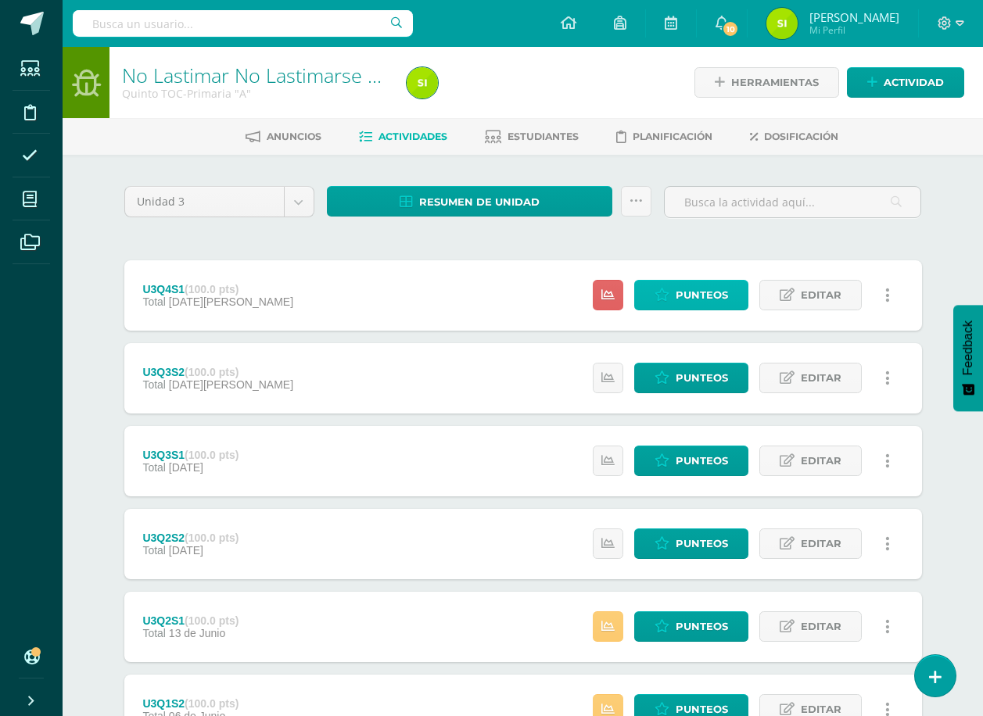
click at [691, 295] on span "Punteos" at bounding box center [702, 295] width 52 height 29
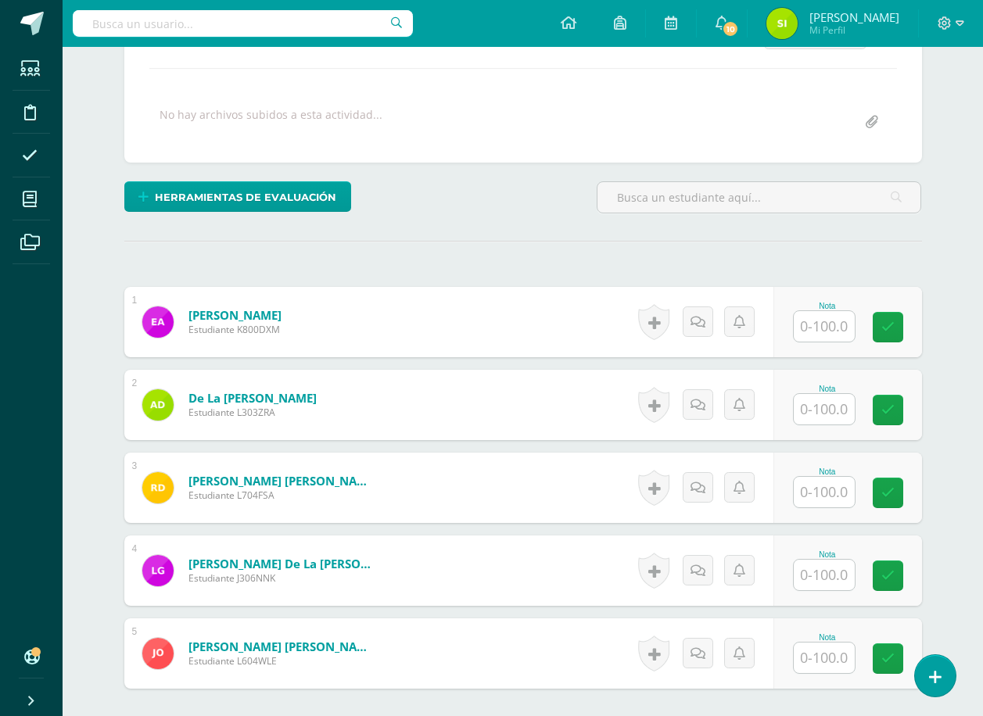
scroll to position [314, 0]
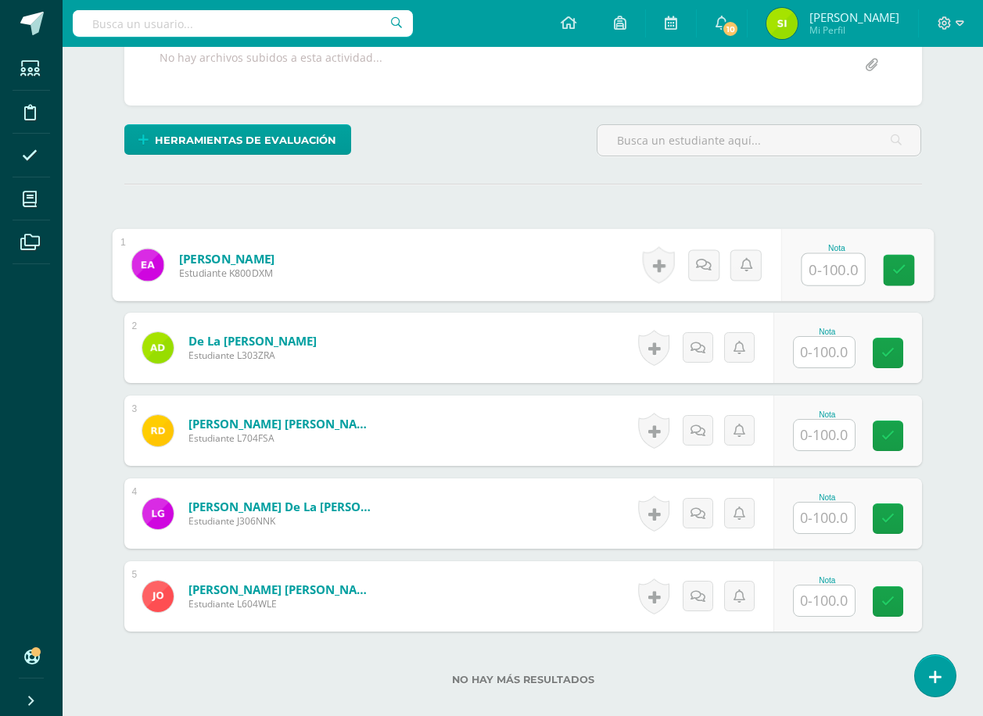
click at [824, 271] on input "text" at bounding box center [833, 269] width 63 height 31
type input "93"
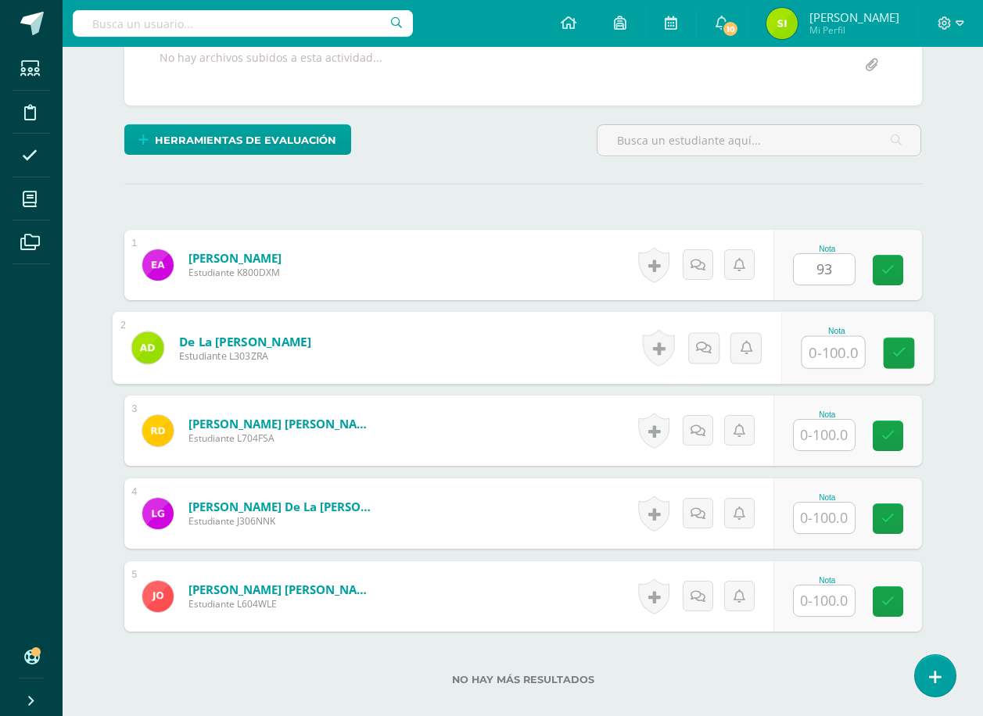
click at [827, 354] on input "text" at bounding box center [833, 352] width 63 height 31
type input "90"
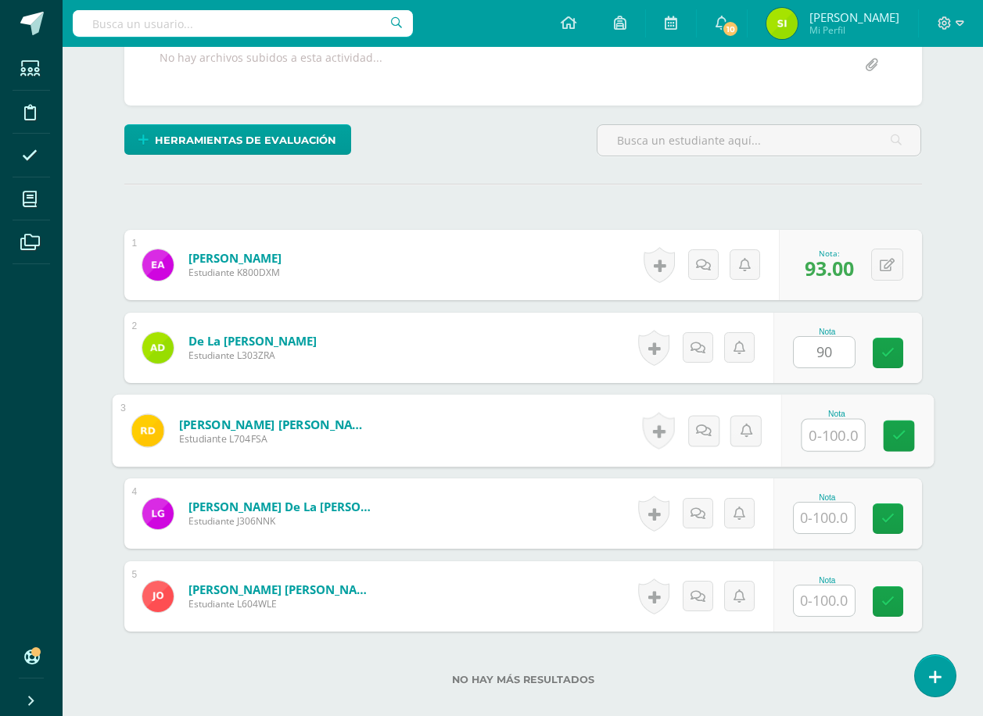
click at [823, 439] on input "text" at bounding box center [833, 435] width 63 height 31
type input "90"
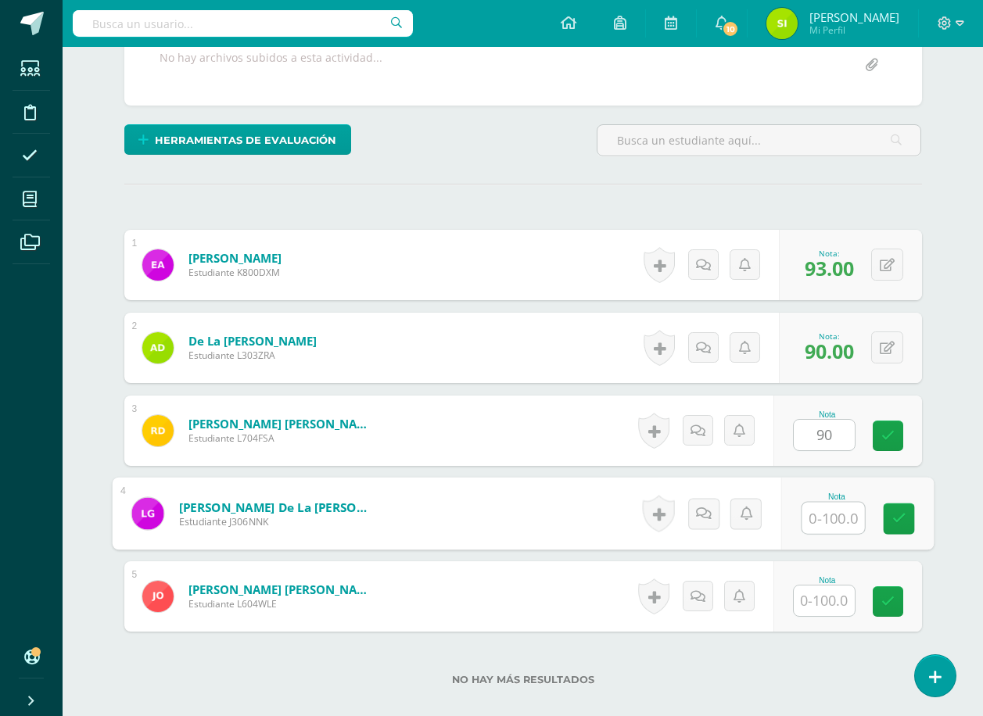
click at [829, 521] on input "text" at bounding box center [833, 518] width 63 height 31
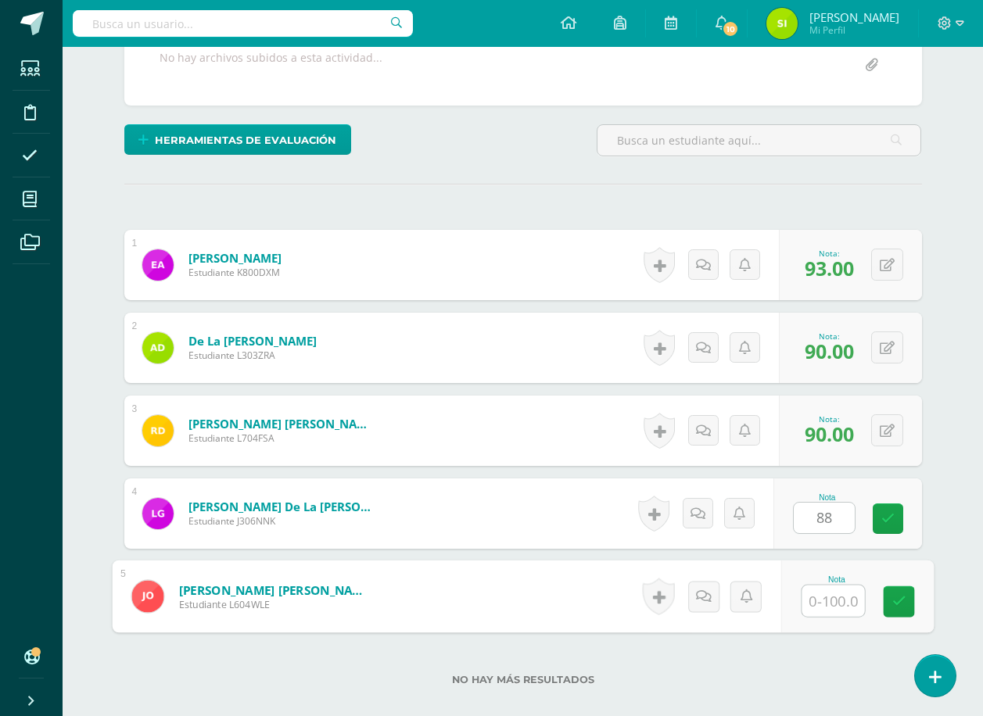
click at [829, 592] on input "text" at bounding box center [833, 601] width 63 height 31
type input "88.00"
click at [889, 512] on button at bounding box center [887, 513] width 32 height 32
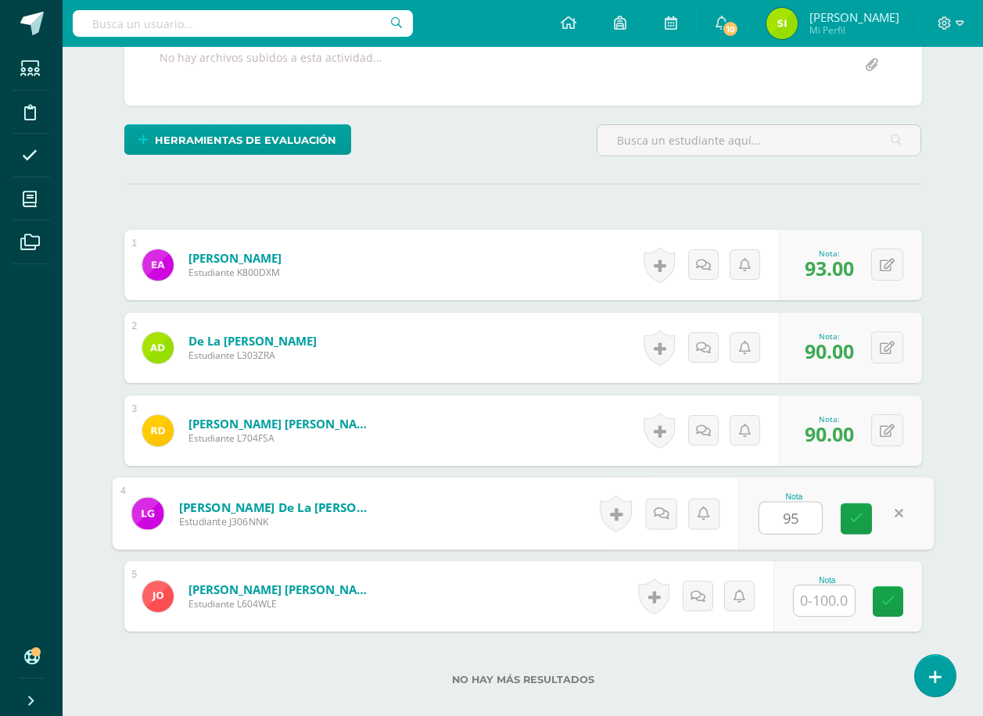
type input "95"
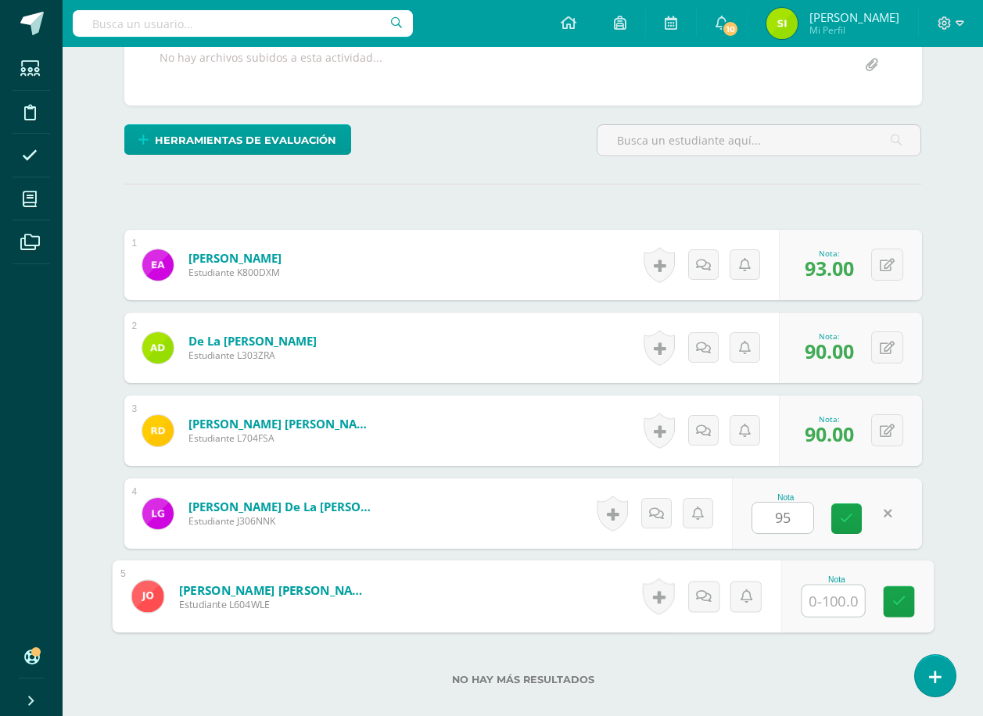
click at [833, 608] on input "text" at bounding box center [833, 601] width 63 height 31
type input "100"
click at [902, 603] on icon at bounding box center [899, 601] width 14 height 13
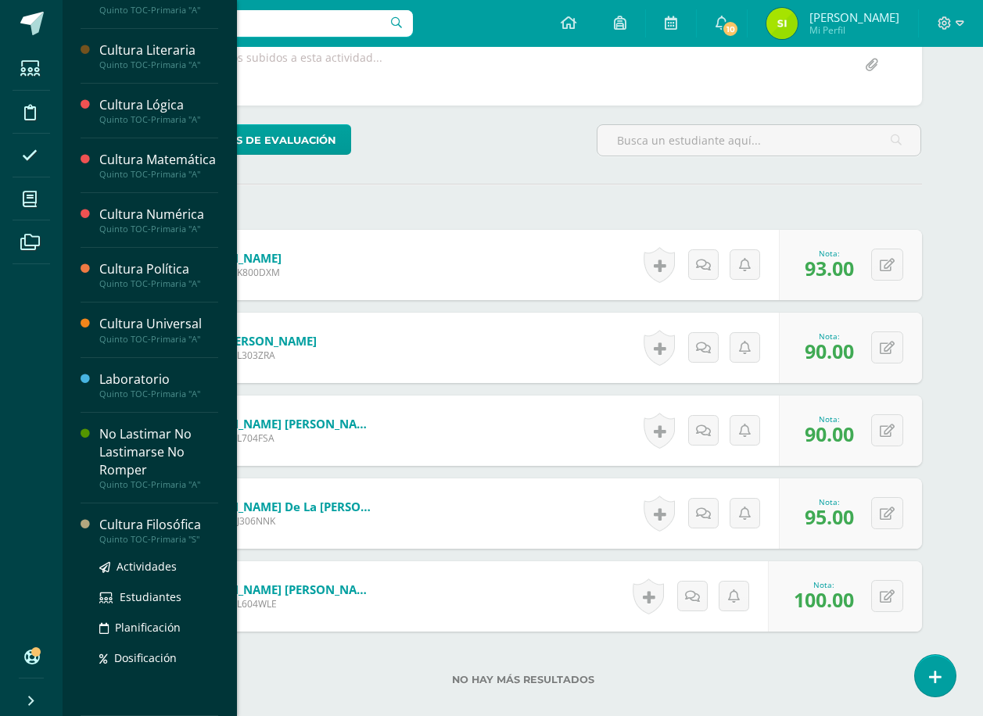
scroll to position [391, 0]
click at [140, 565] on span "Actividades" at bounding box center [147, 566] width 60 height 15
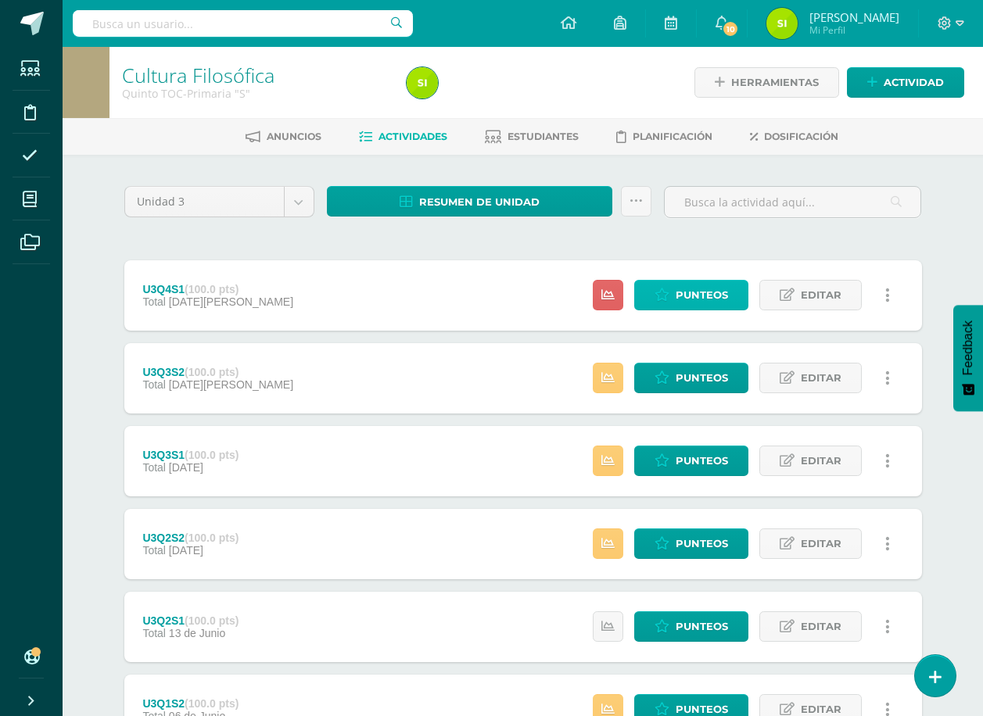
click at [693, 295] on span "Punteos" at bounding box center [702, 295] width 52 height 29
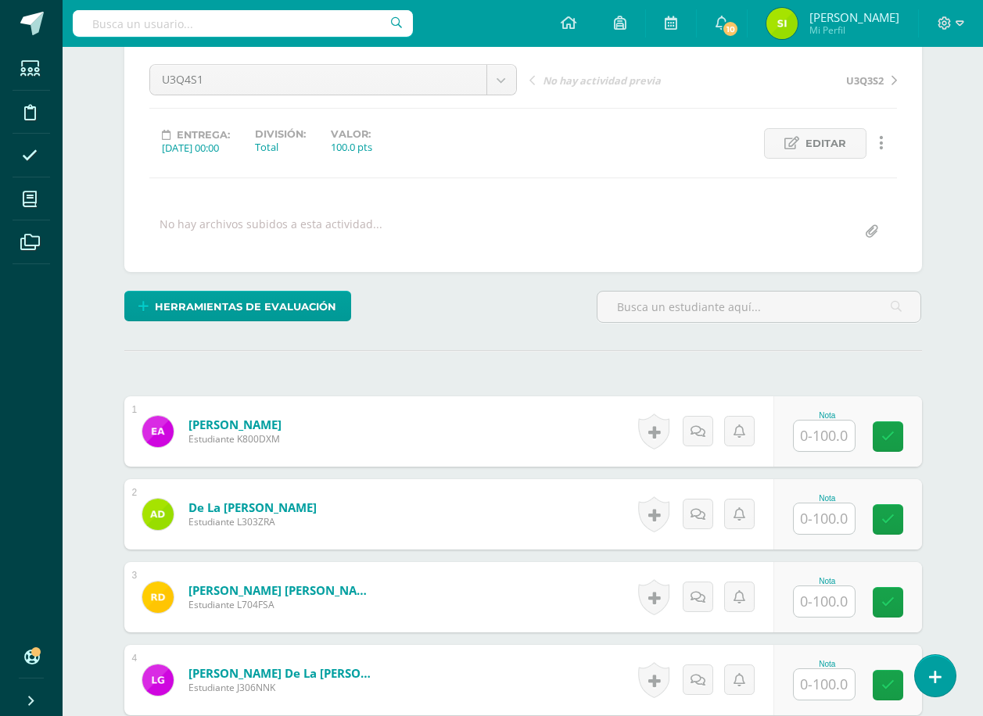
scroll to position [408, 0]
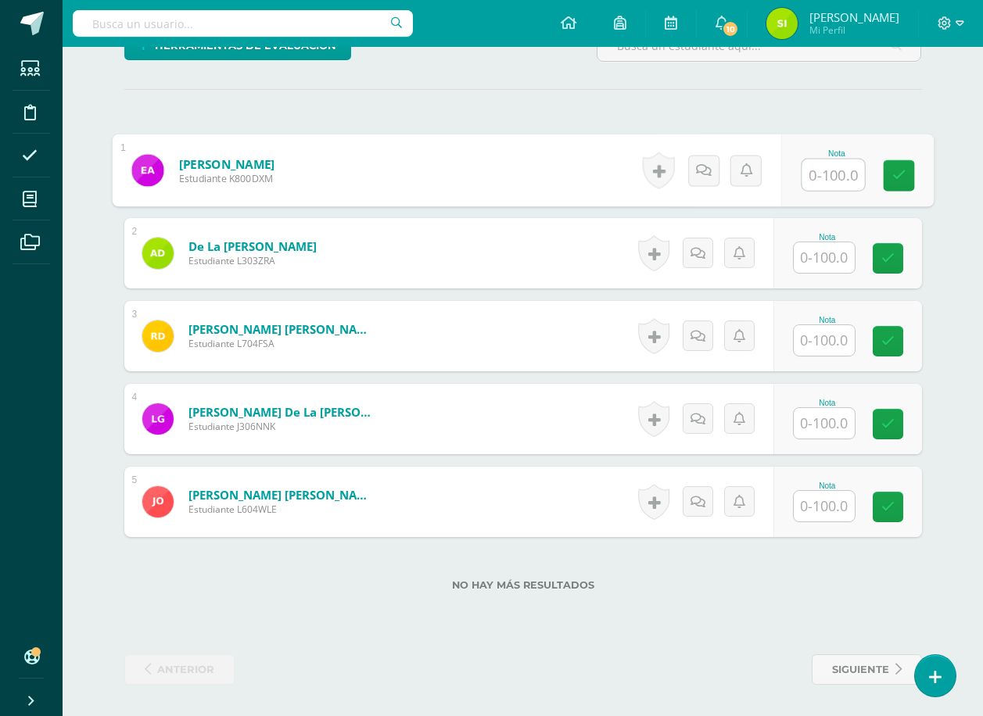
click at [830, 174] on input "text" at bounding box center [833, 175] width 63 height 31
type input "80"
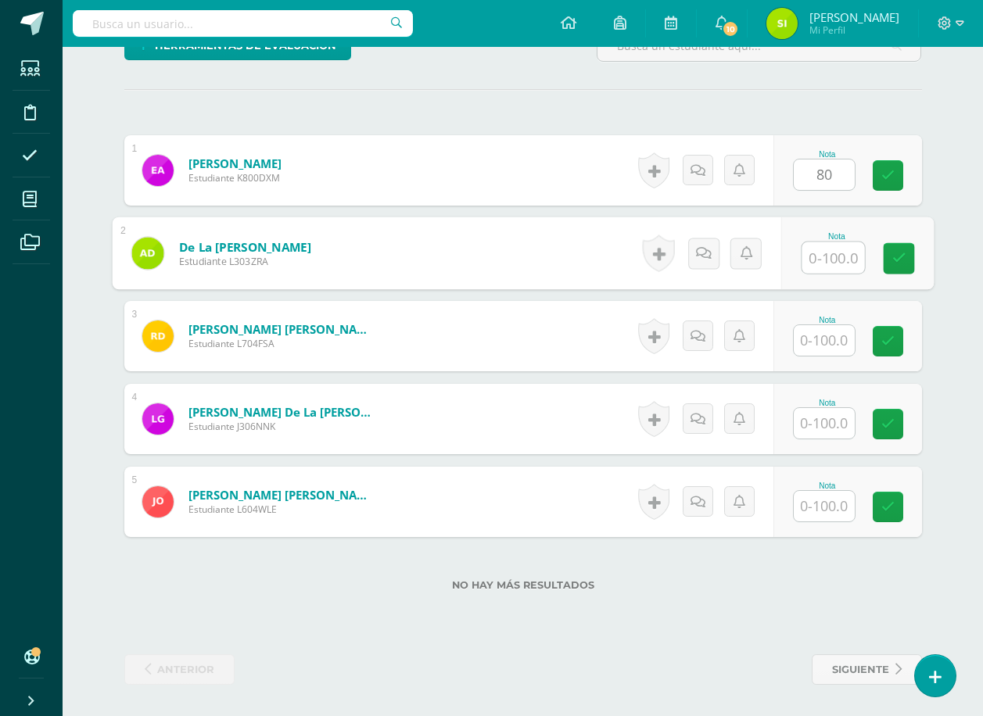
click at [827, 264] on input "text" at bounding box center [833, 257] width 63 height 31
type input "70"
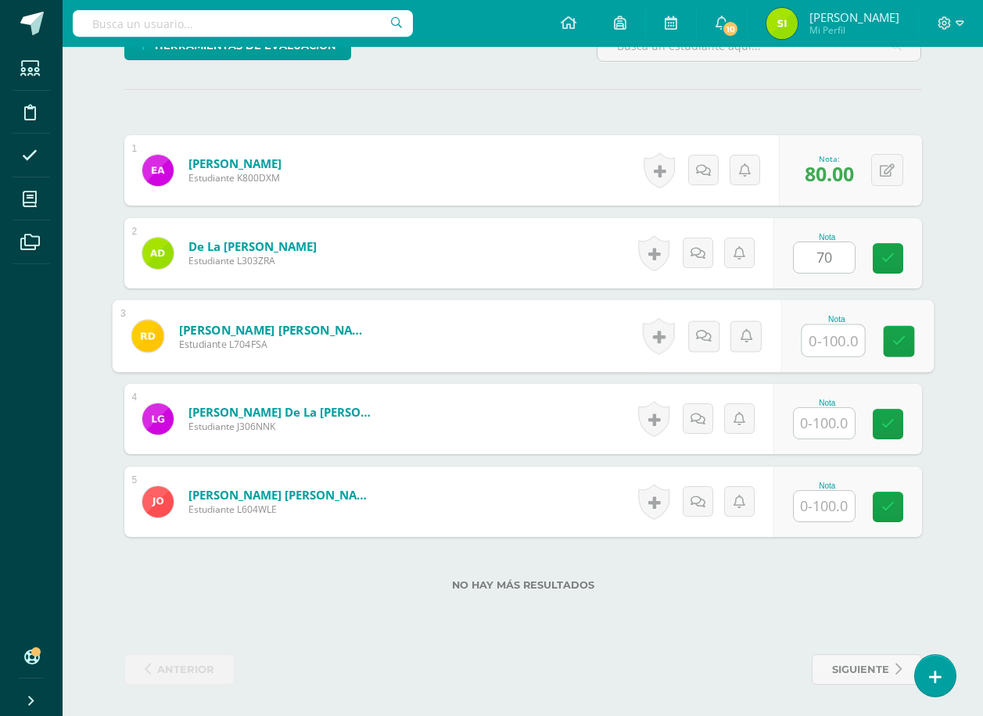
click at [821, 345] on input "text" at bounding box center [833, 340] width 63 height 31
type input "80"
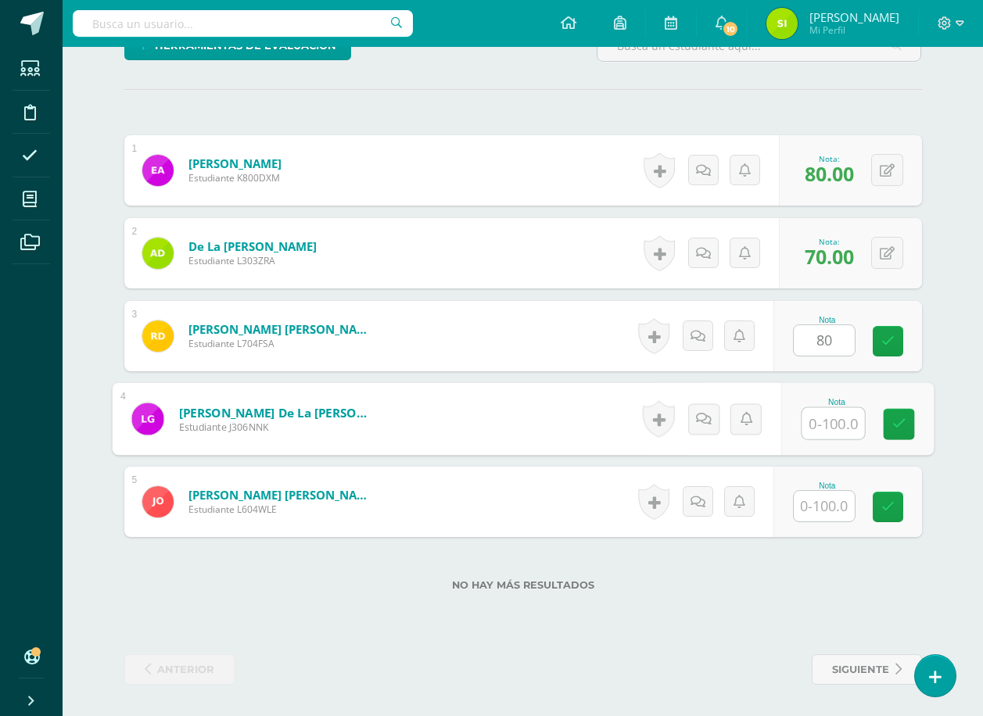
click at [828, 420] on input "text" at bounding box center [833, 423] width 63 height 31
type input "100"
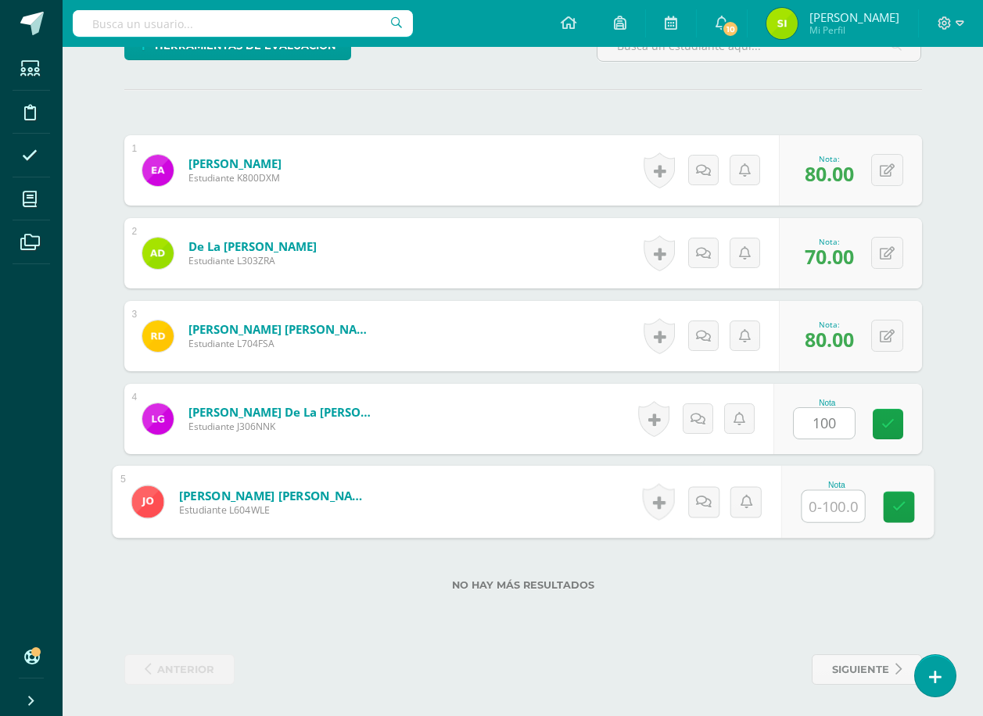
click at [823, 501] on input "text" at bounding box center [833, 506] width 63 height 31
type input "80"
click at [896, 504] on icon at bounding box center [899, 507] width 14 height 13
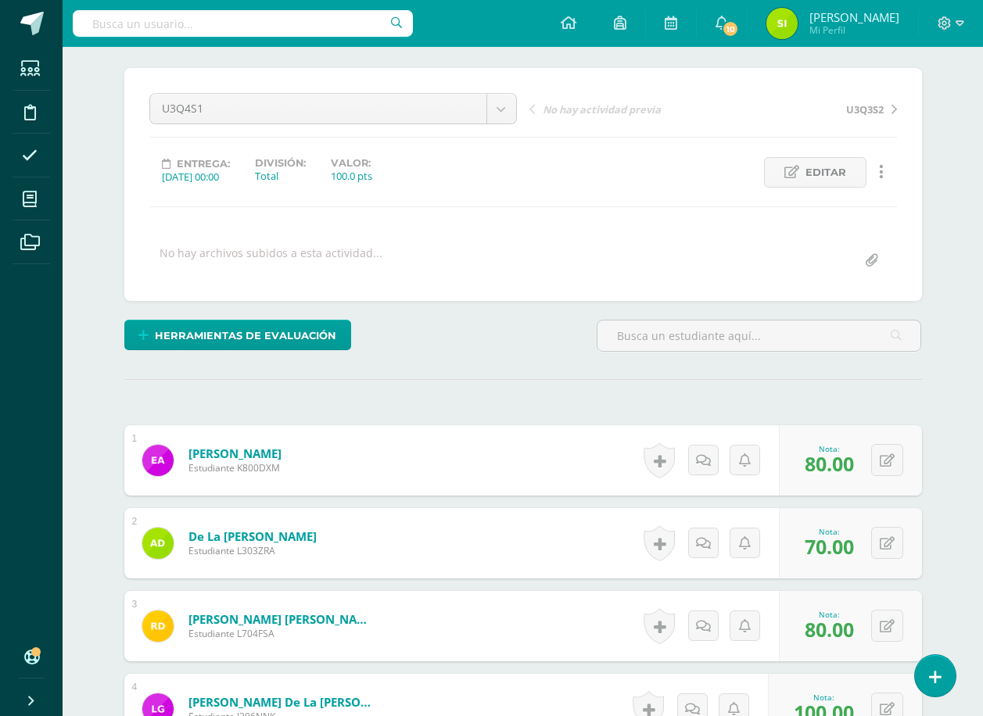
scroll to position [0, 0]
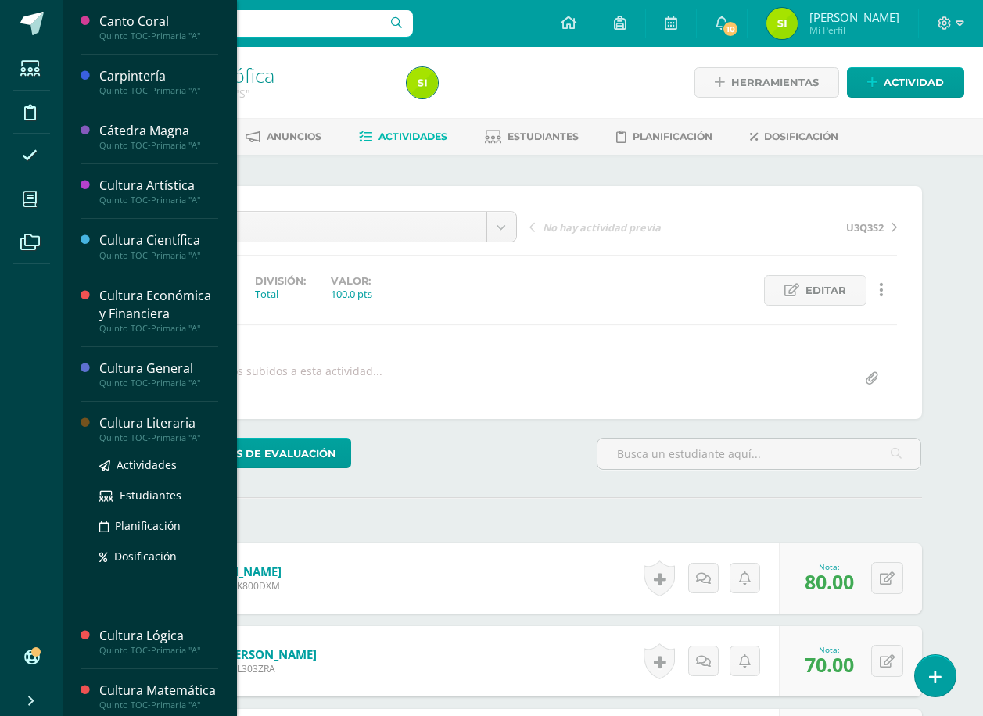
click at [146, 422] on div "Cultura Literaria" at bounding box center [158, 424] width 119 height 18
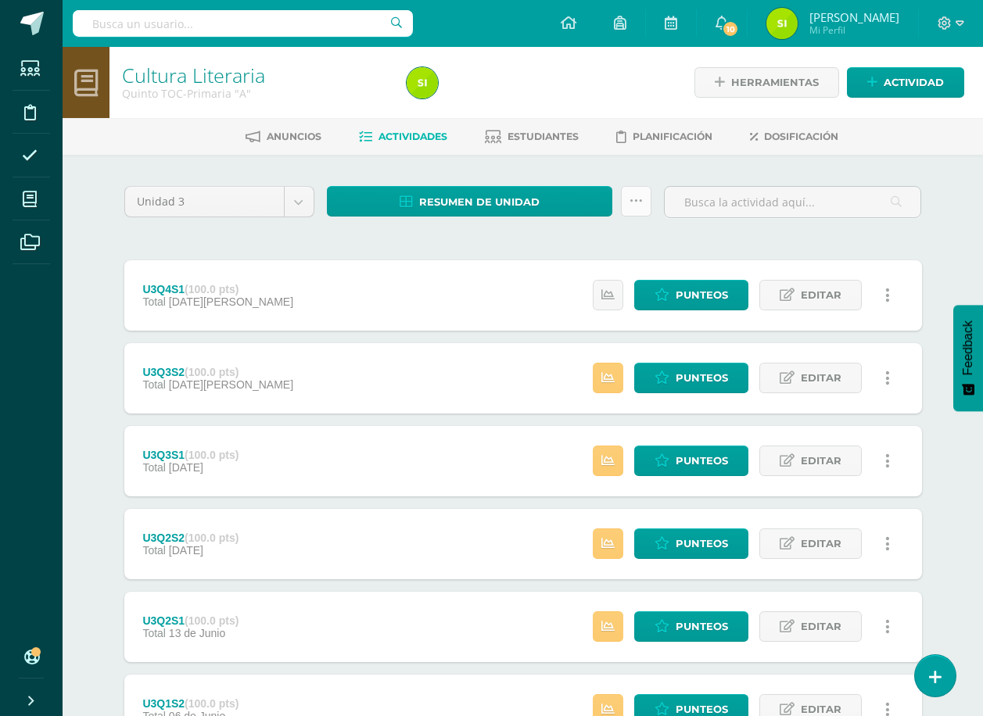
click at [636, 199] on icon at bounding box center [636, 201] width 13 height 13
click at [304, 228] on div "Unidad 3 Unidad 1 Unidad 2 Unidad 3 Unidad 4" at bounding box center [219, 208] width 203 height 45
click at [816, 133] on span "Dosificación" at bounding box center [801, 137] width 74 height 12
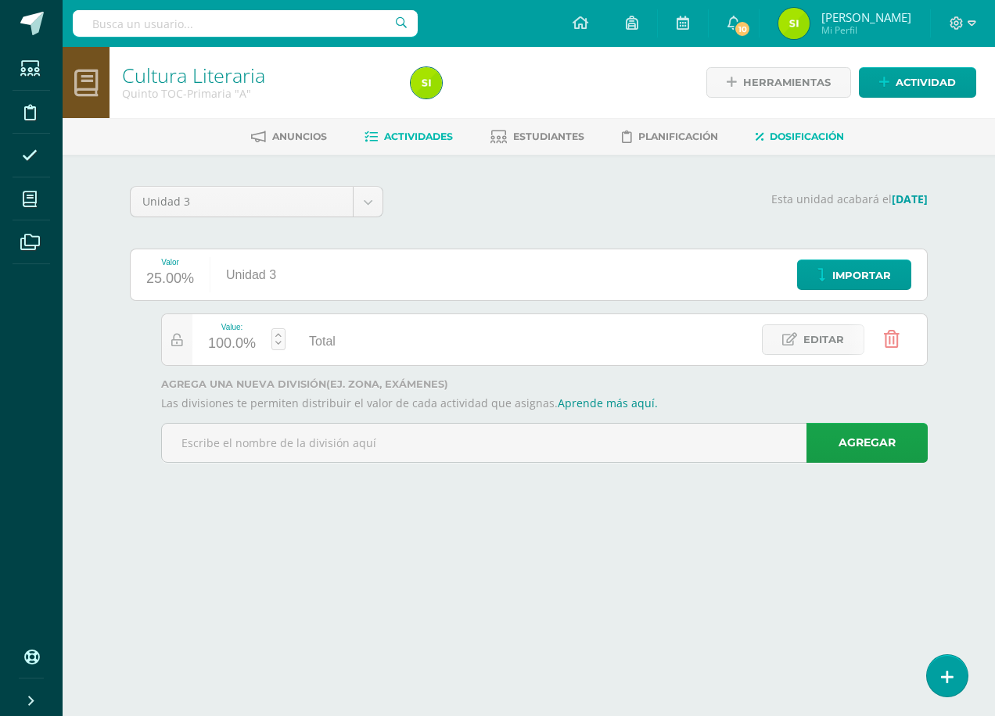
click at [424, 134] on span "Actividades" at bounding box center [418, 137] width 69 height 12
